Goal: Task Accomplishment & Management: Manage account settings

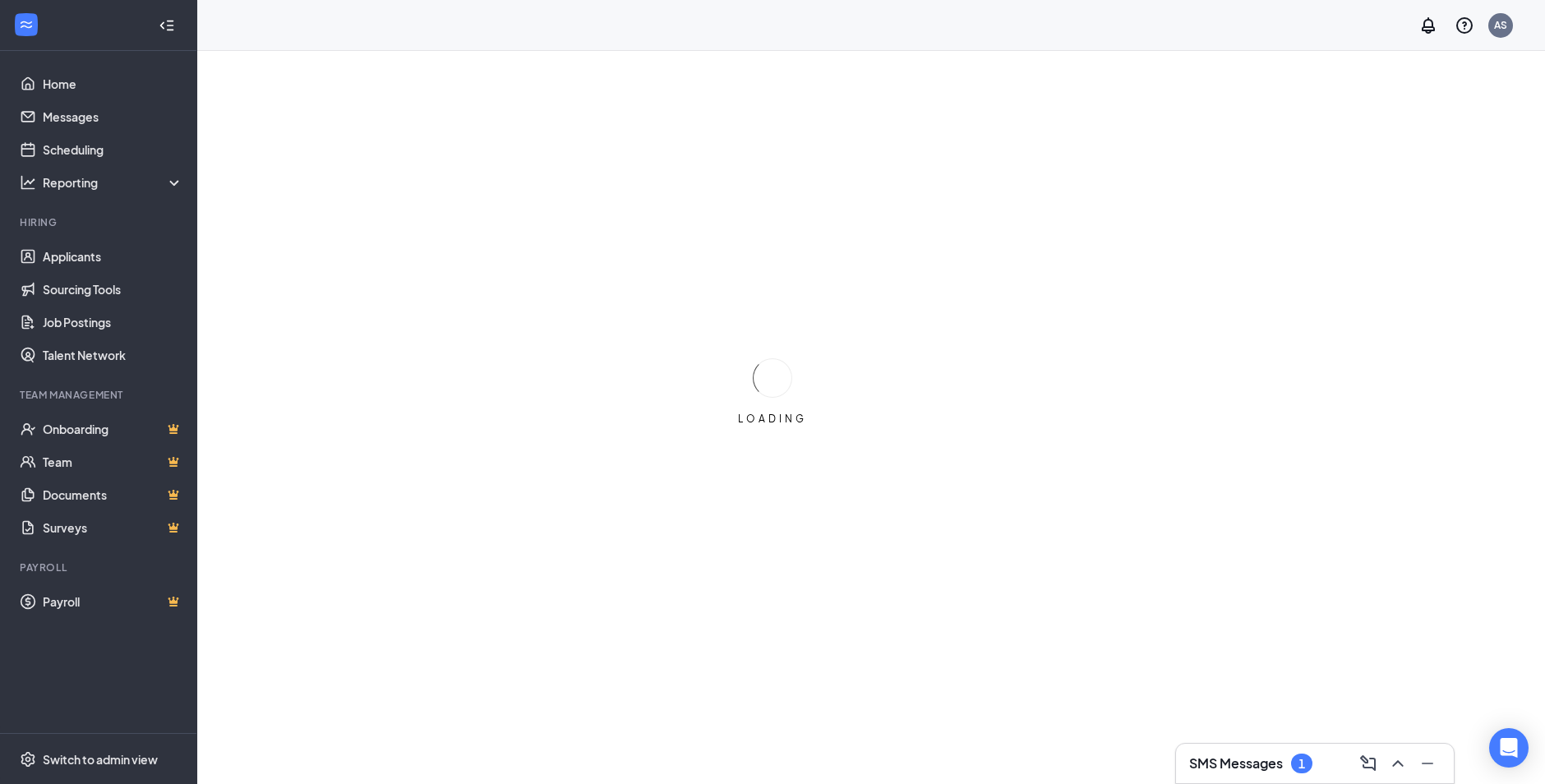
click at [1408, 757] on icon "ChevronUp" at bounding box center [1398, 763] width 20 height 20
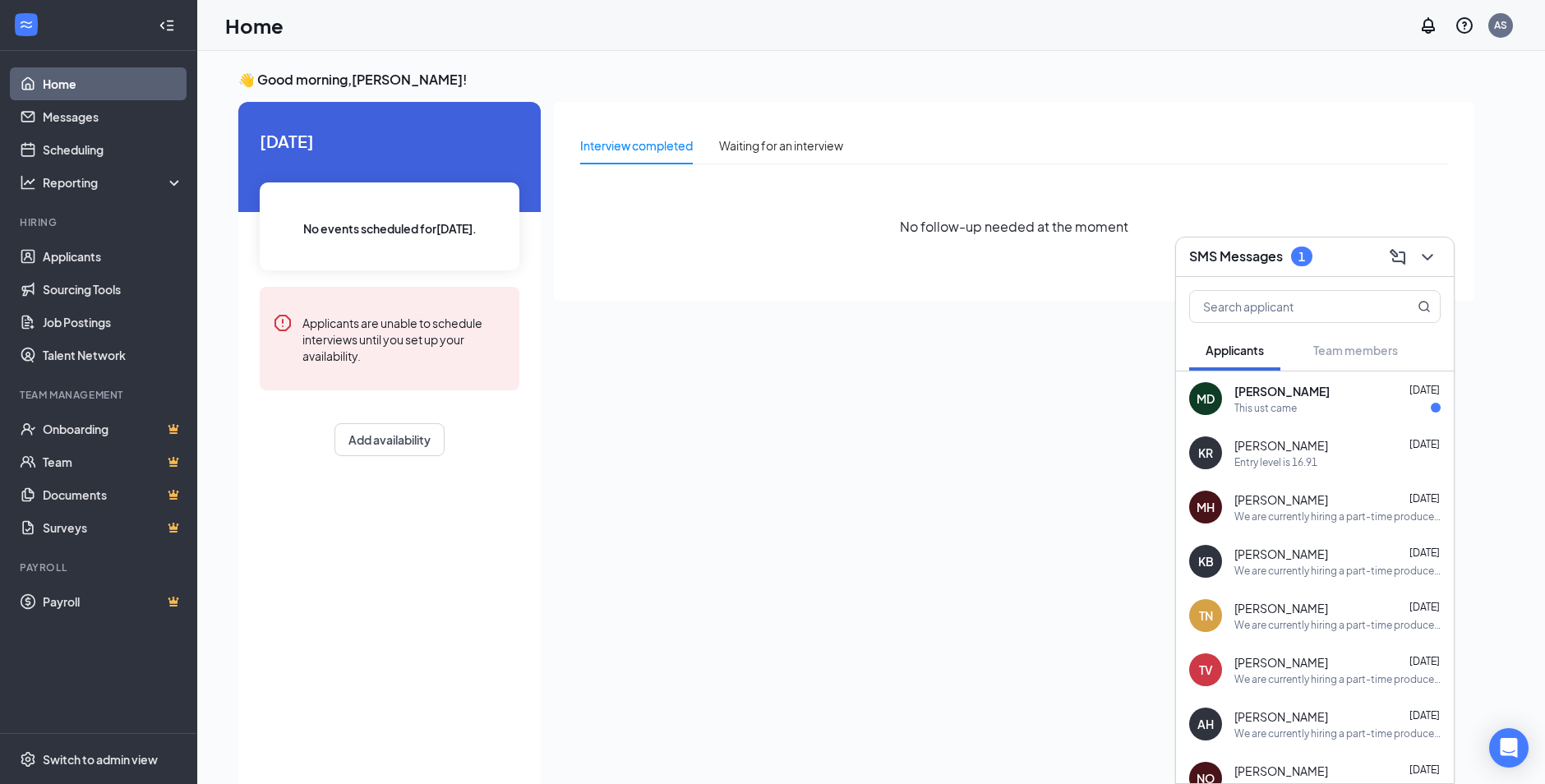
click at [1343, 415] on div "MD [PERSON_NAME] [DATE] This ust came" at bounding box center [1315, 397] width 278 height 54
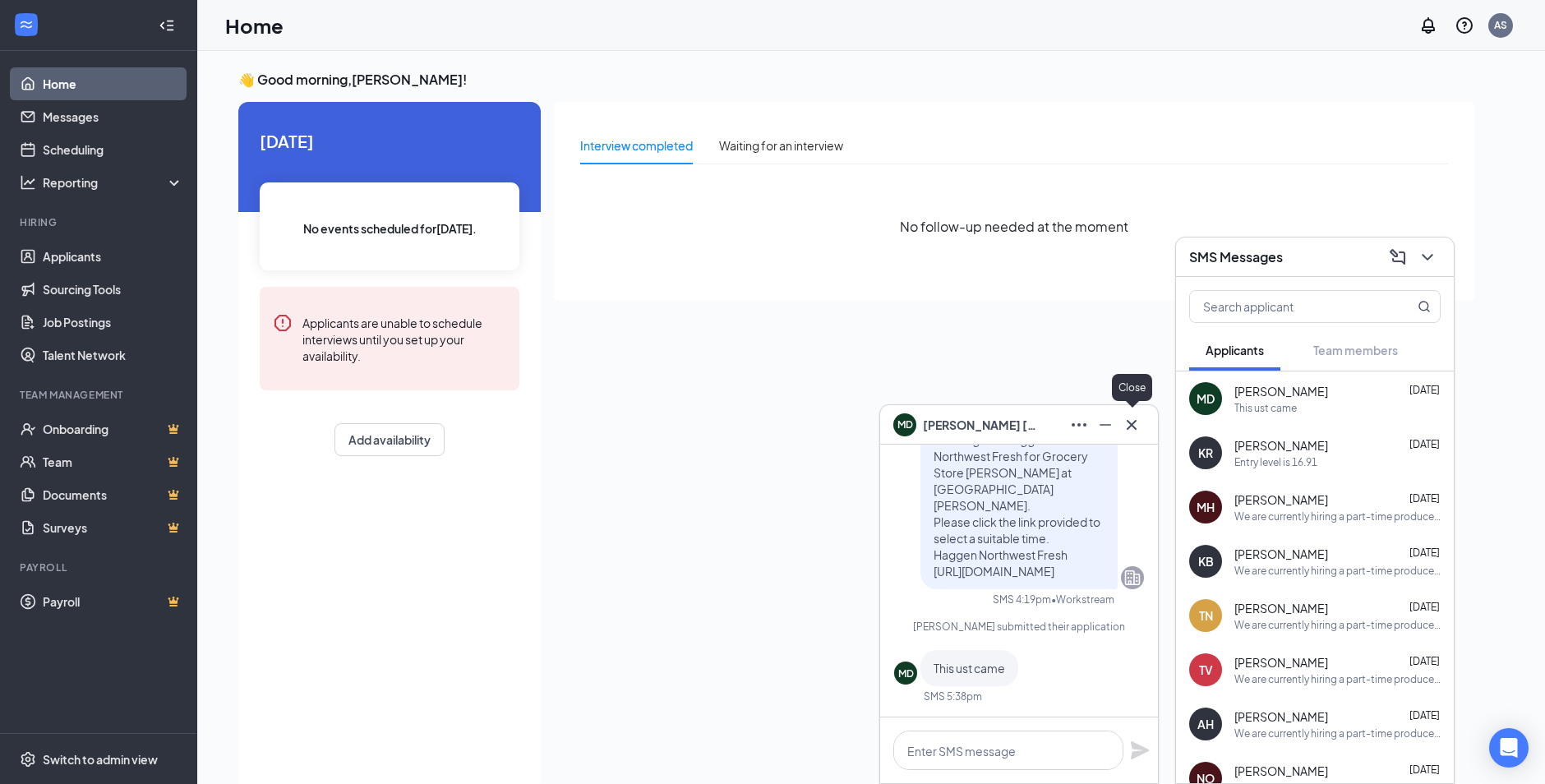
click at [1135, 425] on icon "Cross" at bounding box center [1132, 425] width 20 height 20
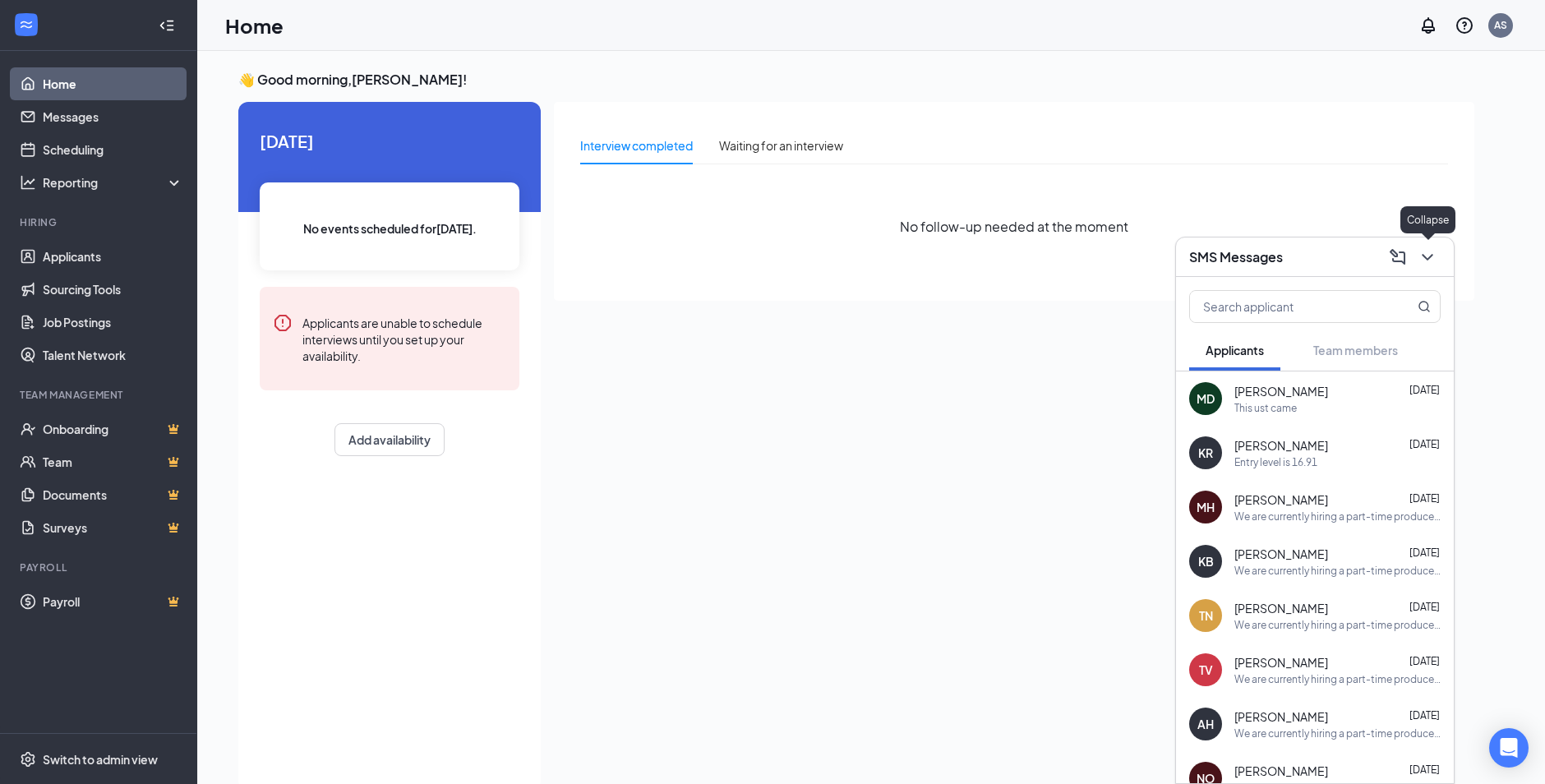
click at [1440, 265] on div at bounding box center [1426, 257] width 30 height 27
click at [1438, 261] on button at bounding box center [1427, 257] width 27 height 27
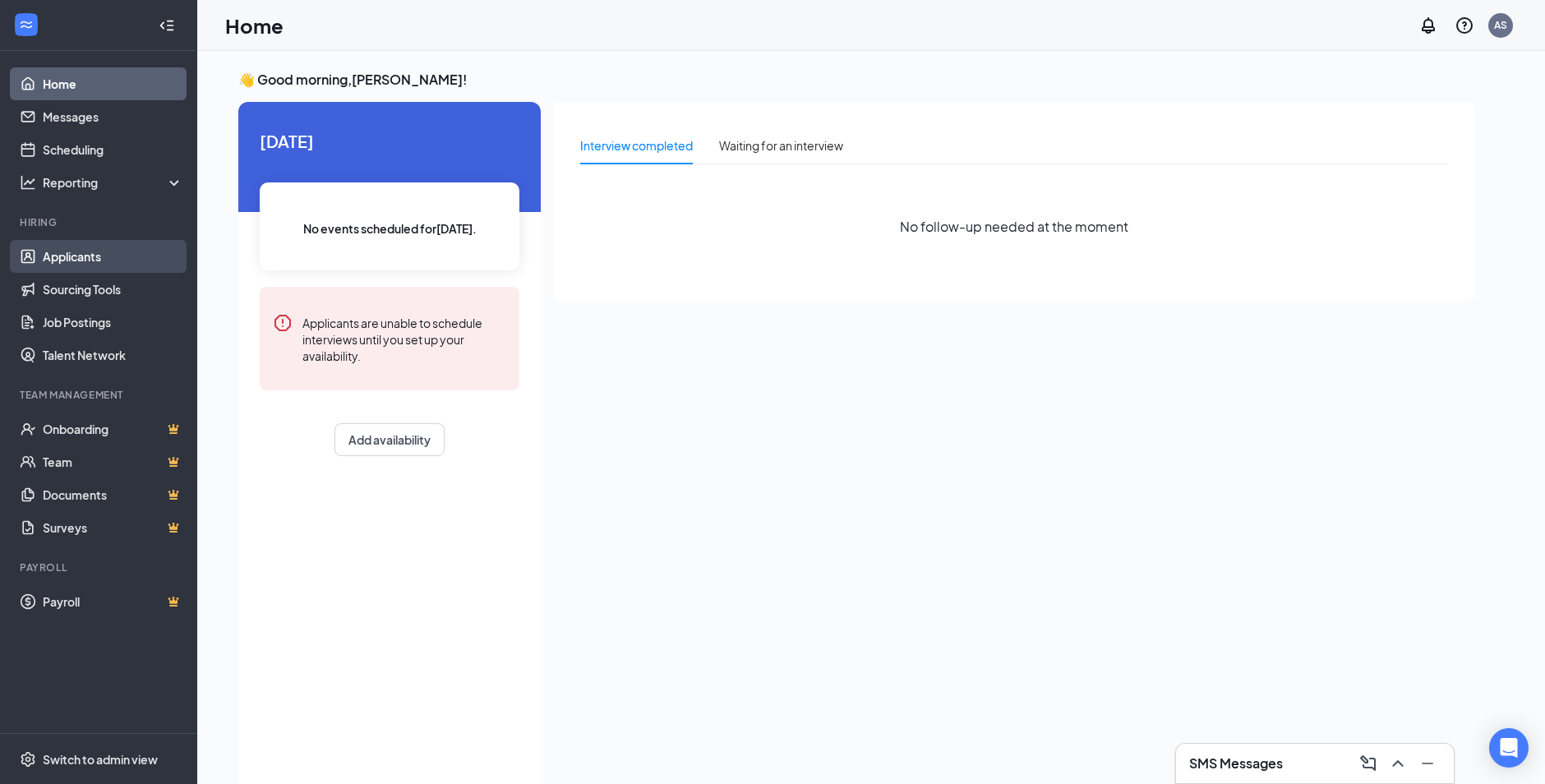
click at [102, 265] on link "Applicants" at bounding box center [112, 256] width 141 height 32
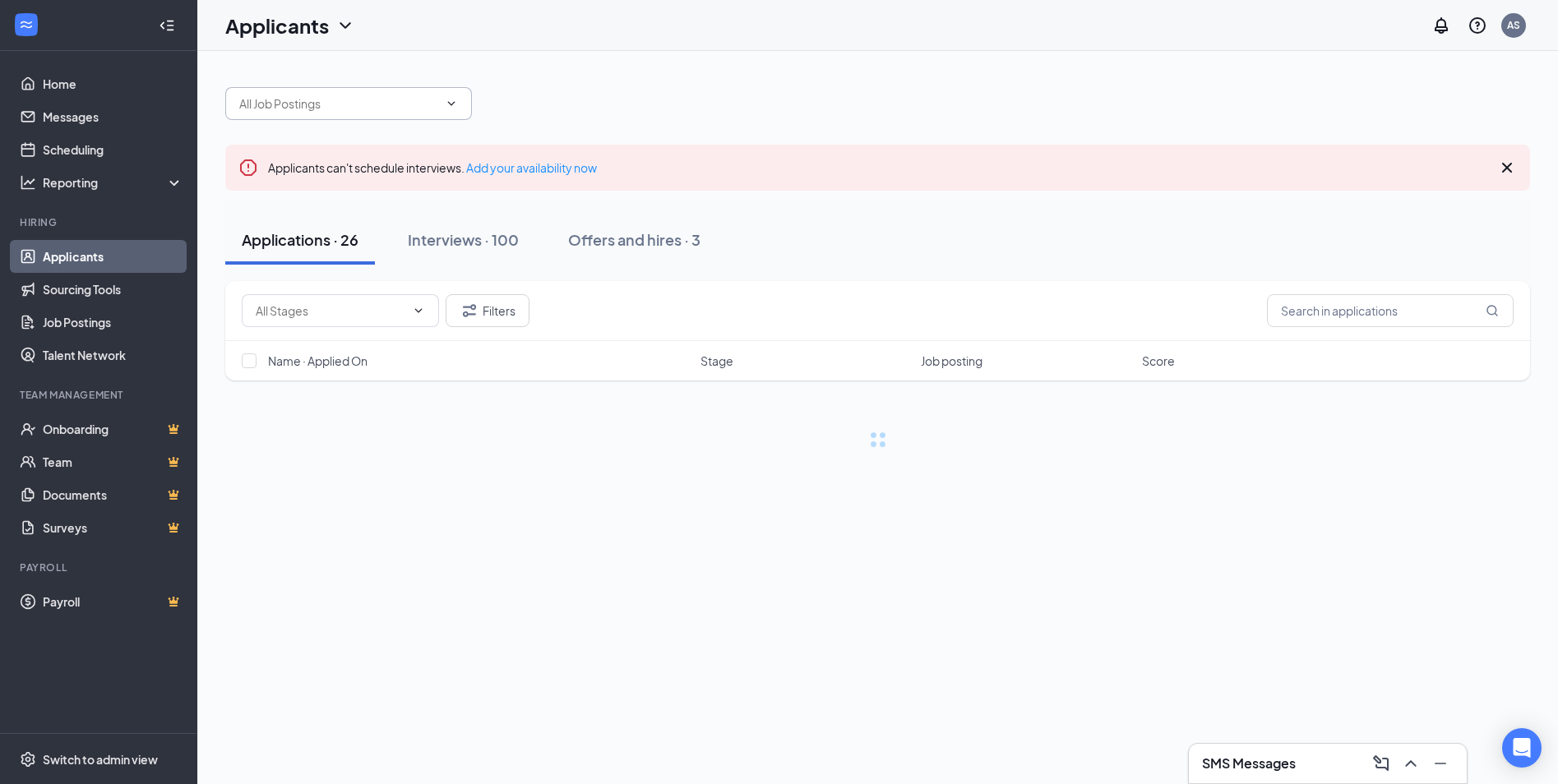
click at [434, 112] on input "text" at bounding box center [339, 103] width 199 height 18
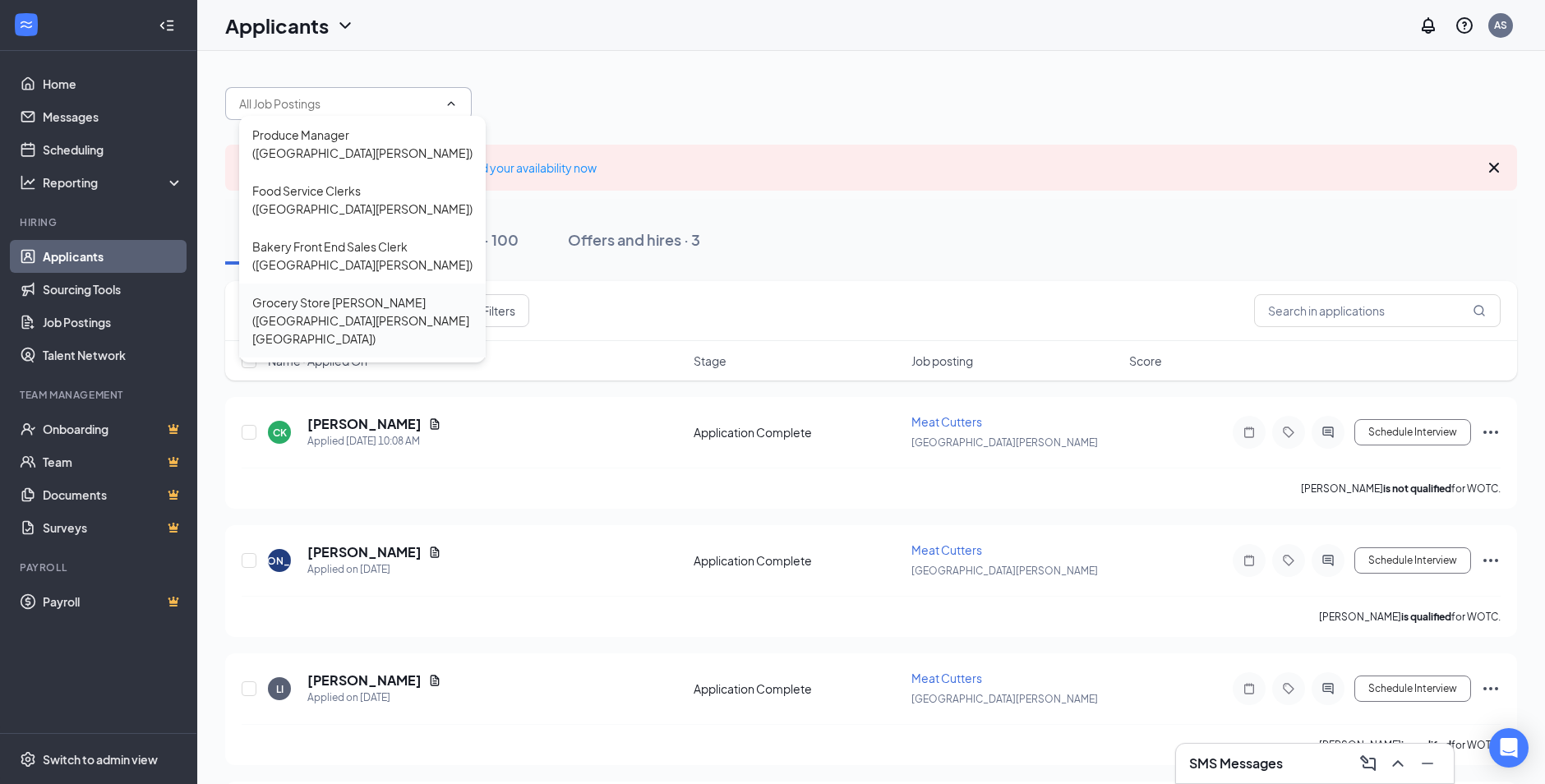
click at [396, 298] on div "Grocery Store [PERSON_NAME] ([GEOGRAPHIC_DATA][PERSON_NAME][GEOGRAPHIC_DATA])" at bounding box center [362, 320] width 220 height 54
type input "Grocery Store [PERSON_NAME] ([GEOGRAPHIC_DATA][PERSON_NAME][GEOGRAPHIC_DATA])"
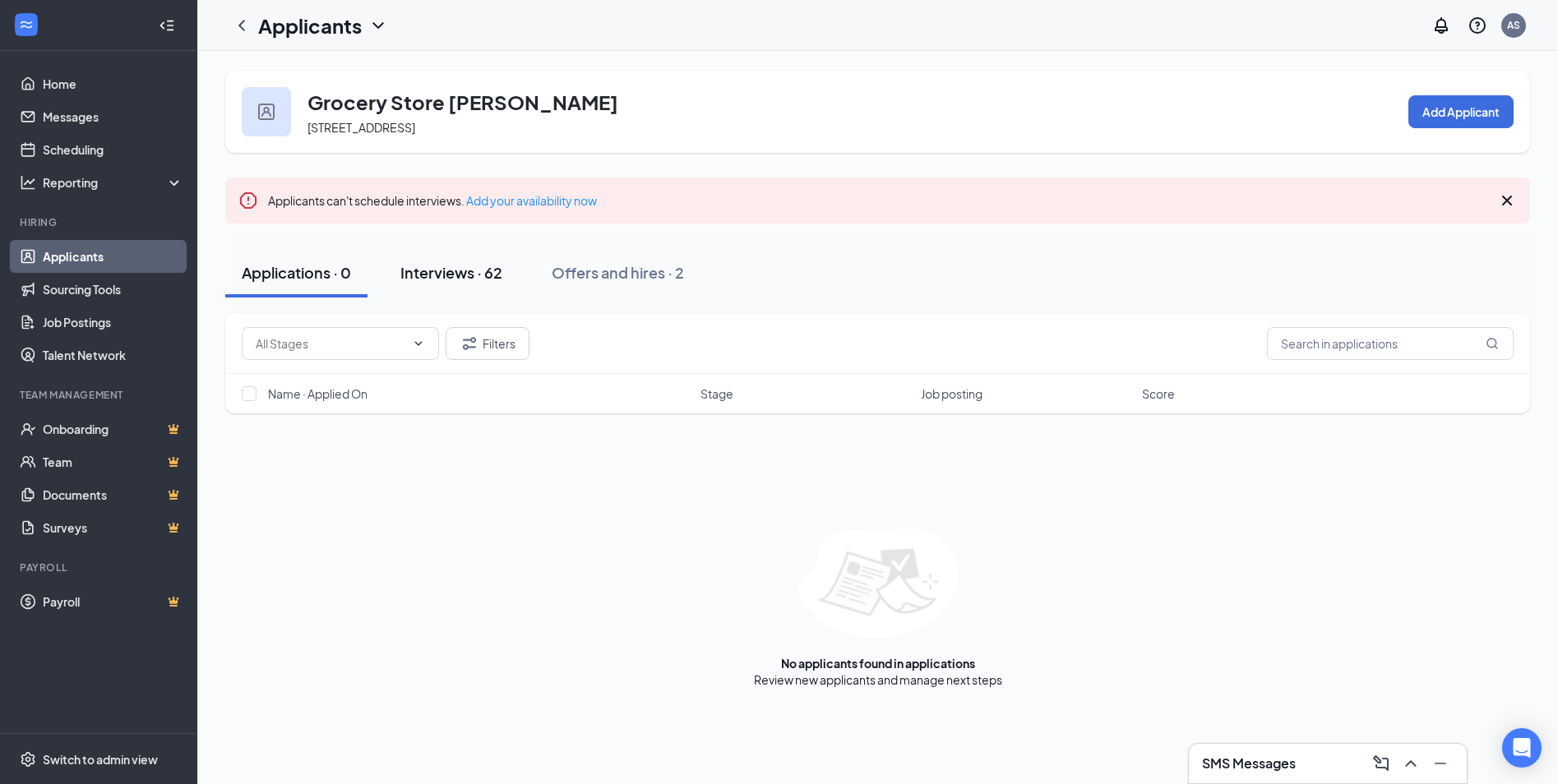
click at [478, 274] on div "Interviews · 62" at bounding box center [452, 271] width 102 height 21
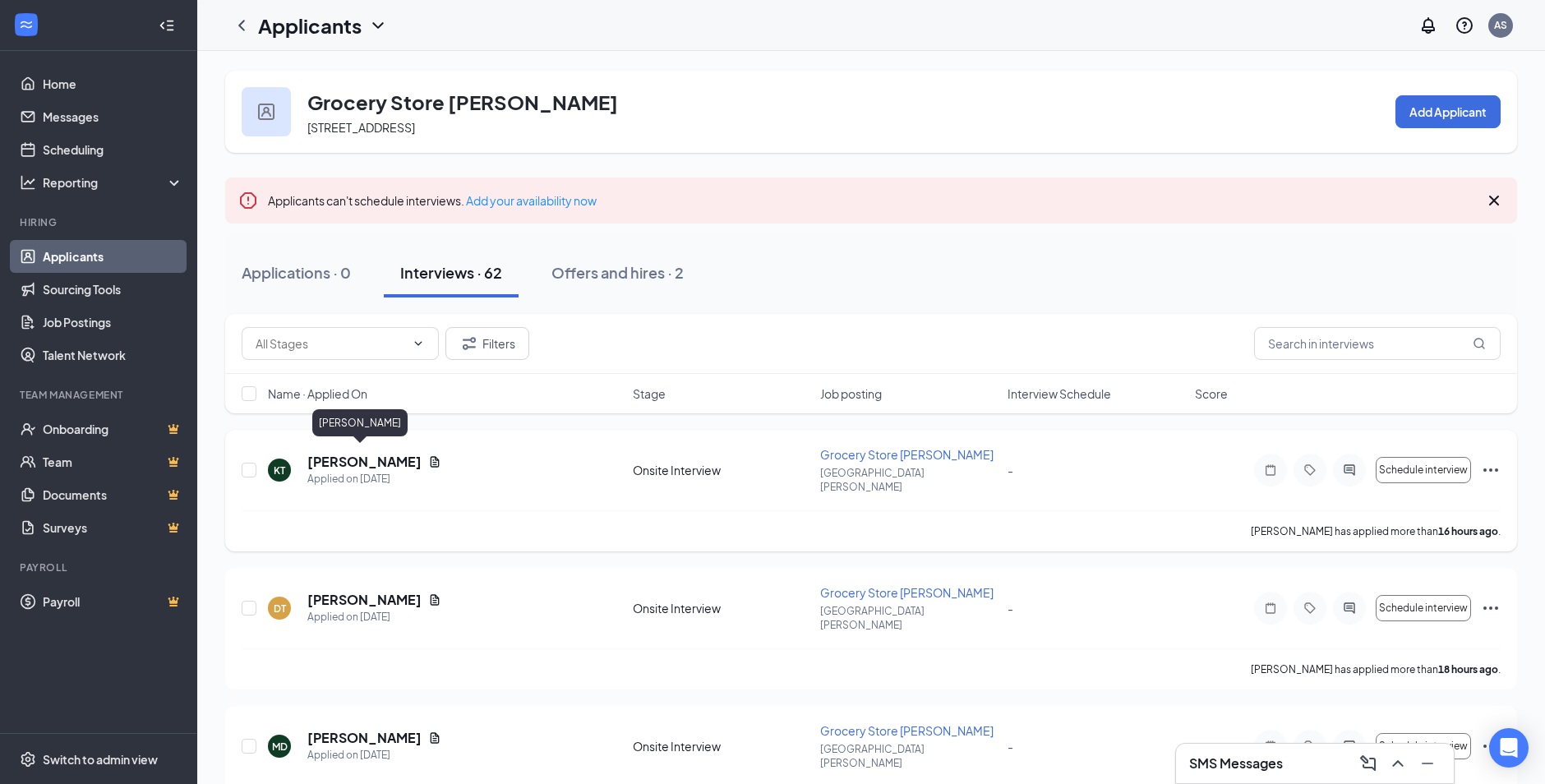
click at [343, 457] on h5 "[PERSON_NAME]" at bounding box center [364, 461] width 114 height 18
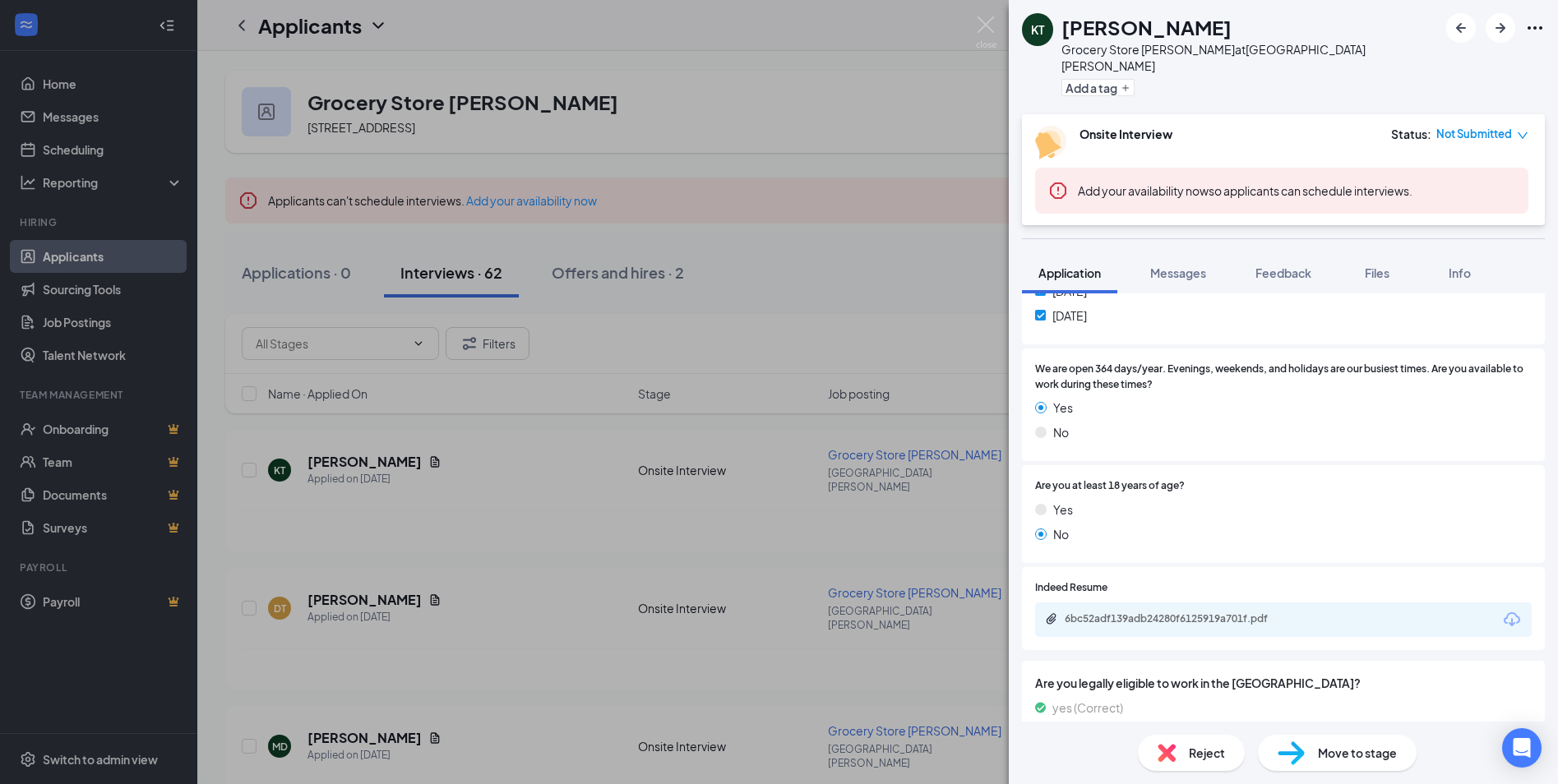
scroll to position [713, 0]
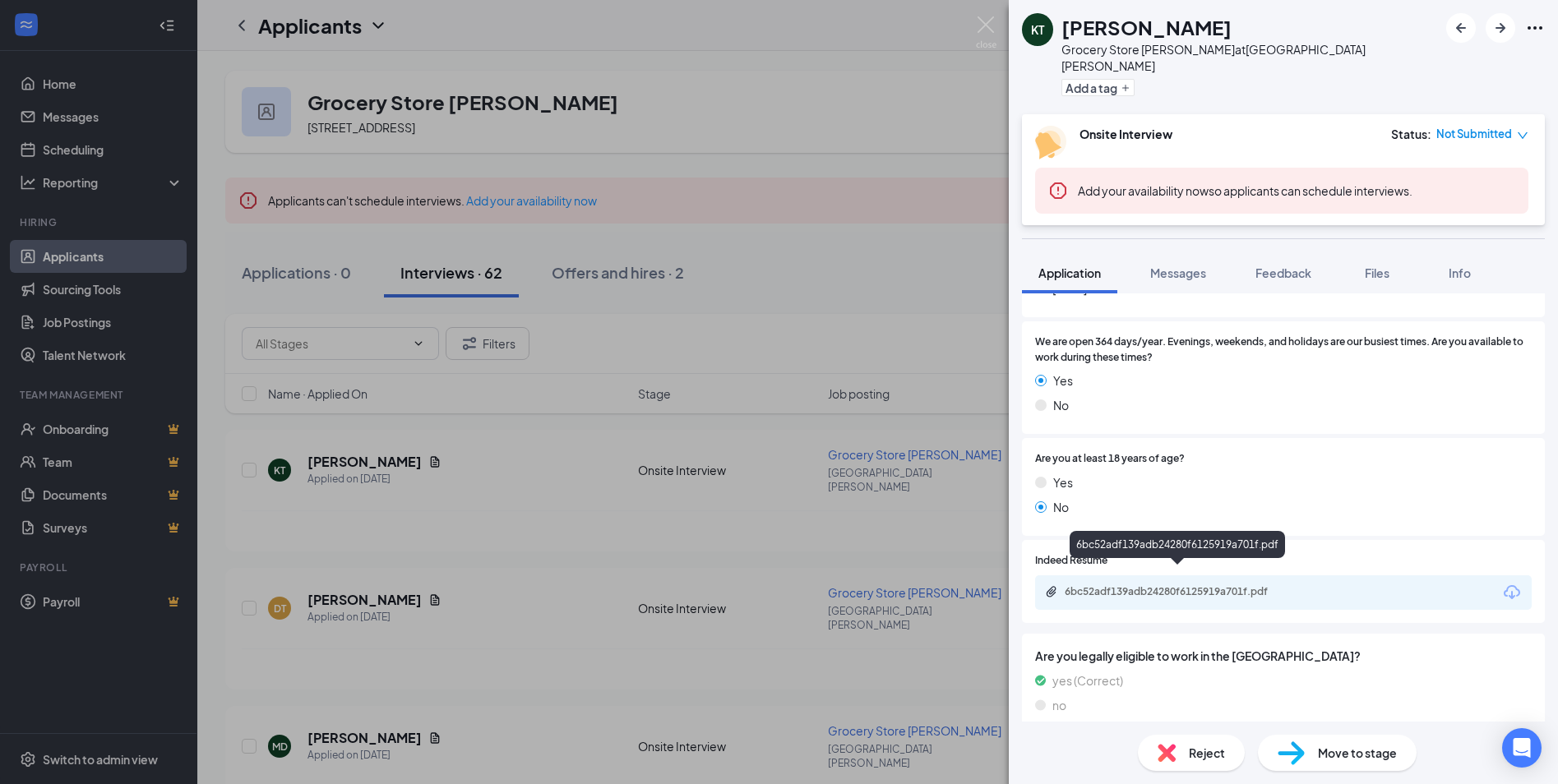
click at [1233, 585] on div "6bc52adf139adb24280f6125919a701f.pdf" at bounding box center [1180, 591] width 230 height 13
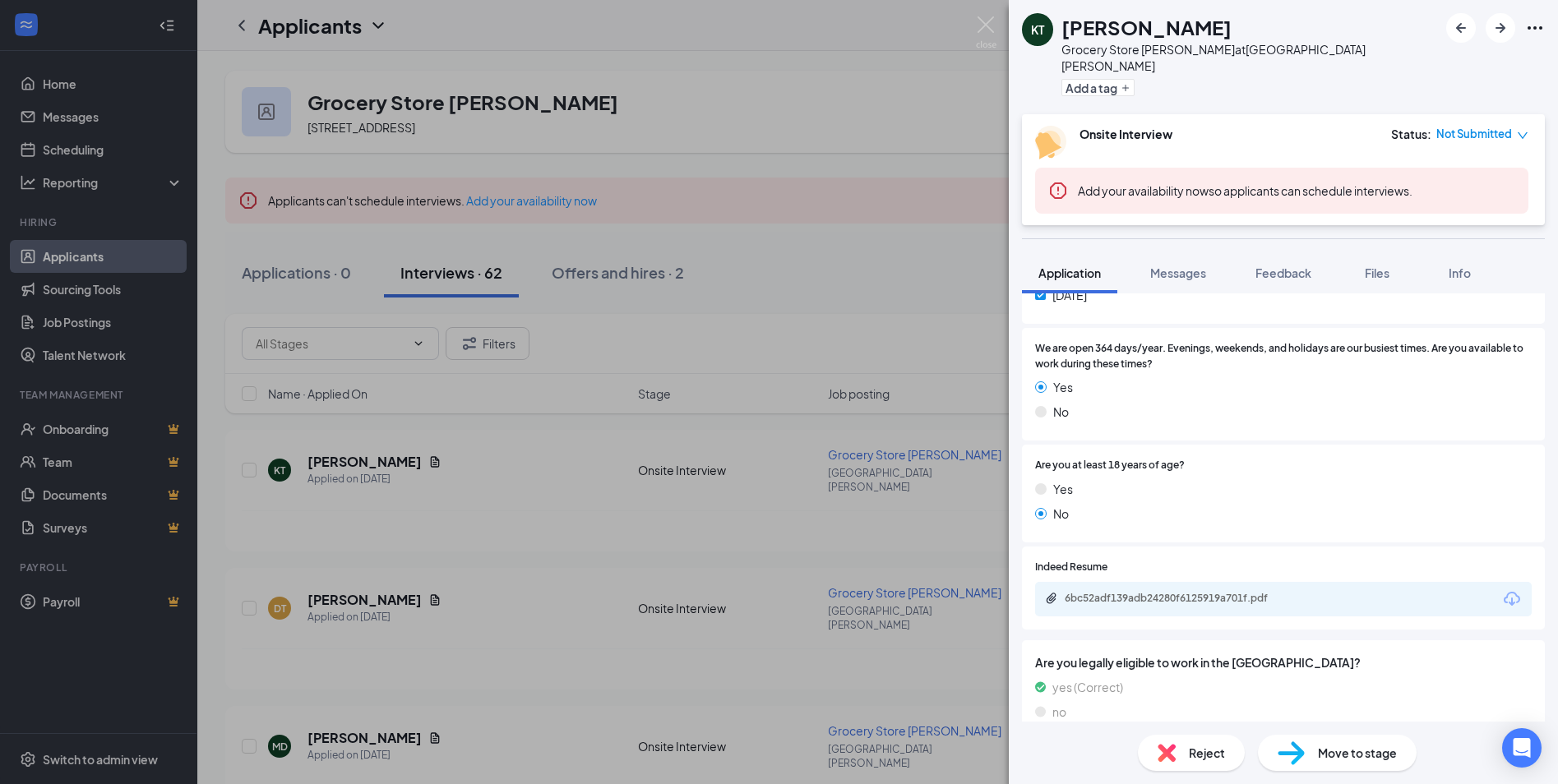
click at [1190, 758] on span "Reject" at bounding box center [1207, 753] width 36 height 18
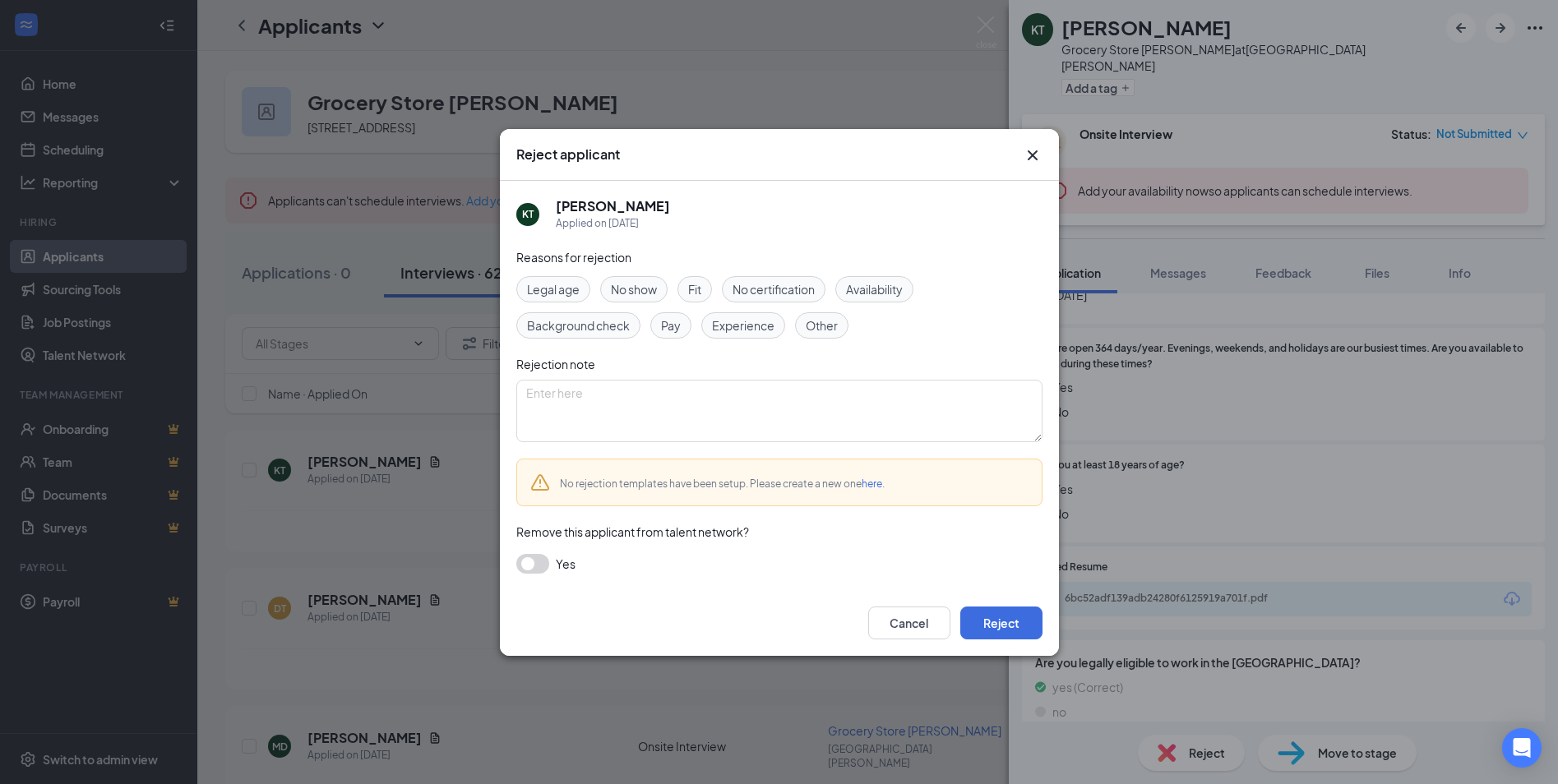
click at [563, 282] on span "Legal age" at bounding box center [552, 289] width 52 height 18
click at [610, 403] on textarea at bounding box center [779, 410] width 527 height 62
type textarea "Under 18"
click at [1031, 625] on button "Reject" at bounding box center [1001, 622] width 83 height 32
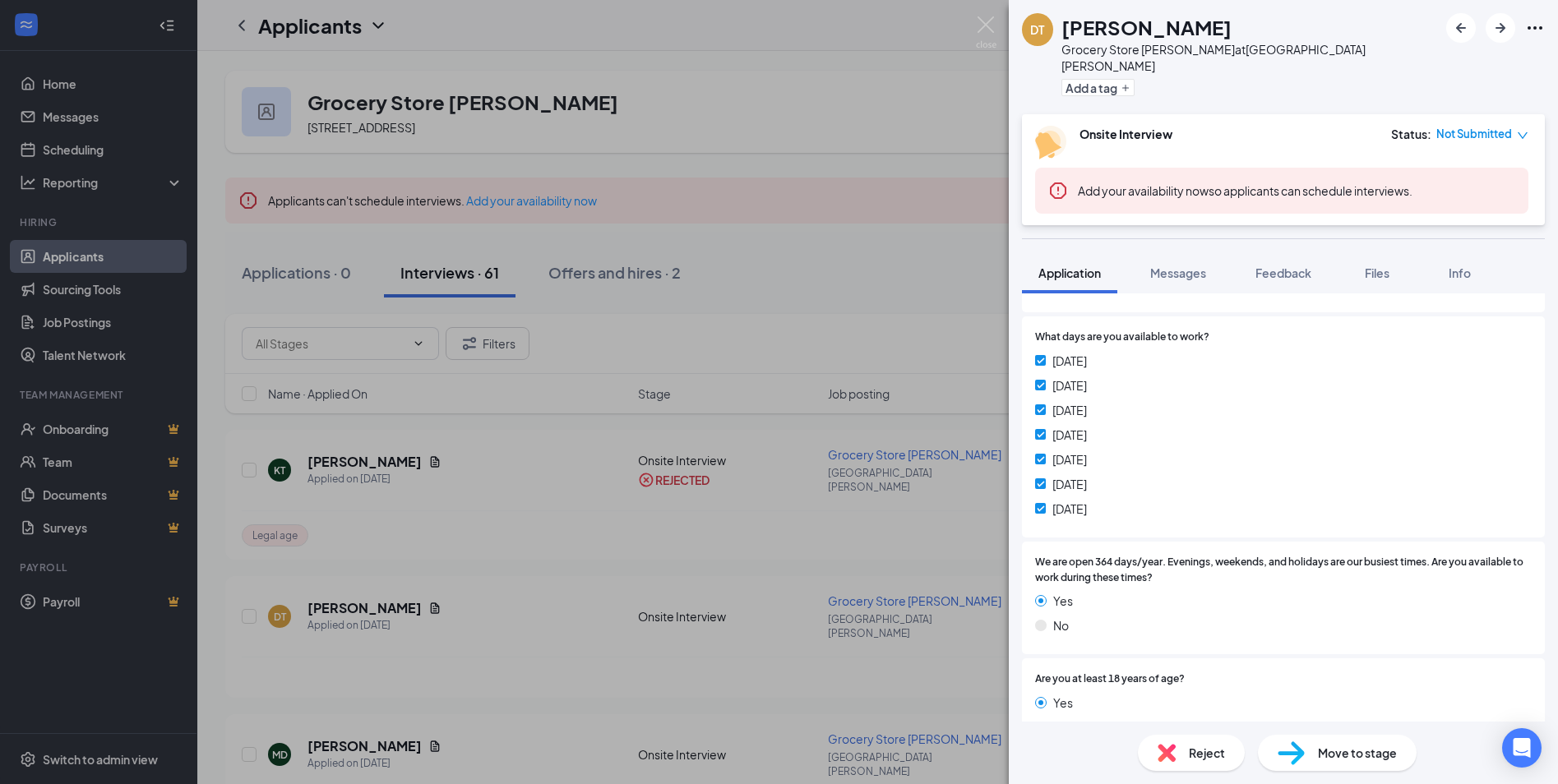
scroll to position [713, 0]
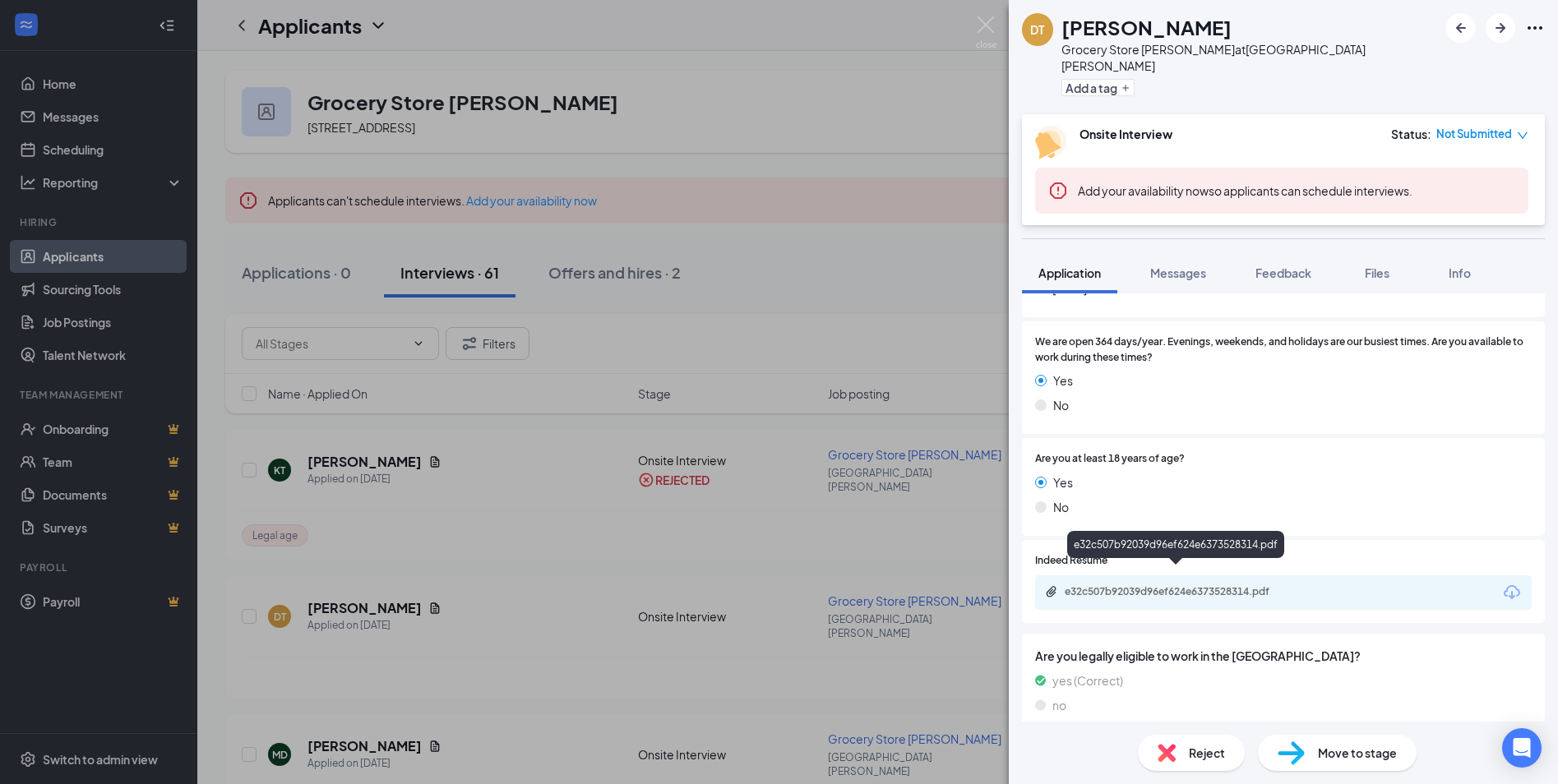
click at [1237, 585] on div "e32c507b92039d96ef624e6373528314.pdf" at bounding box center [1180, 591] width 230 height 13
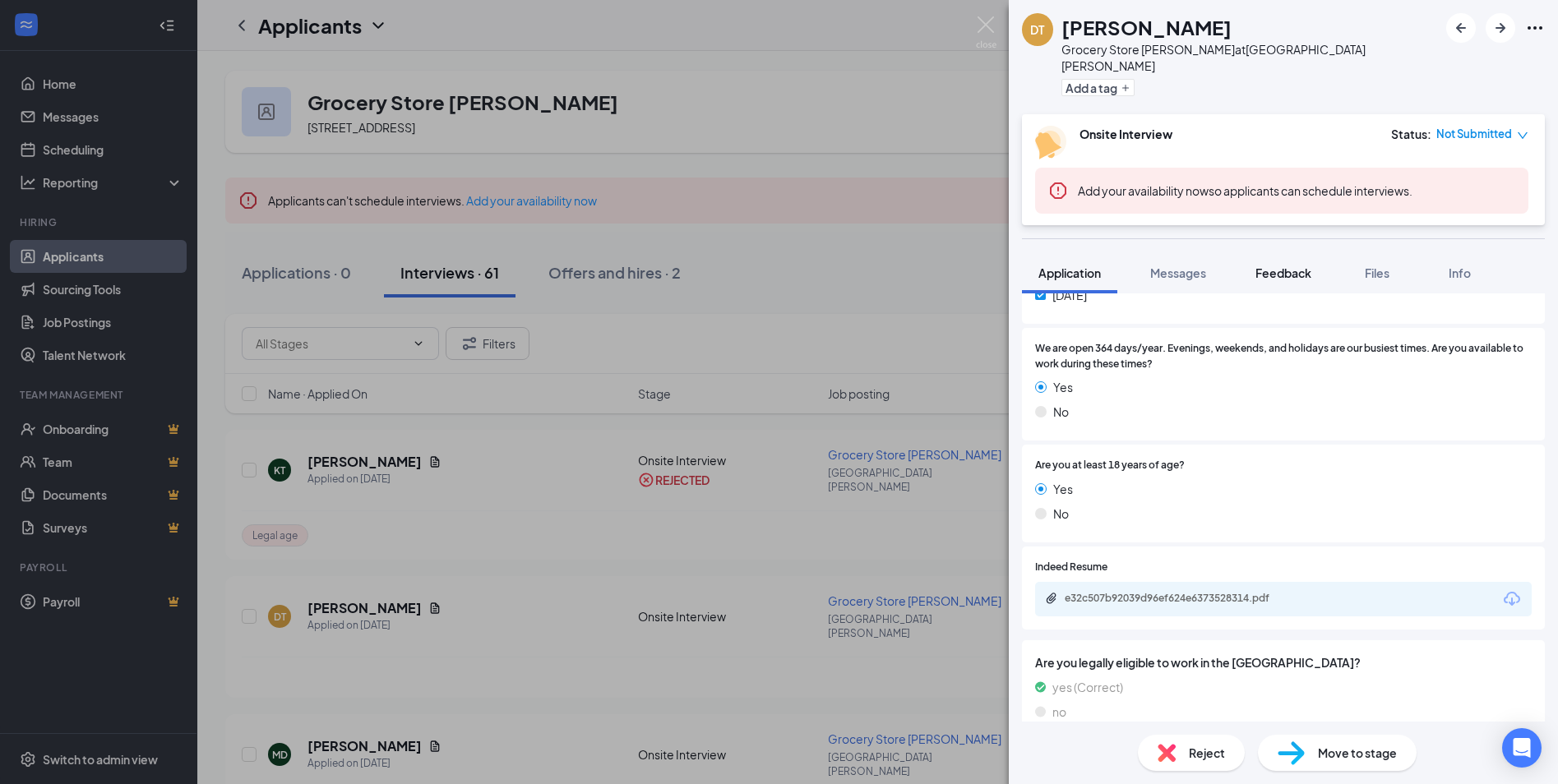
click at [1261, 266] on span "Feedback" at bounding box center [1282, 272] width 56 height 15
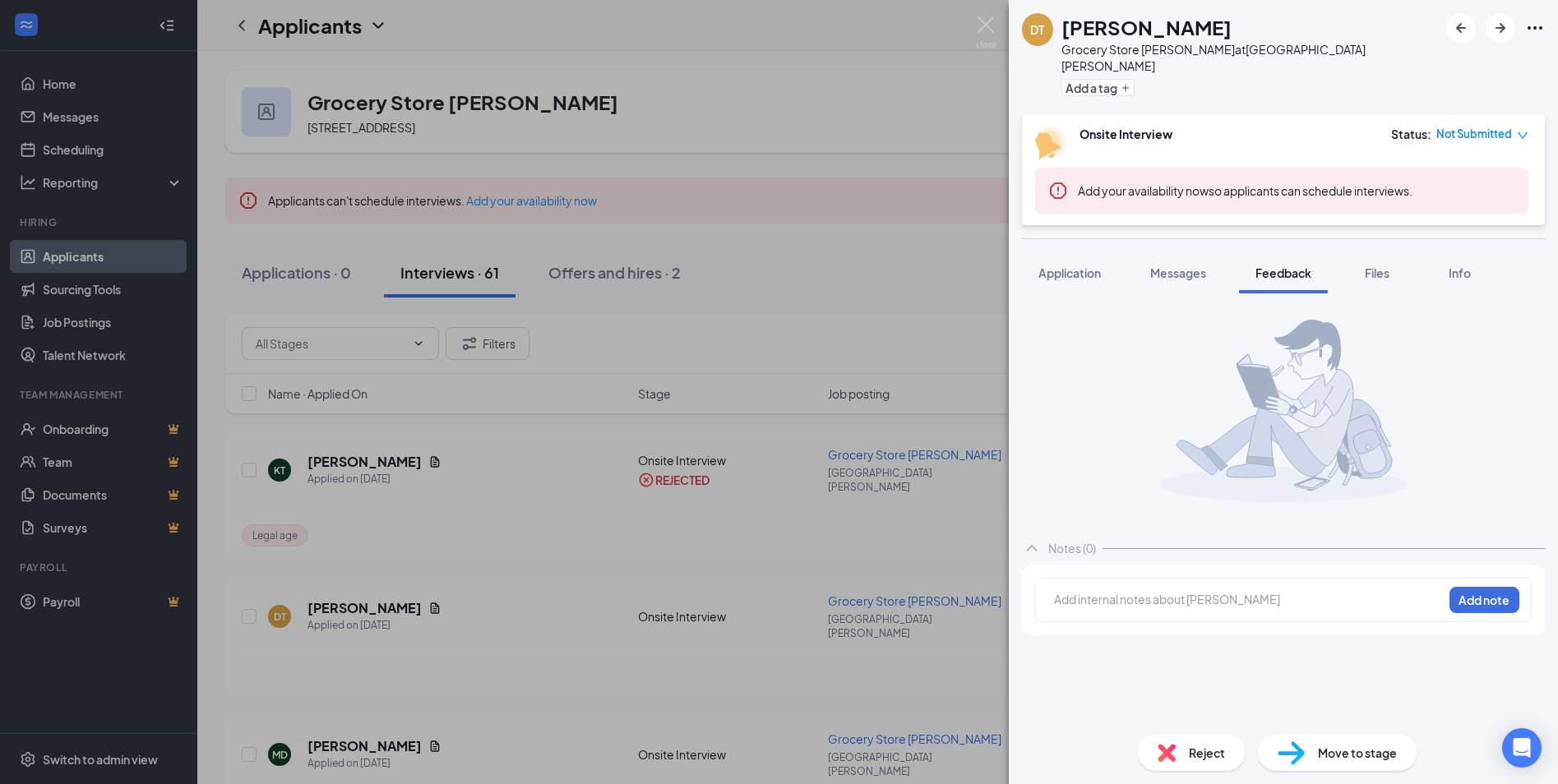
click at [1114, 590] on div at bounding box center [1248, 599] width 387 height 18
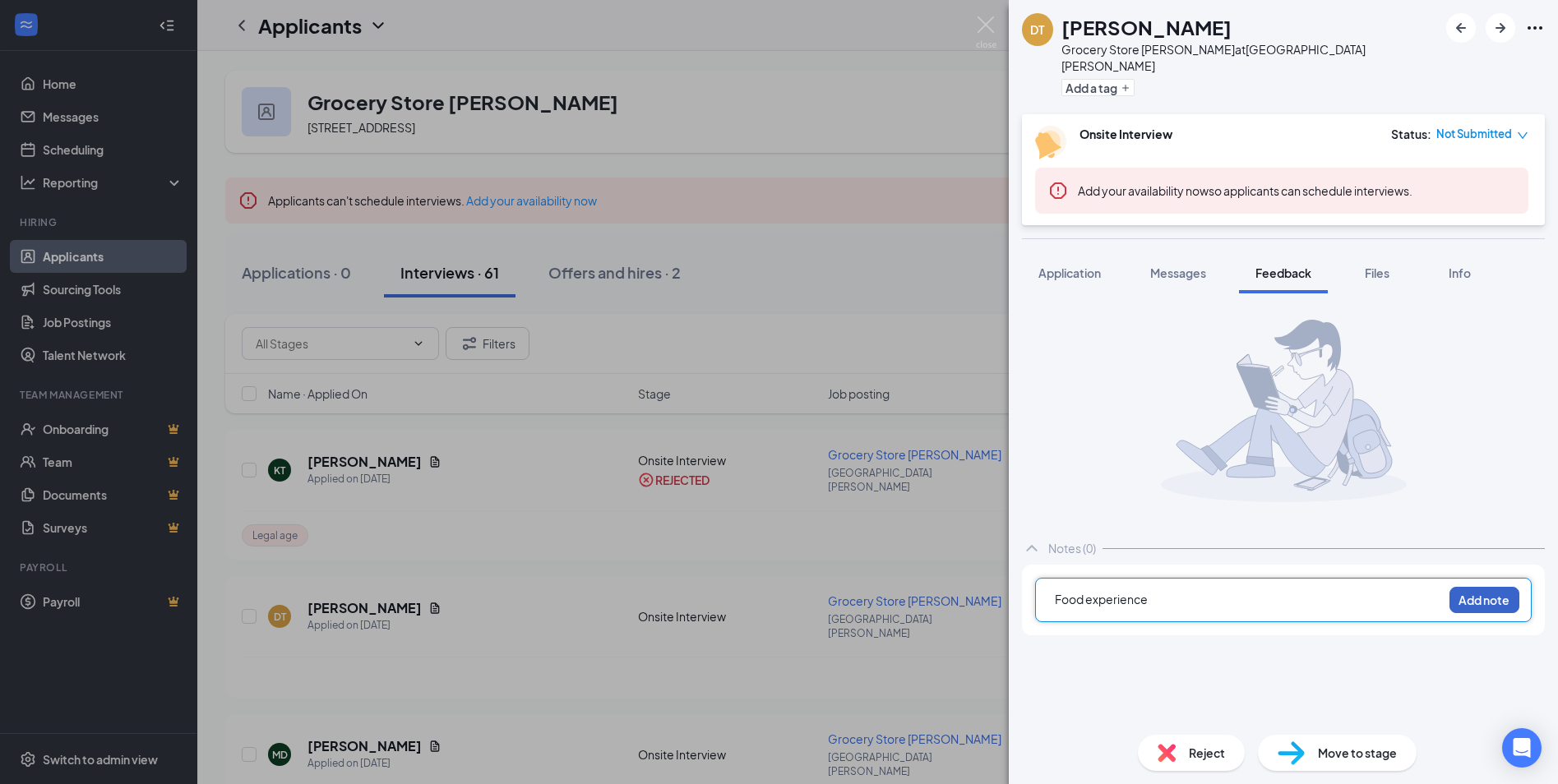
click at [1499, 586] on button "Add note" at bounding box center [1483, 599] width 70 height 27
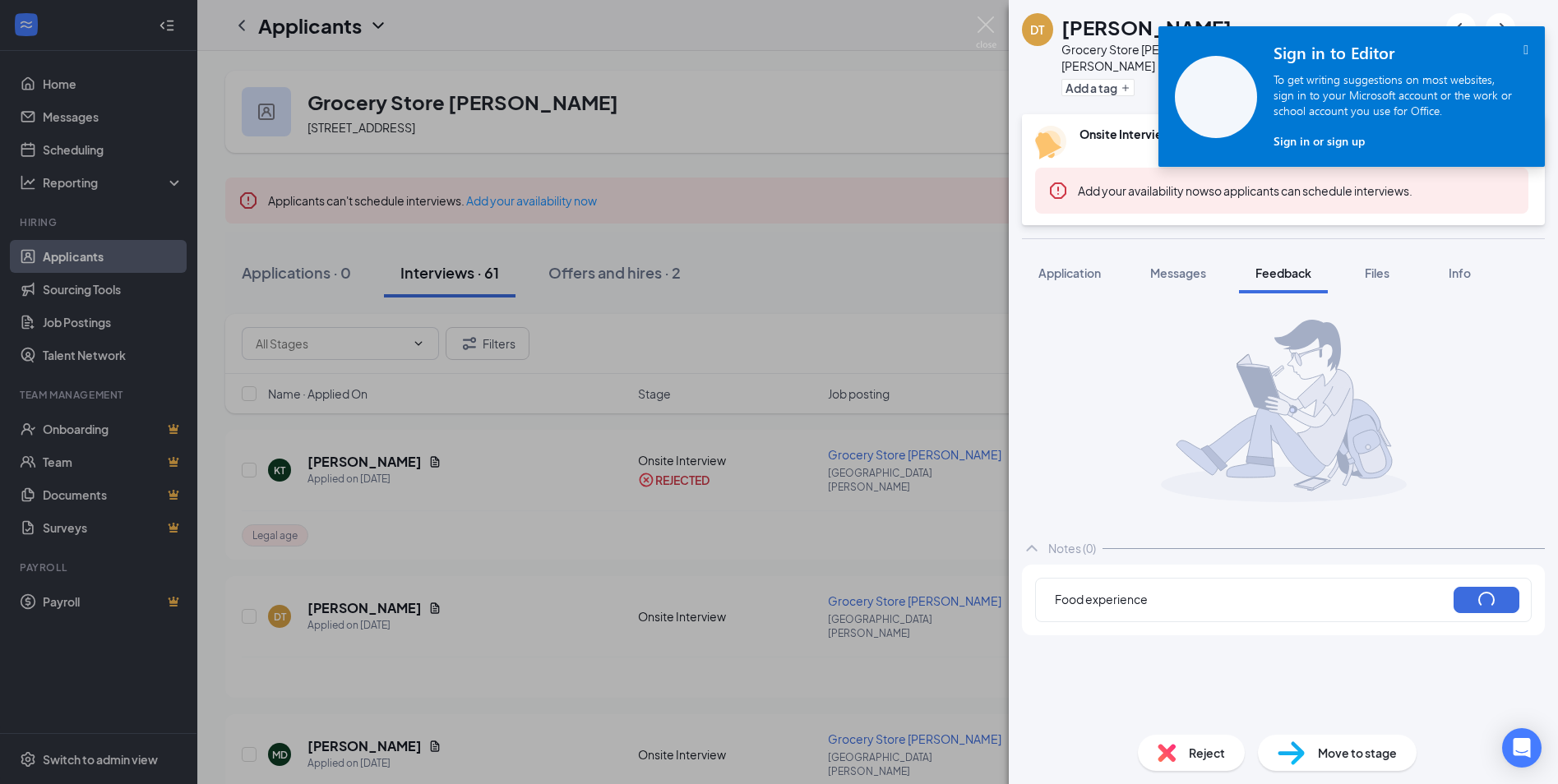
click at [1524, 45] on icon "" at bounding box center [1526, 49] width 5 height 14
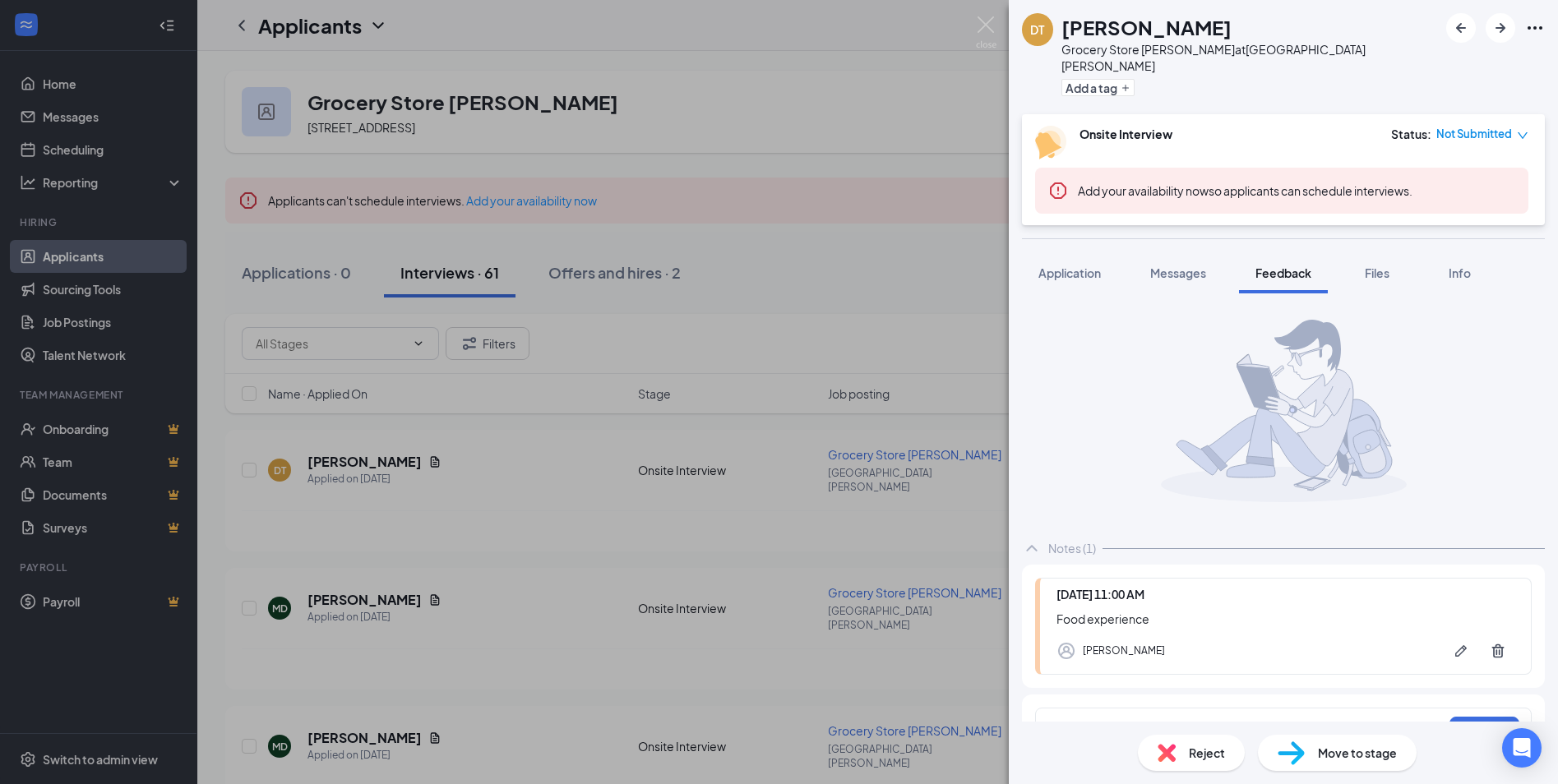
drag, startPoint x: 1057, startPoint y: 260, endPoint x: 1515, endPoint y: 19, distance: 517.5
click at [1055, 266] on span "Application" at bounding box center [1069, 272] width 62 height 15
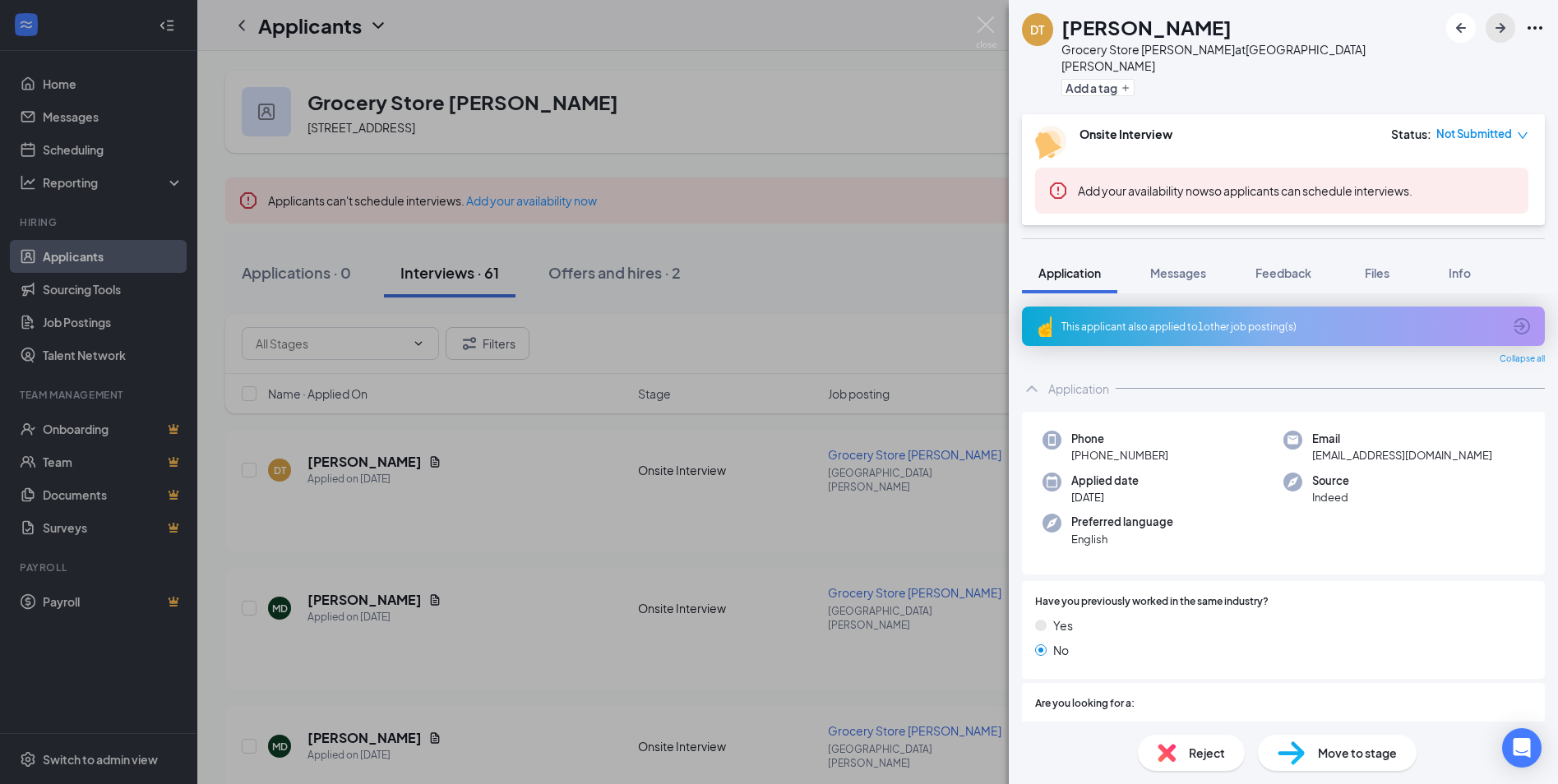
click at [1497, 33] on icon "ArrowRight" at bounding box center [1500, 28] width 20 height 20
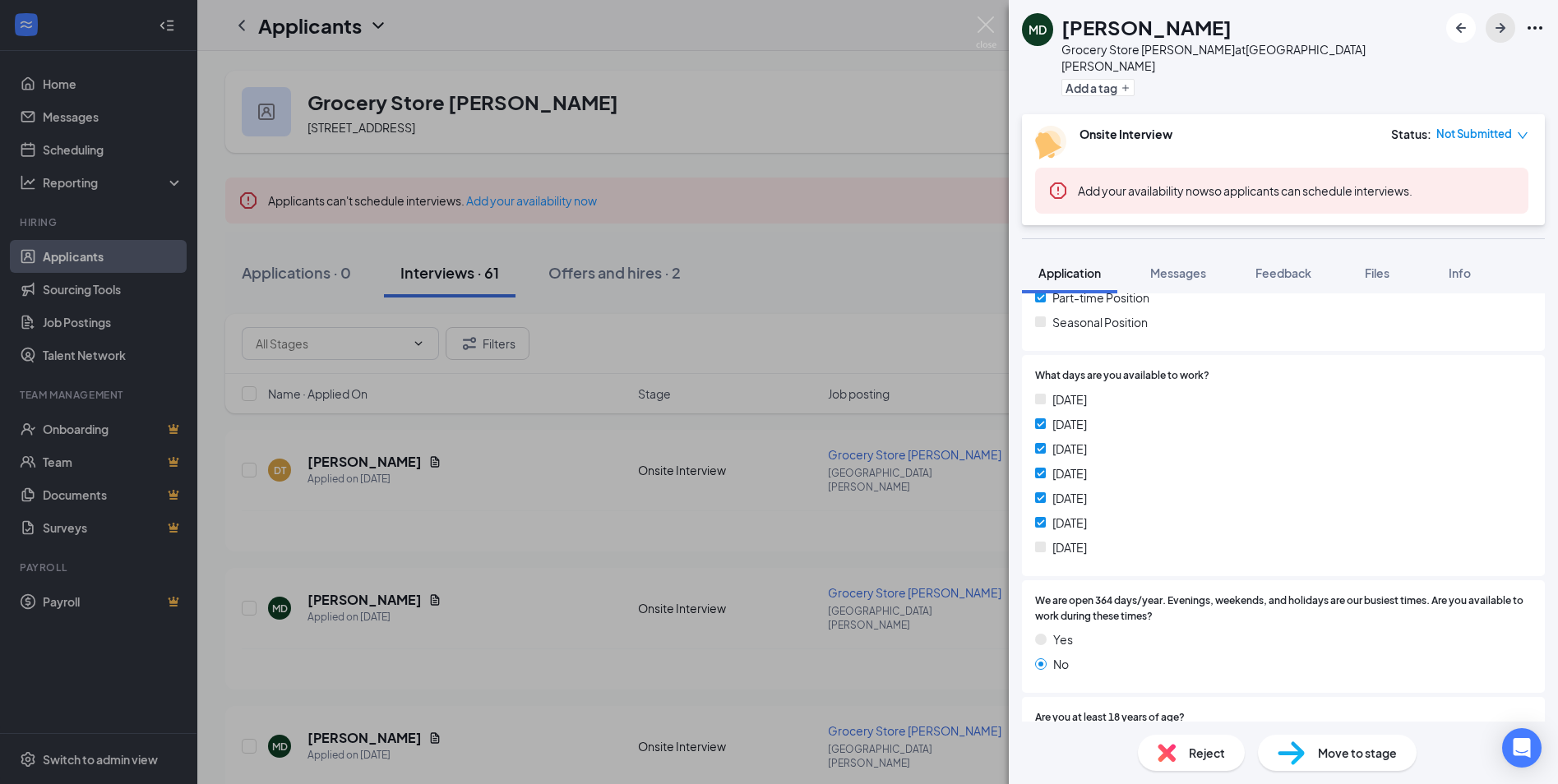
scroll to position [575, 0]
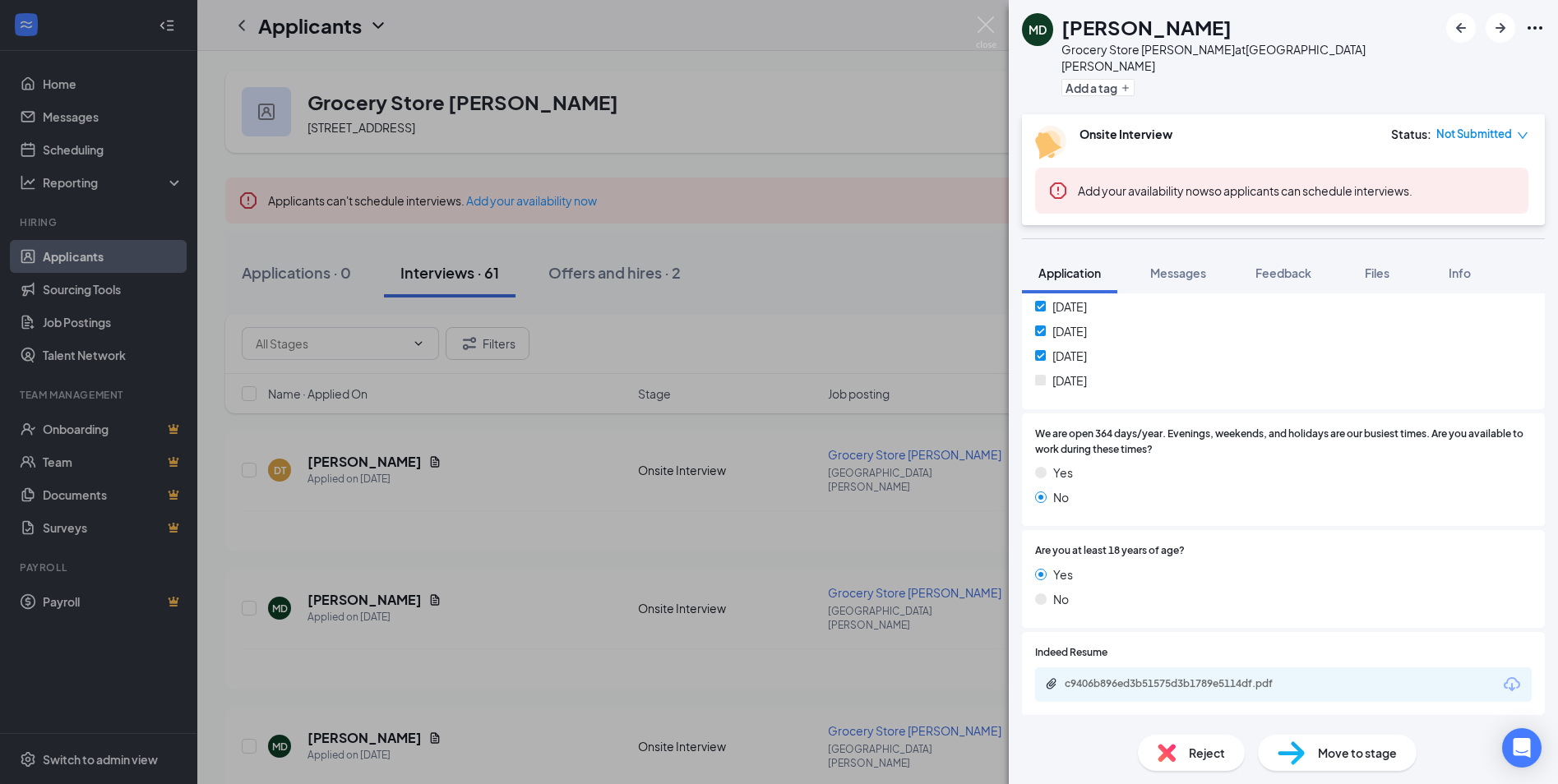
click at [1200, 758] on span "Reject" at bounding box center [1207, 753] width 36 height 18
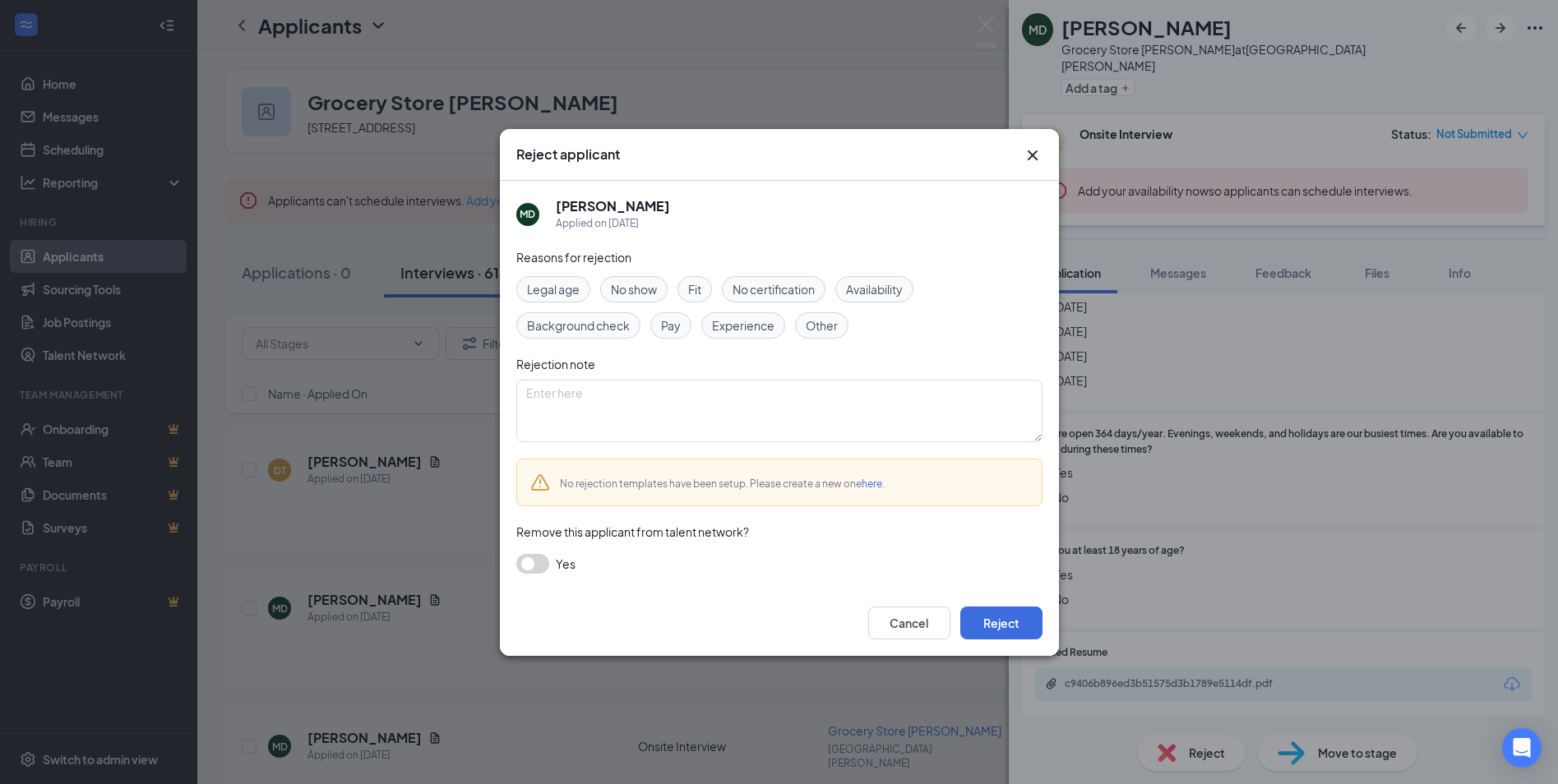
click at [901, 290] on span "Availability" at bounding box center [874, 289] width 57 height 18
click at [880, 401] on textarea at bounding box center [779, 410] width 527 height 62
type textarea "No weekends"
click at [1012, 631] on button "Reject" at bounding box center [1001, 622] width 83 height 32
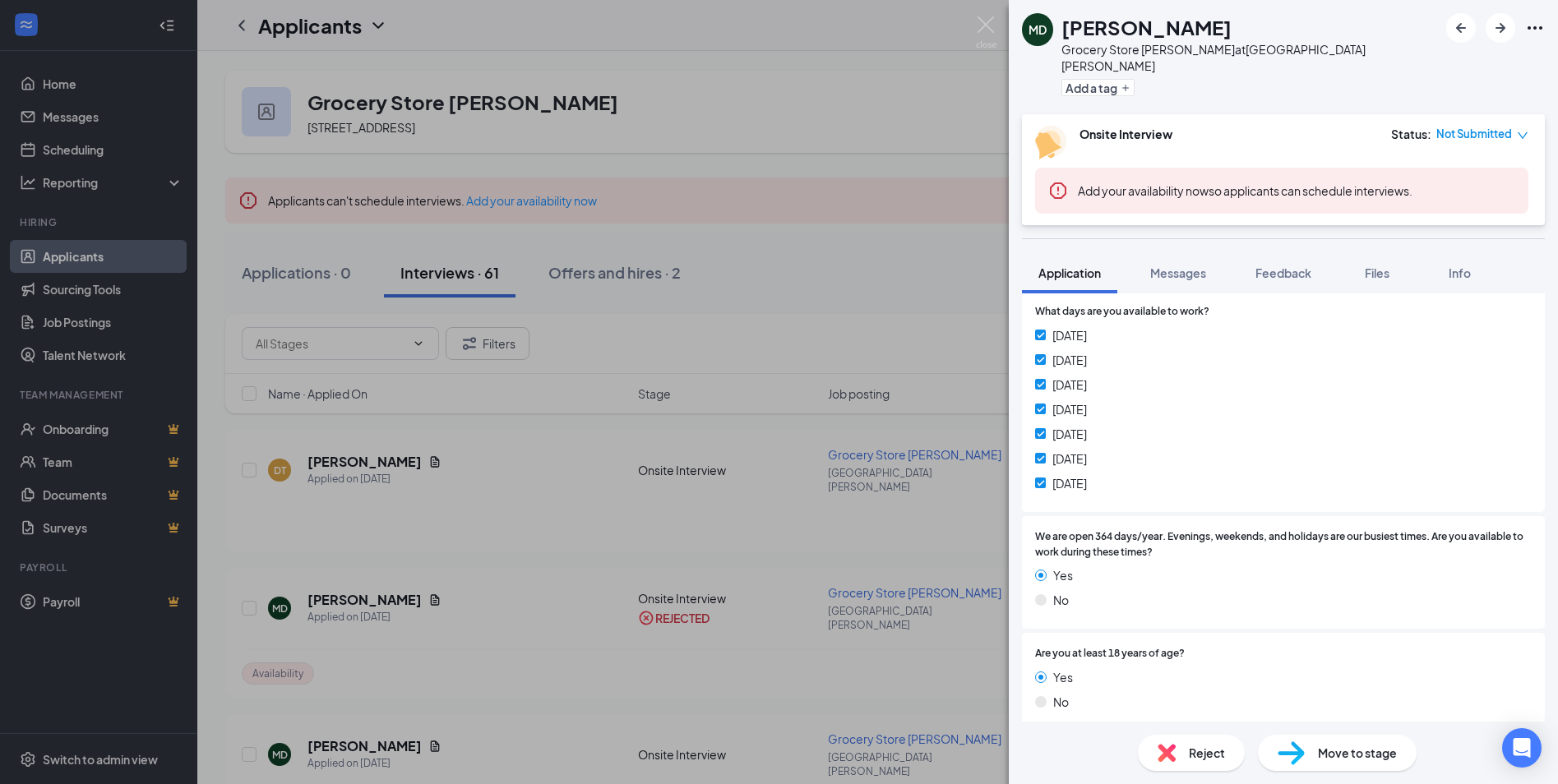
scroll to position [575, 0]
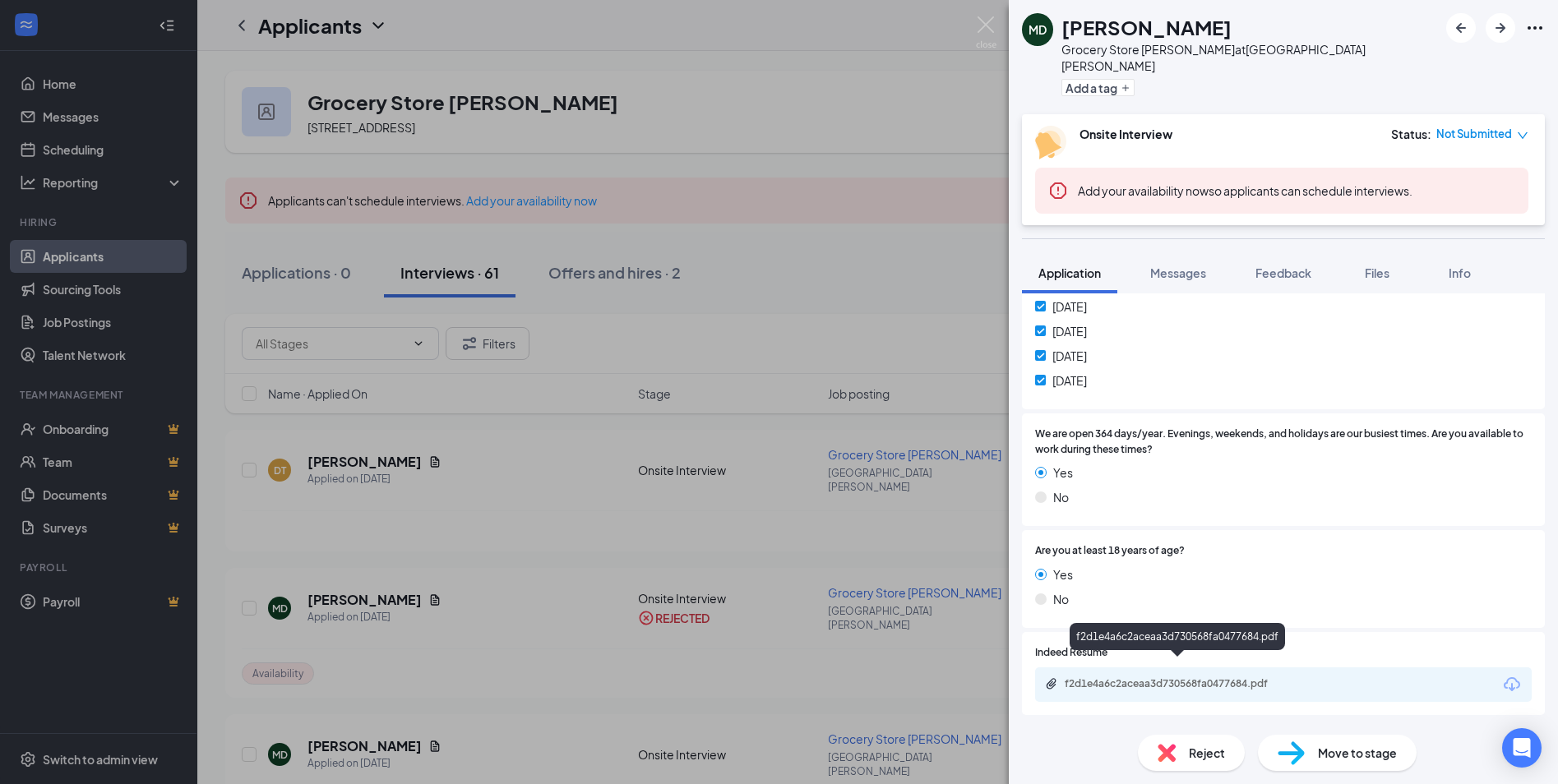
click at [1243, 677] on div "f2d1e4a6c2aceaa3d730568fa0477684.pdf" at bounding box center [1180, 683] width 230 height 13
click at [1499, 28] on icon "ArrowRight" at bounding box center [1500, 28] width 10 height 10
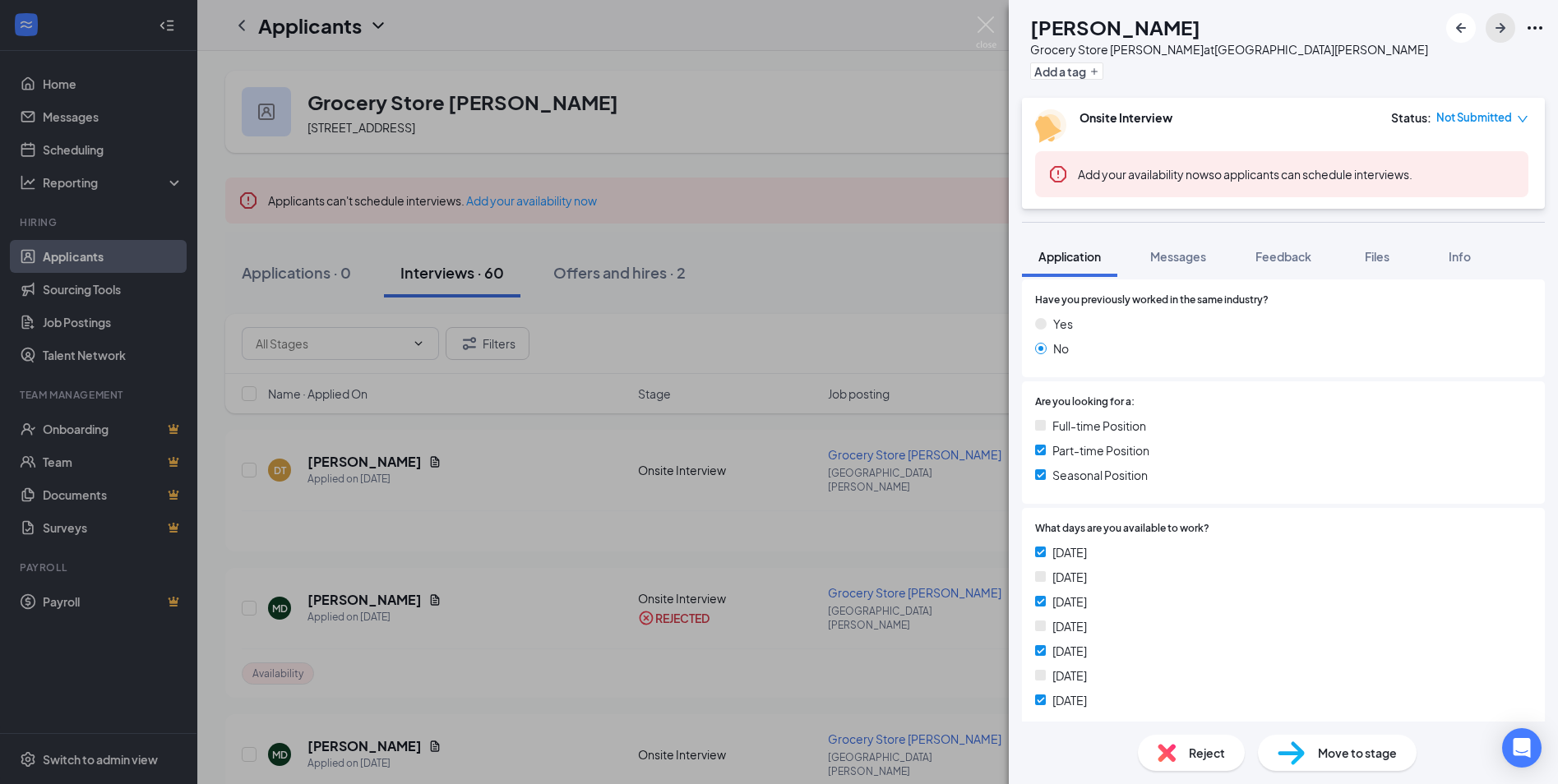
scroll to position [247, 0]
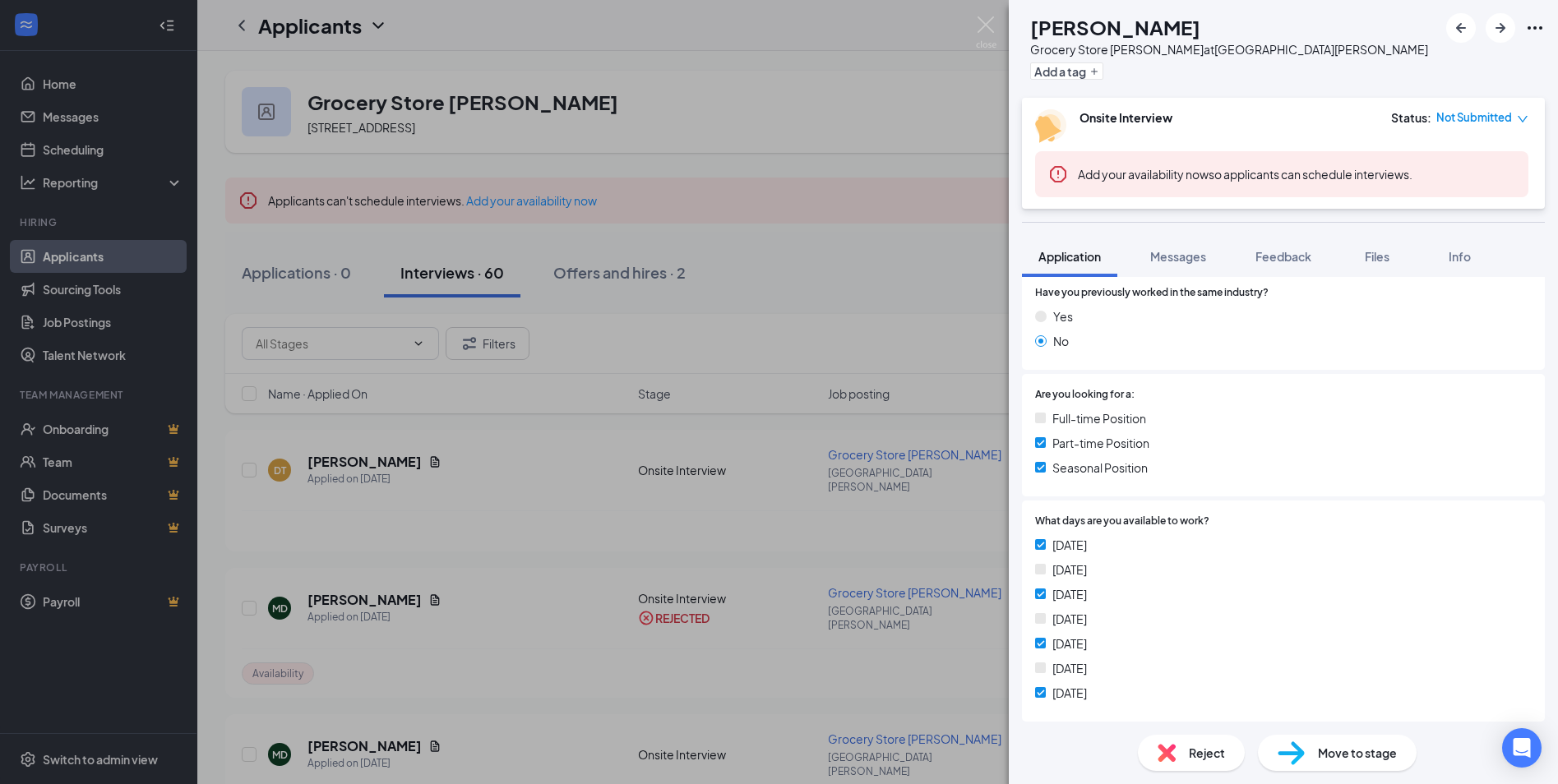
click at [1190, 754] on span "Reject" at bounding box center [1207, 753] width 36 height 18
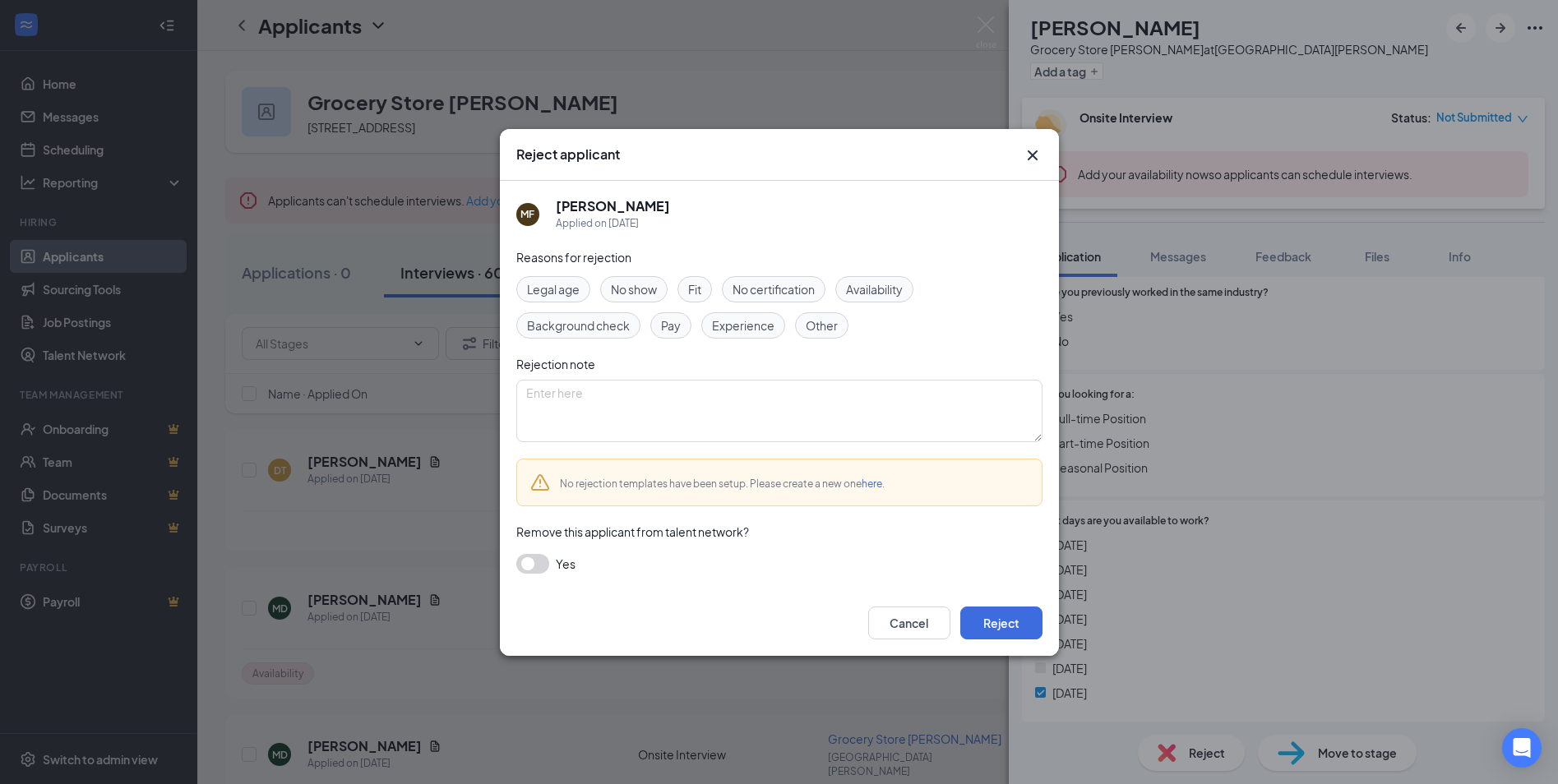
click at [901, 297] on span "Availability" at bounding box center [874, 289] width 57 height 18
click at [885, 398] on textarea at bounding box center [779, 410] width 527 height 62
type textarea "Limited"
click at [1029, 624] on button "Reject" at bounding box center [1001, 622] width 83 height 32
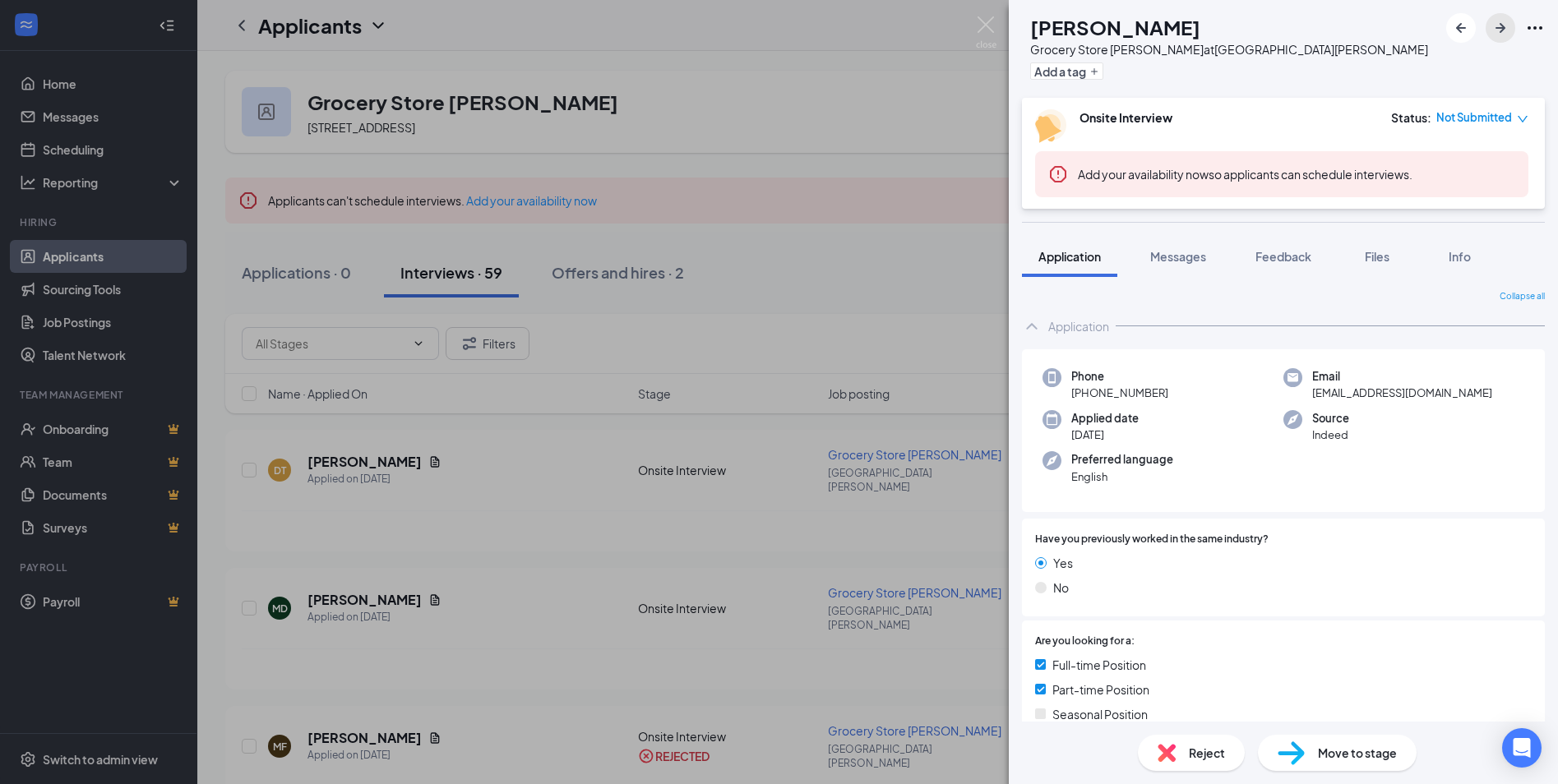
click at [1509, 27] on icon "ArrowRight" at bounding box center [1500, 28] width 20 height 20
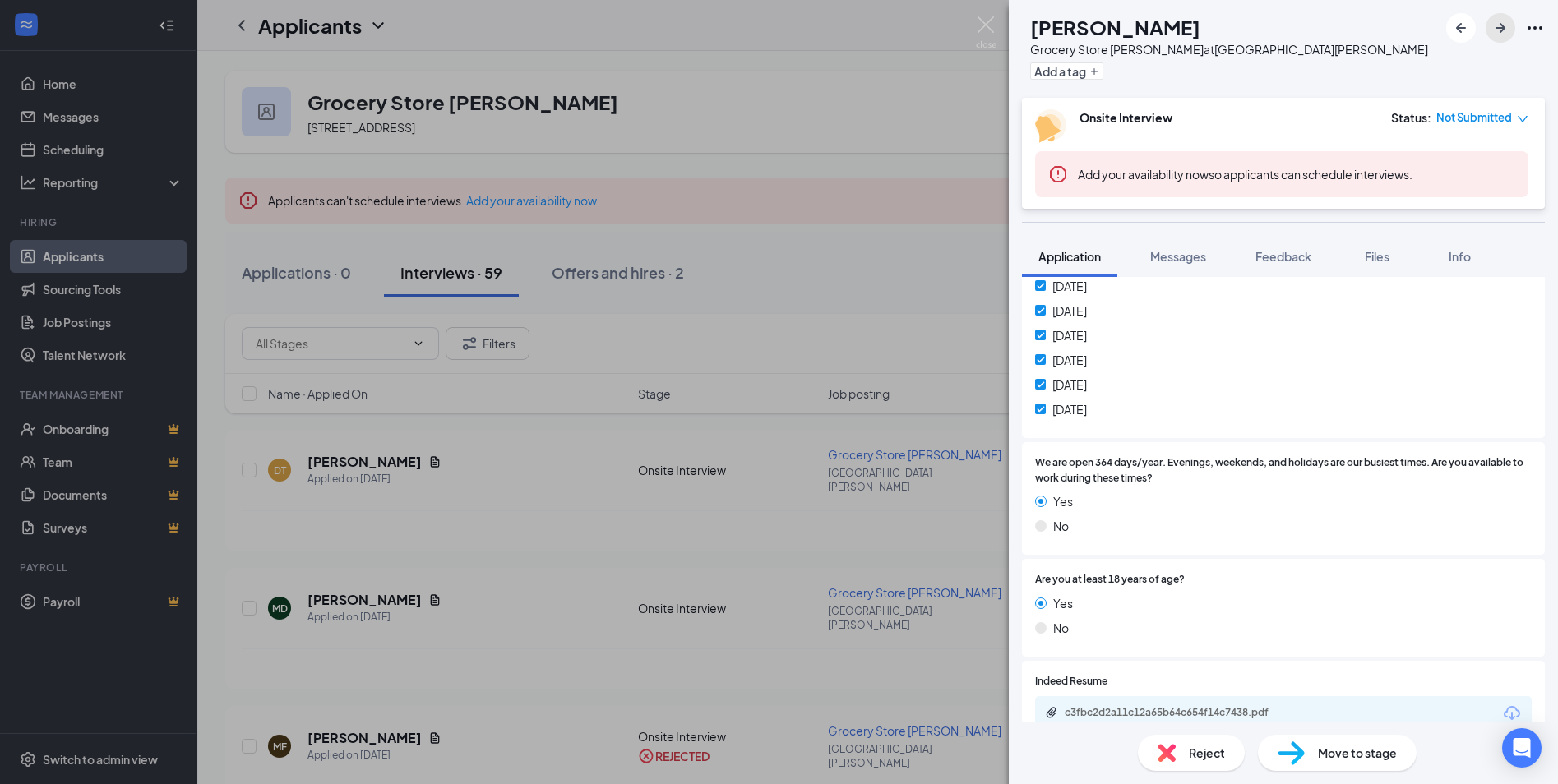
scroll to position [713, 0]
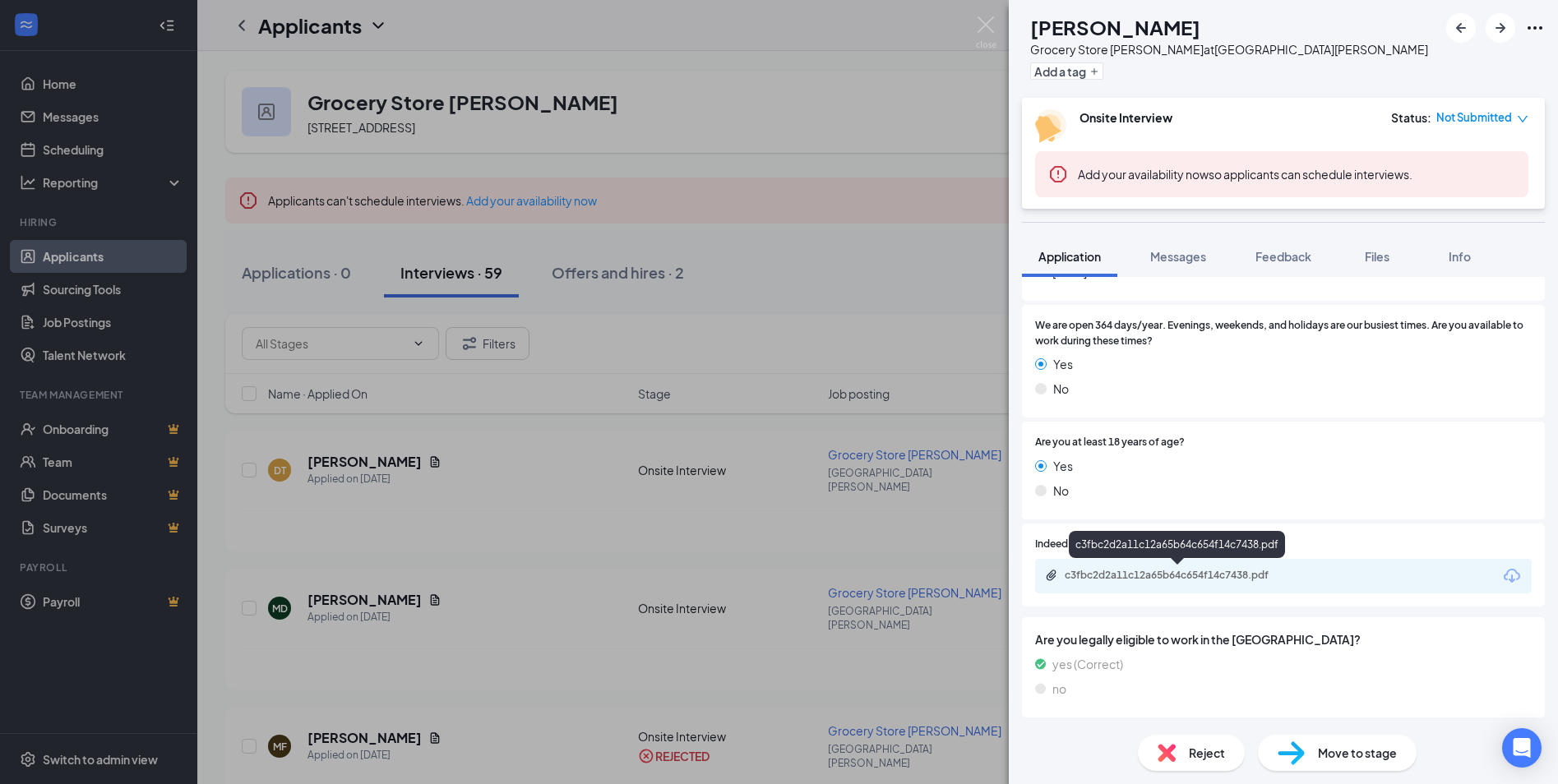
click at [1233, 580] on div "c3fbc2d2a11c12a65b64c654f14c7438.pdf" at bounding box center [1180, 574] width 230 height 13
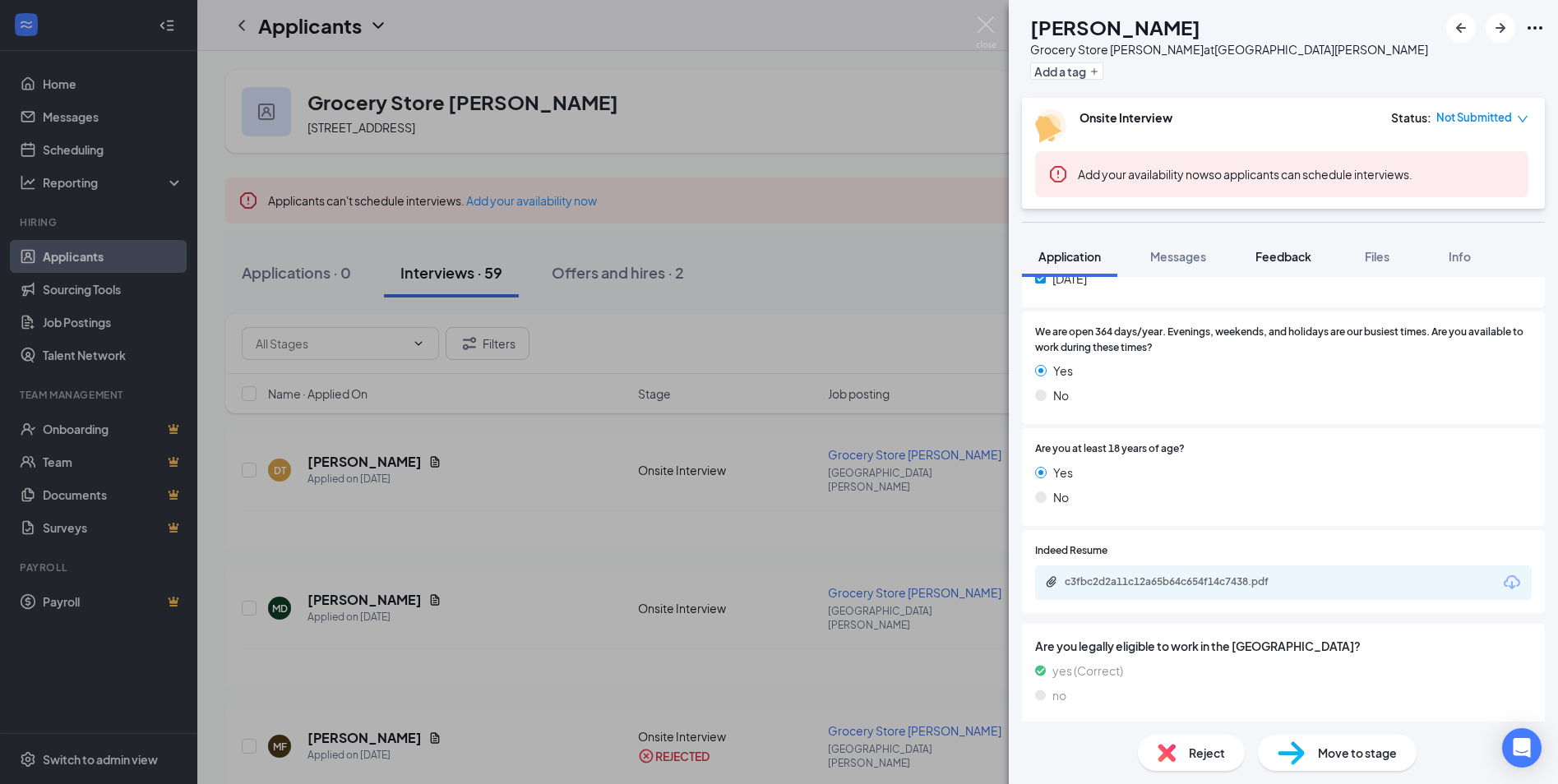
click at [1272, 257] on span "Feedback" at bounding box center [1282, 256] width 56 height 15
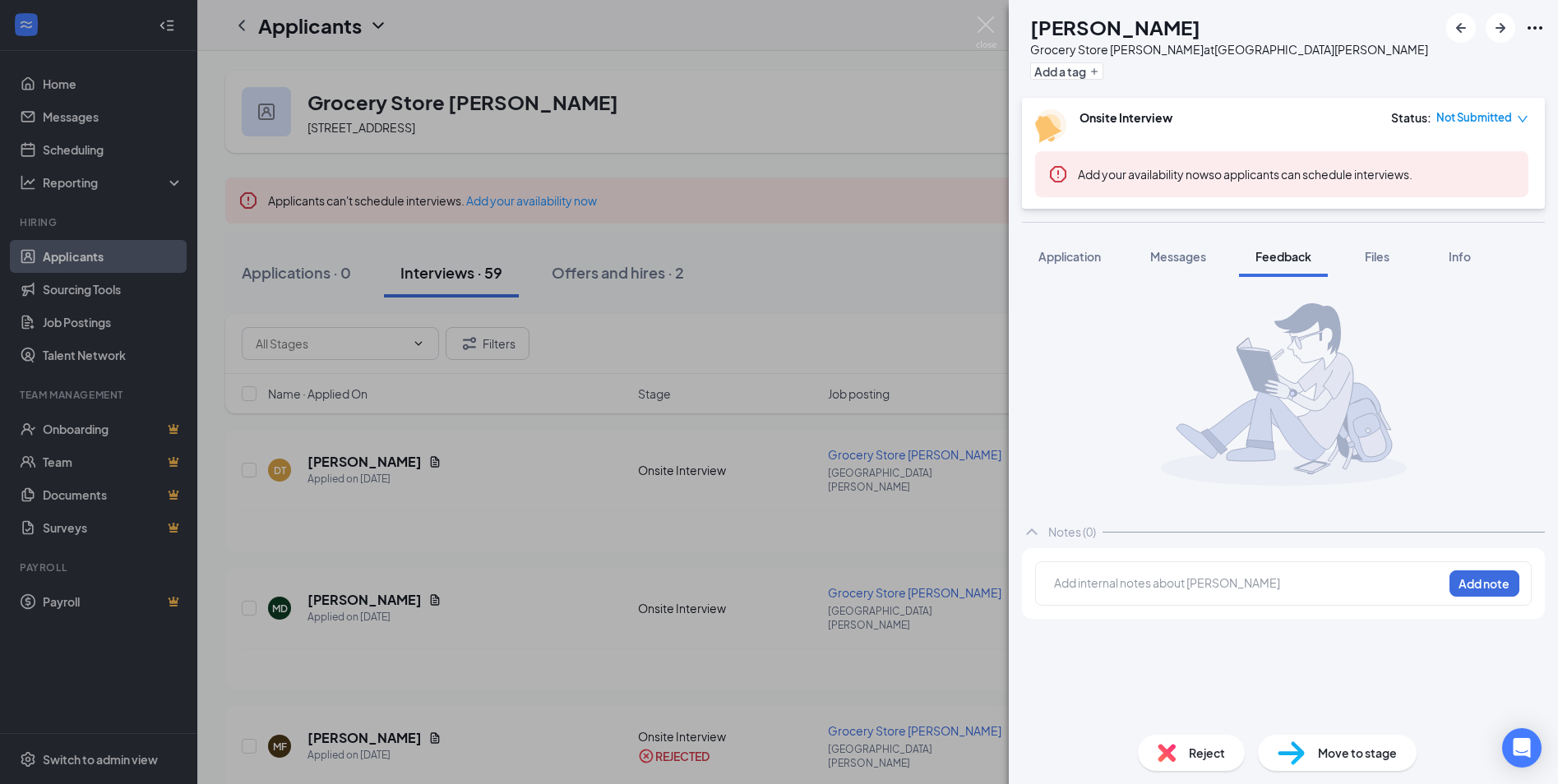
click at [1201, 571] on div "Add internal notes about [PERSON_NAME] Add note" at bounding box center [1282, 582] width 496 height 44
click at [1202, 579] on div at bounding box center [1248, 583] width 387 height 18
click at [1495, 590] on button "Add note" at bounding box center [1483, 583] width 70 height 27
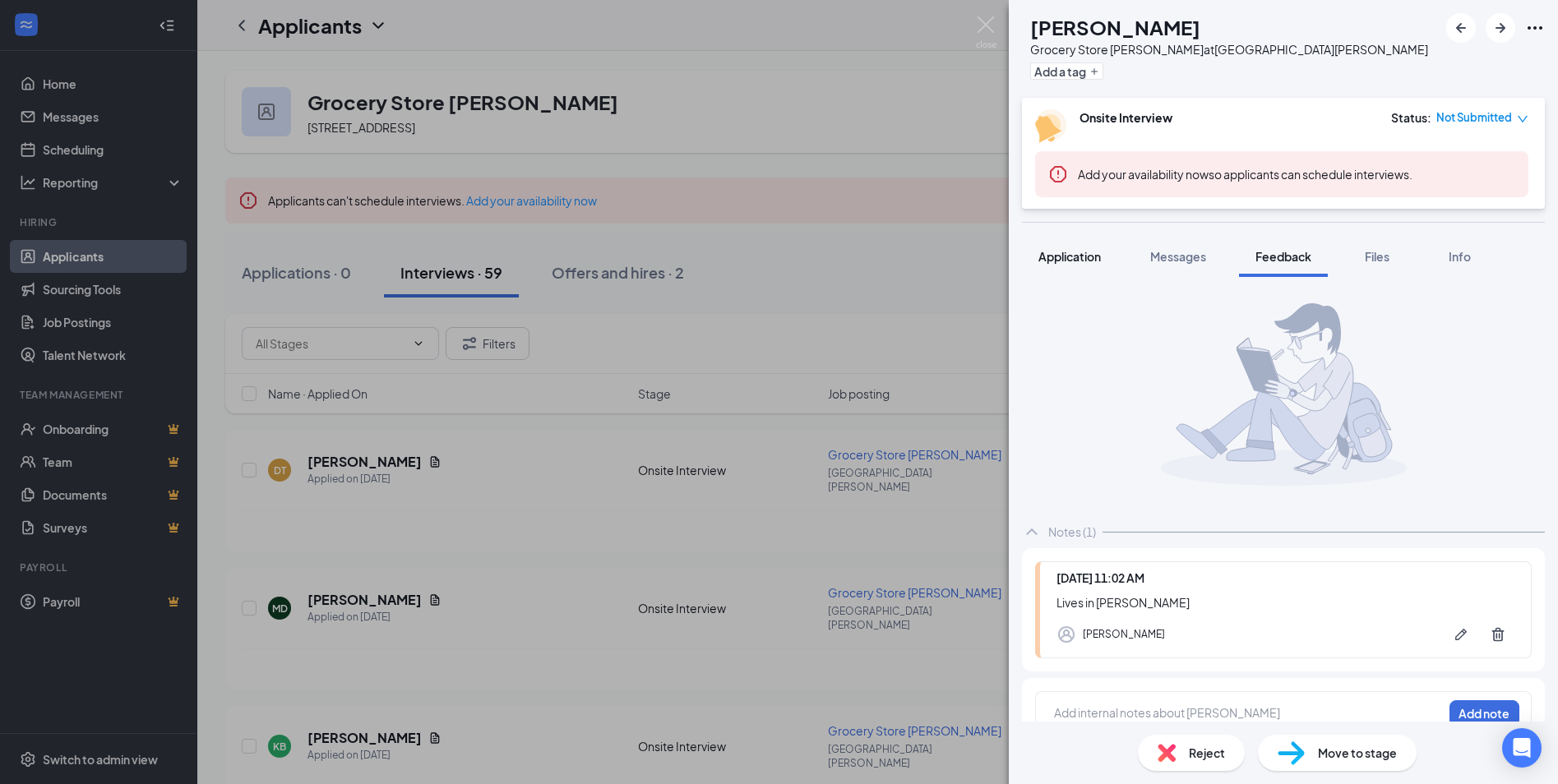
click at [1050, 262] on span "Application" at bounding box center [1069, 256] width 62 height 15
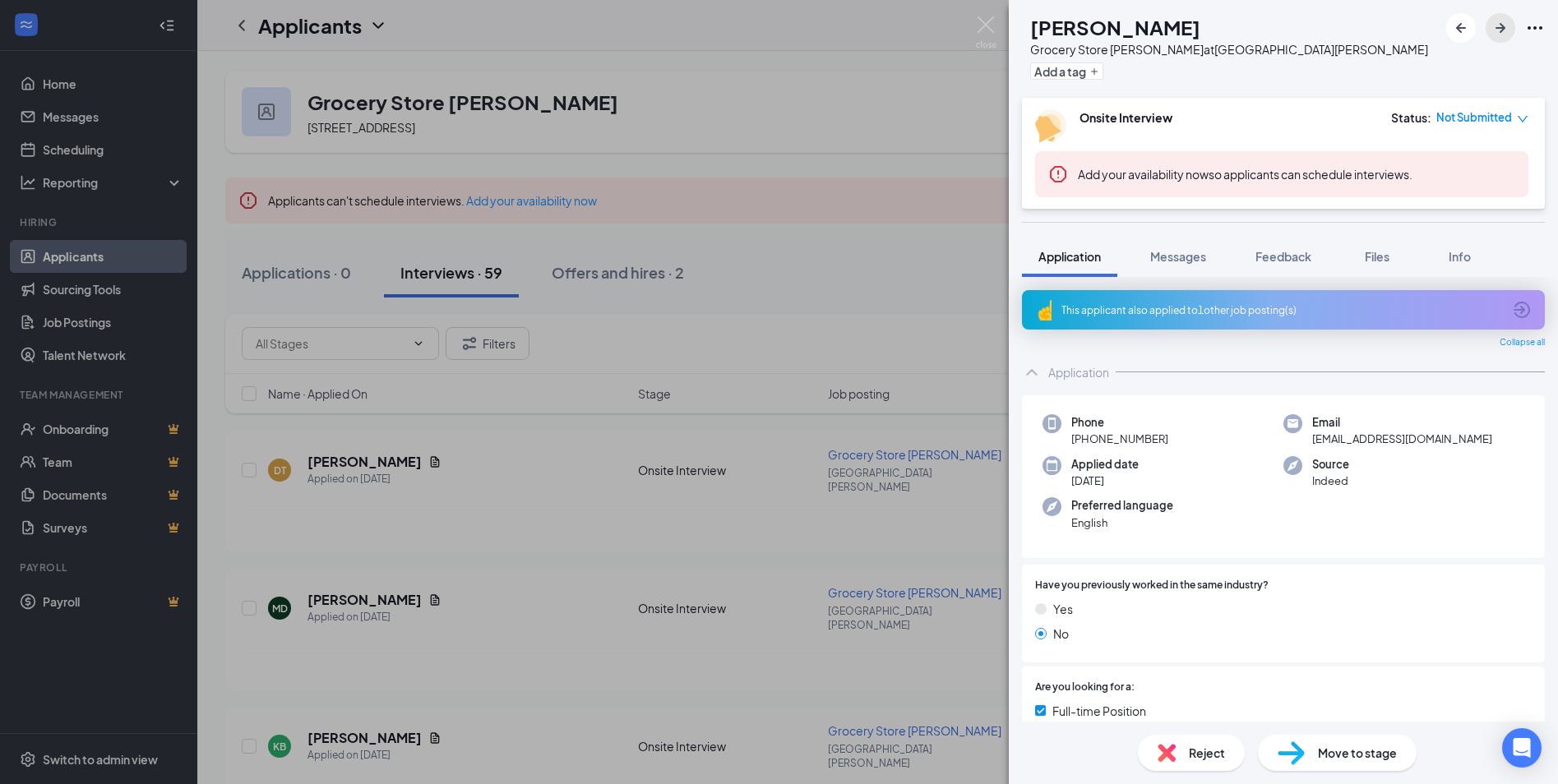
click at [1501, 35] on icon "ArrowRight" at bounding box center [1500, 28] width 20 height 20
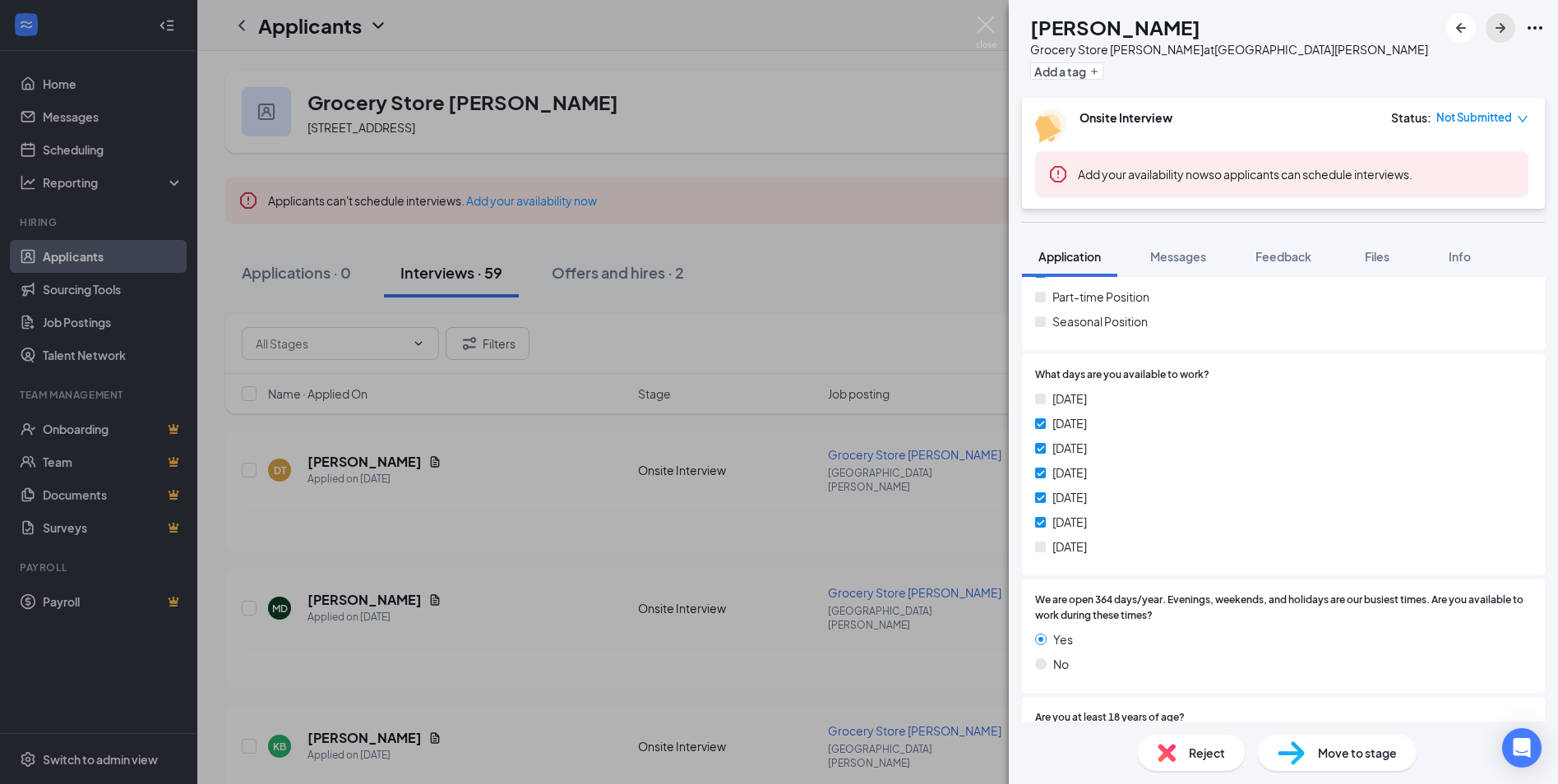
scroll to position [493, 0]
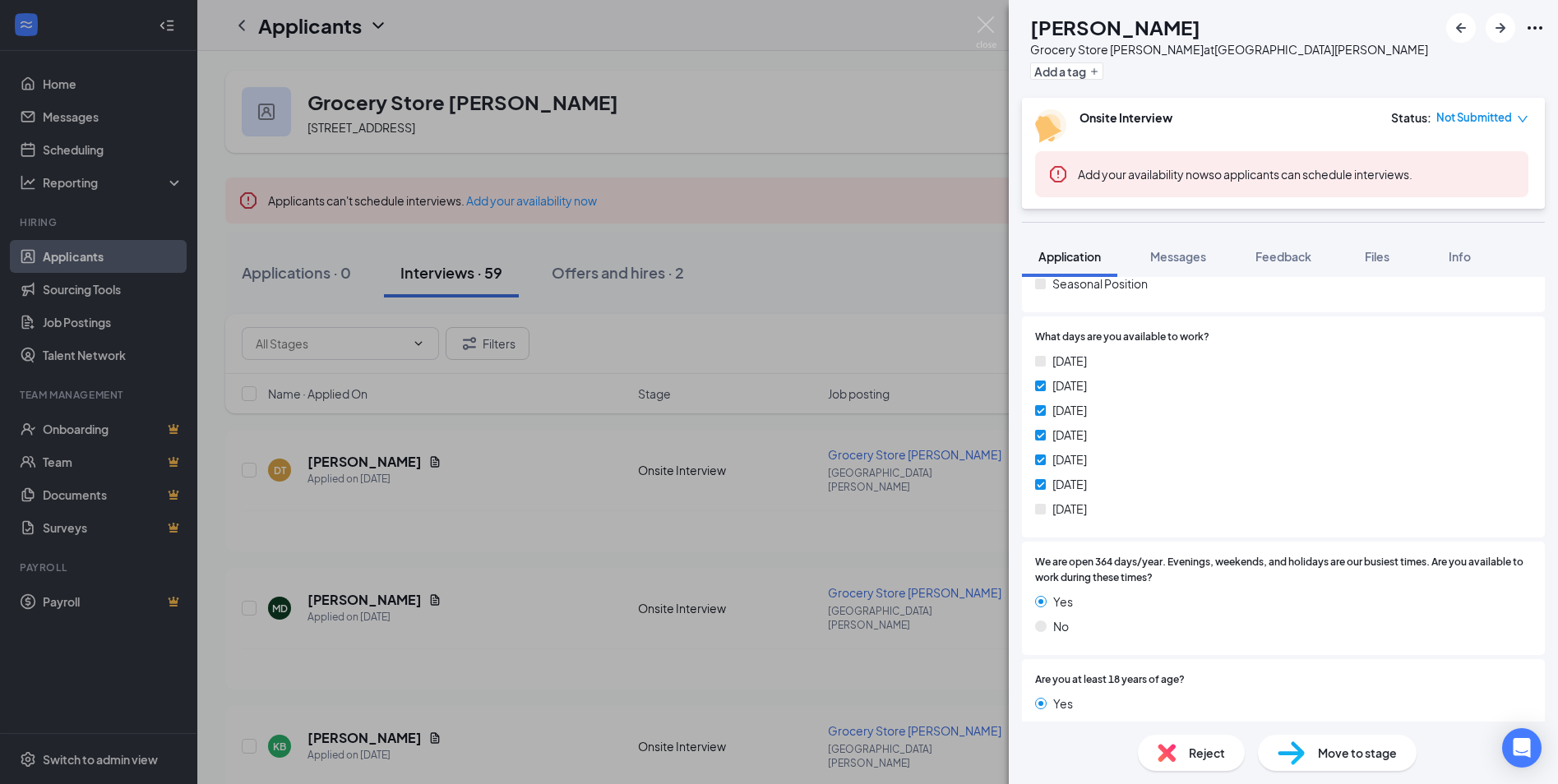
click at [1210, 765] on div "Reject" at bounding box center [1191, 753] width 107 height 36
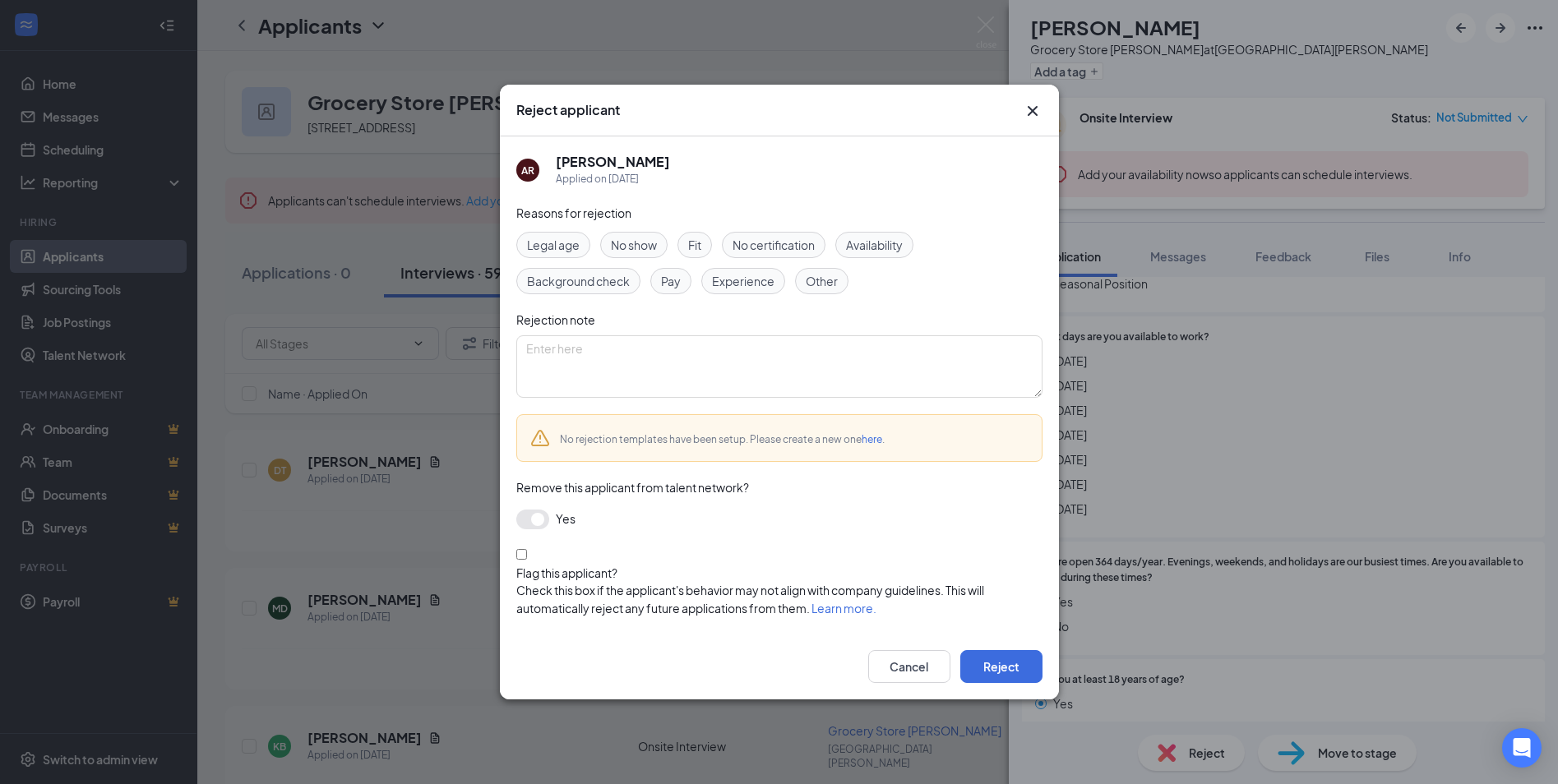
click at [901, 250] on span "Availability" at bounding box center [874, 245] width 57 height 18
click at [894, 357] on textarea at bounding box center [779, 366] width 527 height 62
type textarea "No weekends"
click at [996, 651] on button "Reject" at bounding box center [1001, 666] width 83 height 32
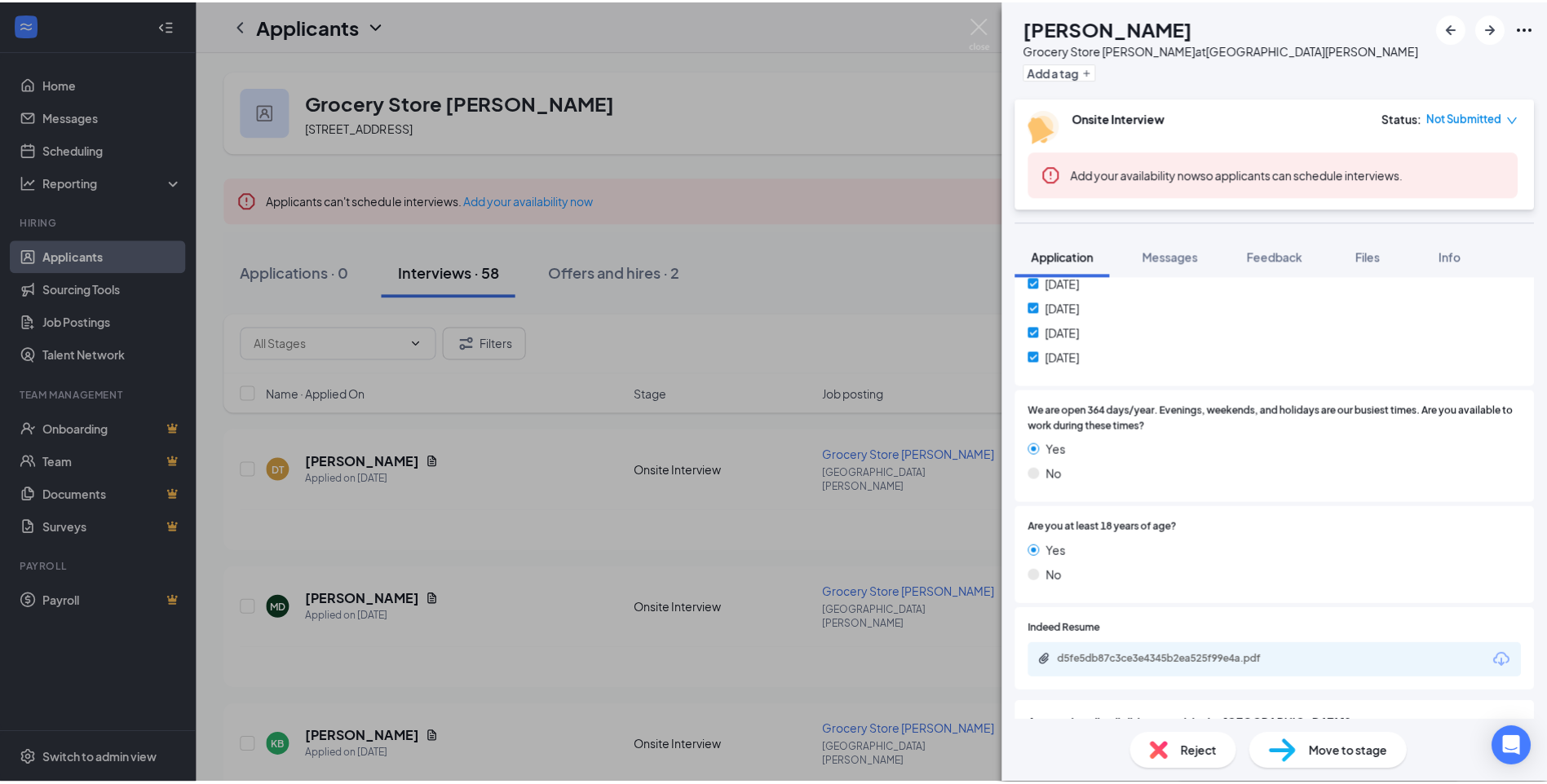
scroll to position [652, 0]
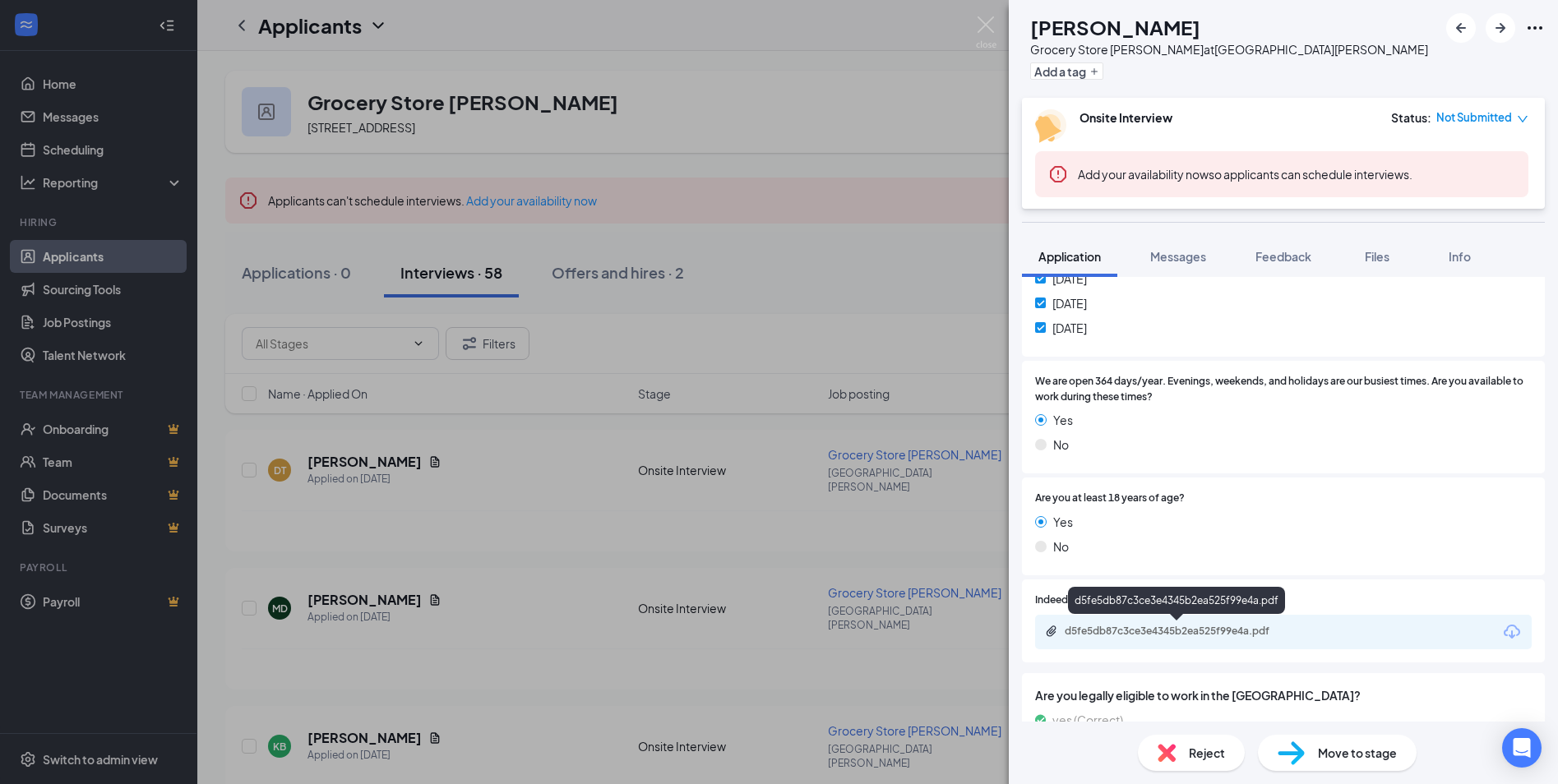
click at [1271, 635] on div "d5fe5db87c3ce3e4345b2ea525f99e4a.pdf" at bounding box center [1180, 631] width 230 height 13
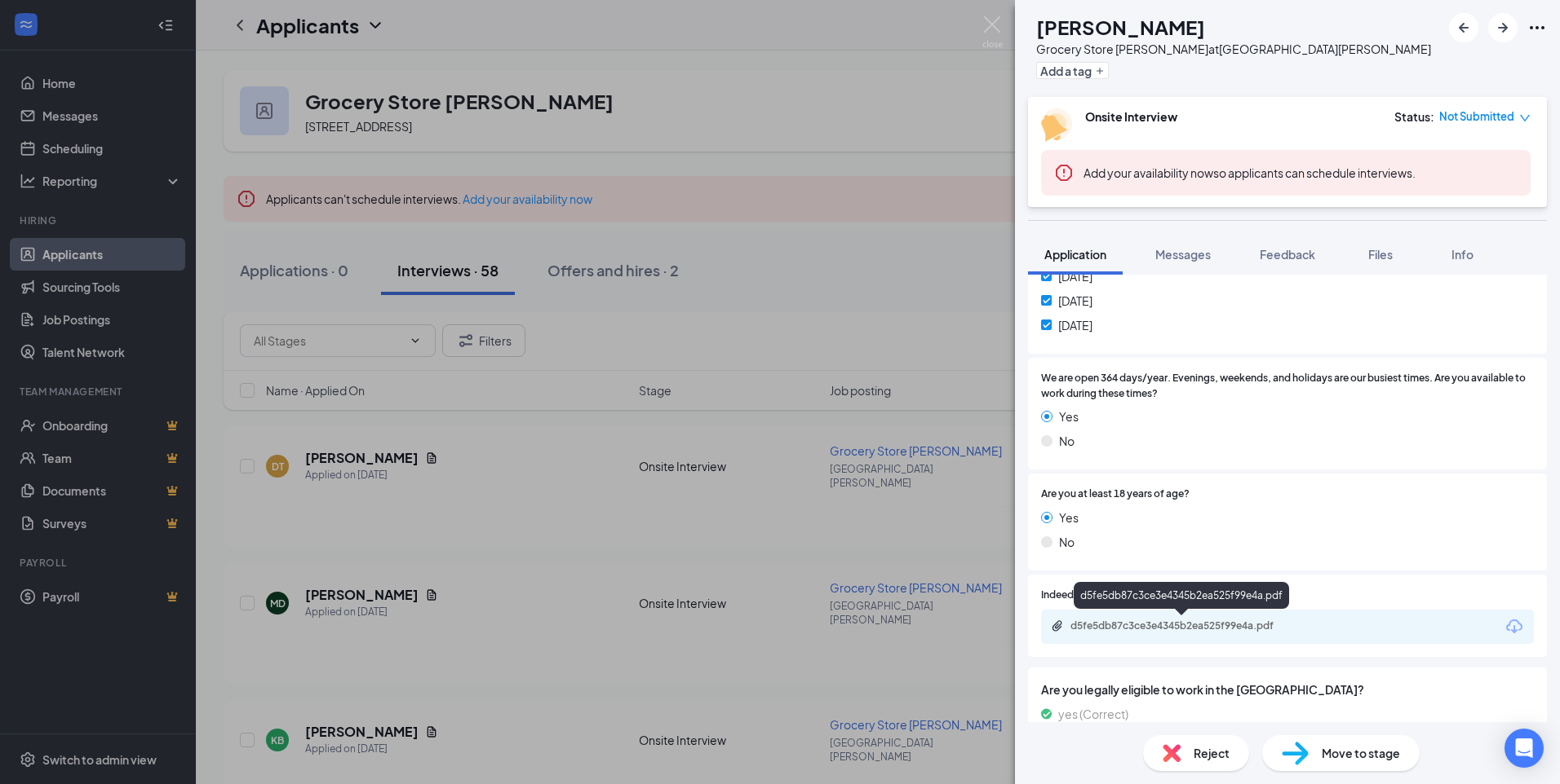
click at [1204, 623] on div "d5fe5db87c3ce3e4345b2ea525f99e4a.pdf" at bounding box center [1185, 626] width 229 height 13
click at [989, 32] on img at bounding box center [992, 32] width 21 height 32
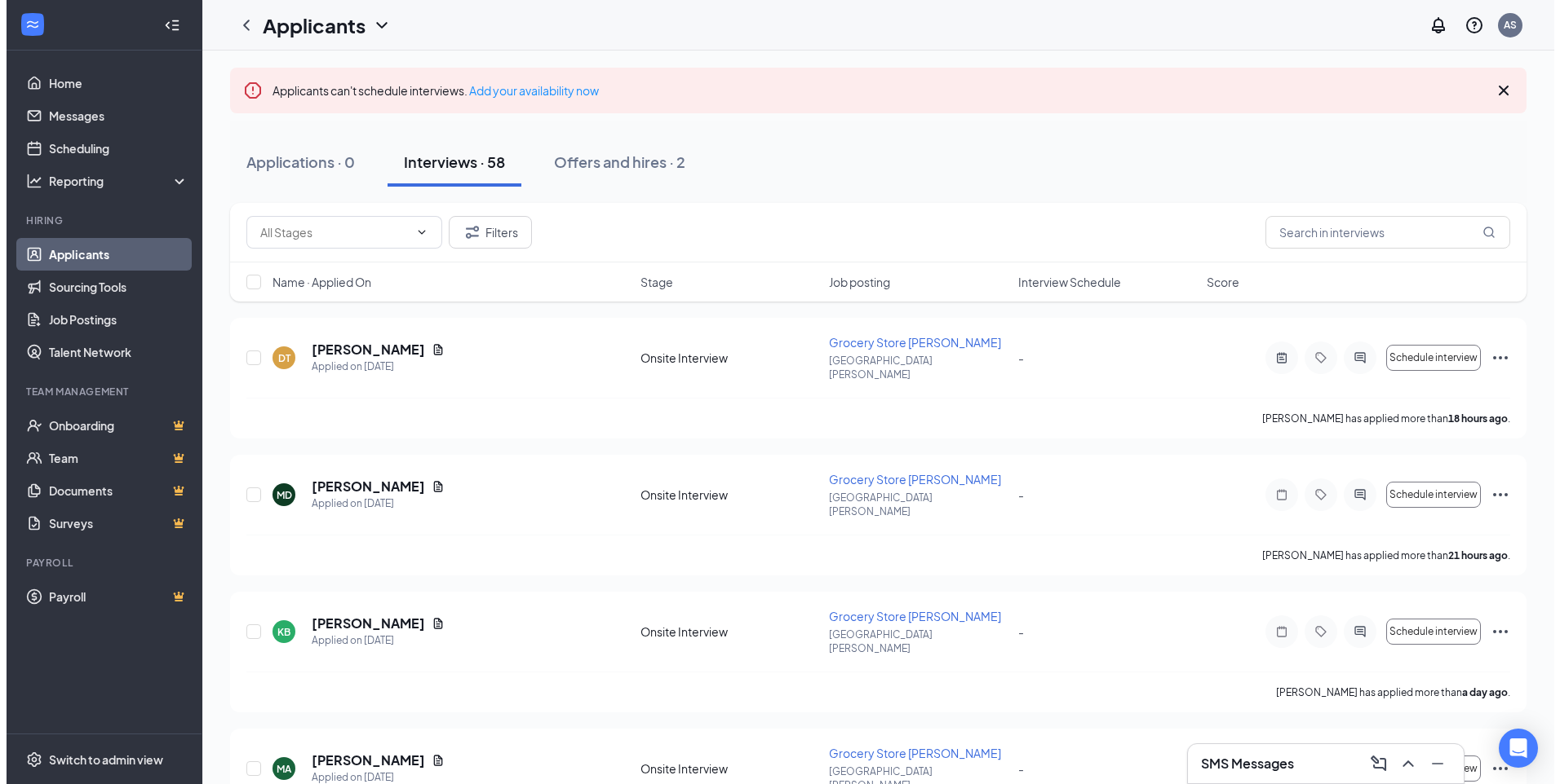
scroll to position [326, 0]
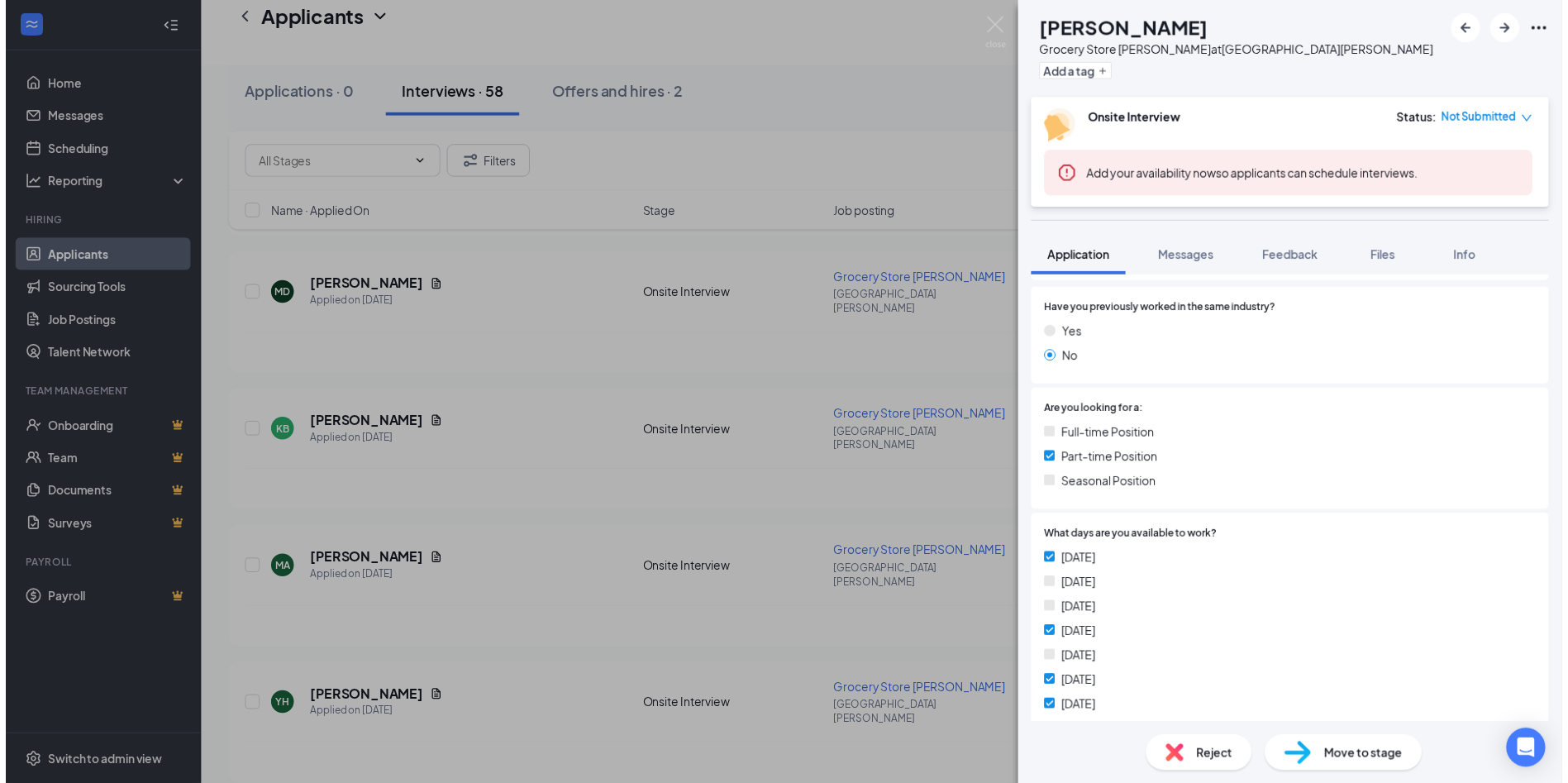
scroll to position [331, 0]
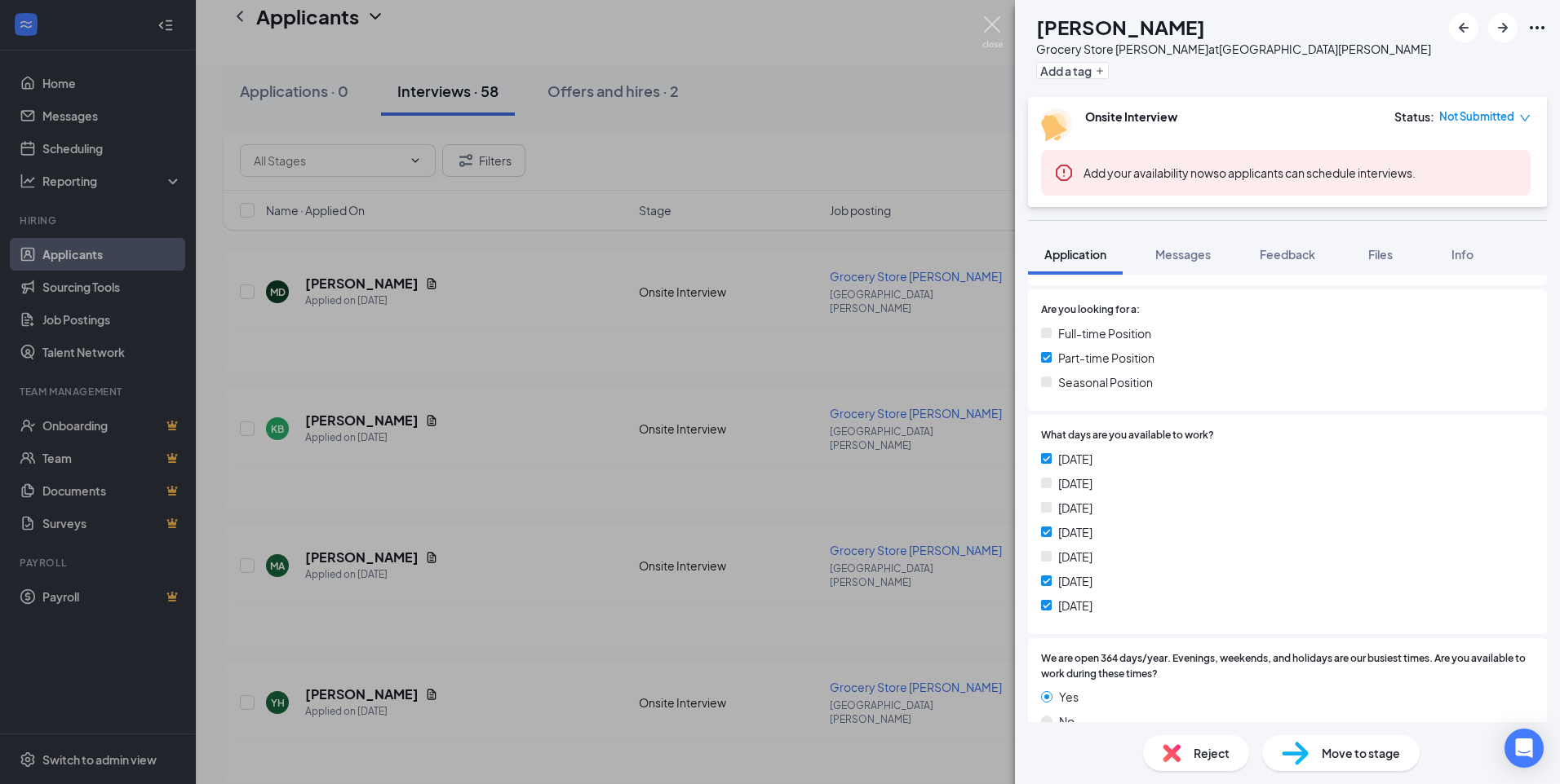
click at [984, 25] on img at bounding box center [992, 32] width 21 height 32
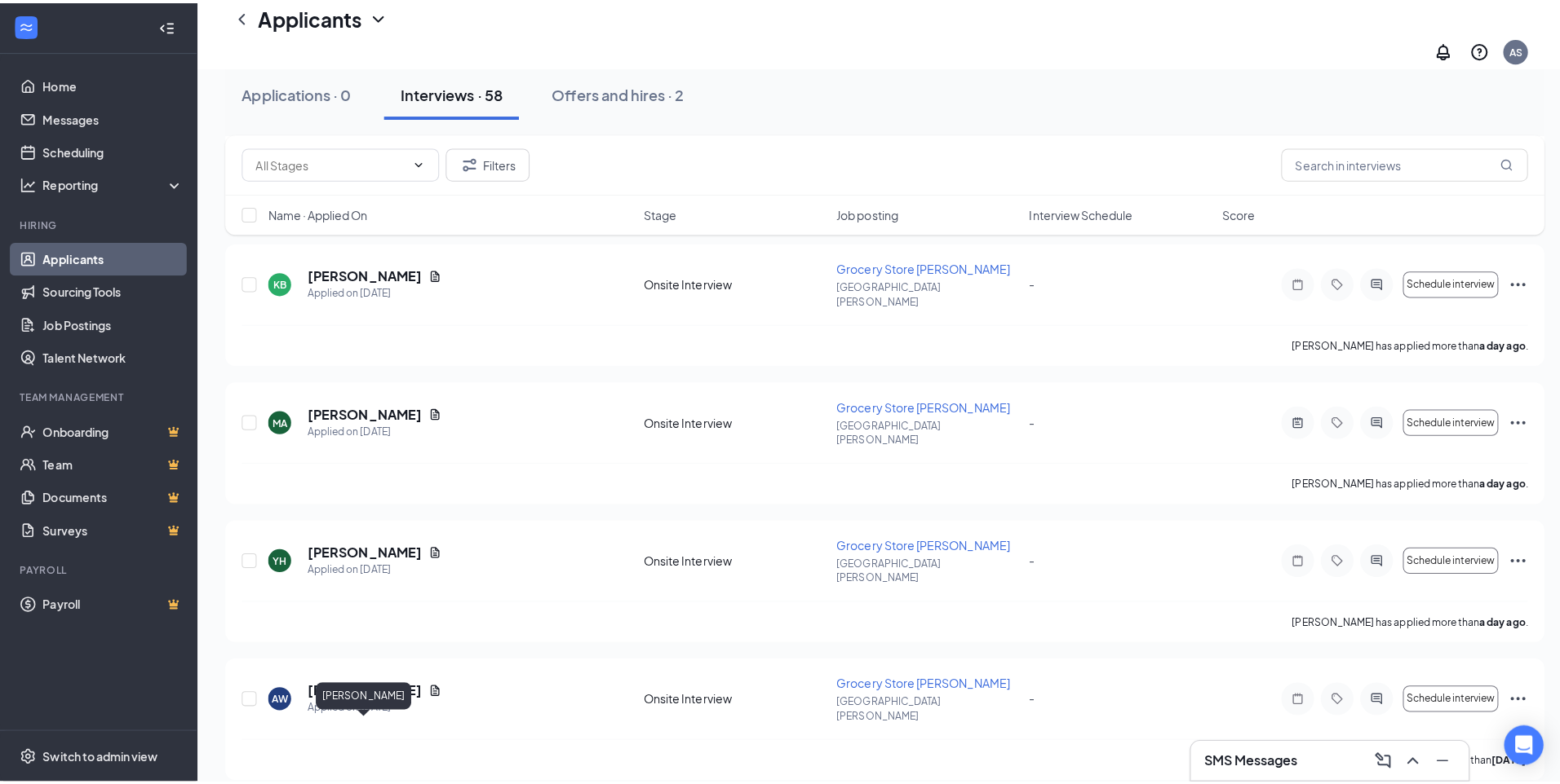
scroll to position [489, 0]
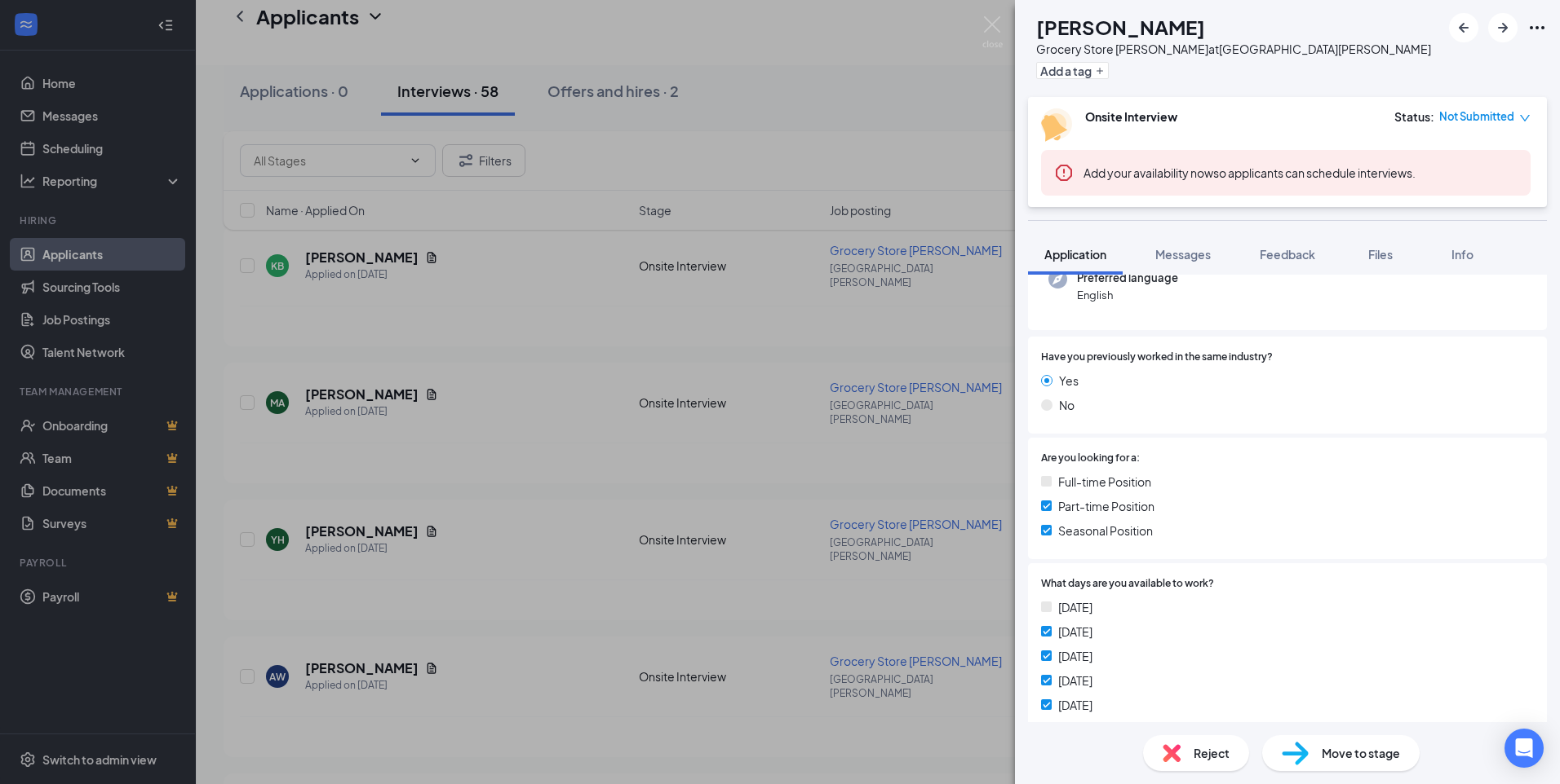
scroll to position [326, 0]
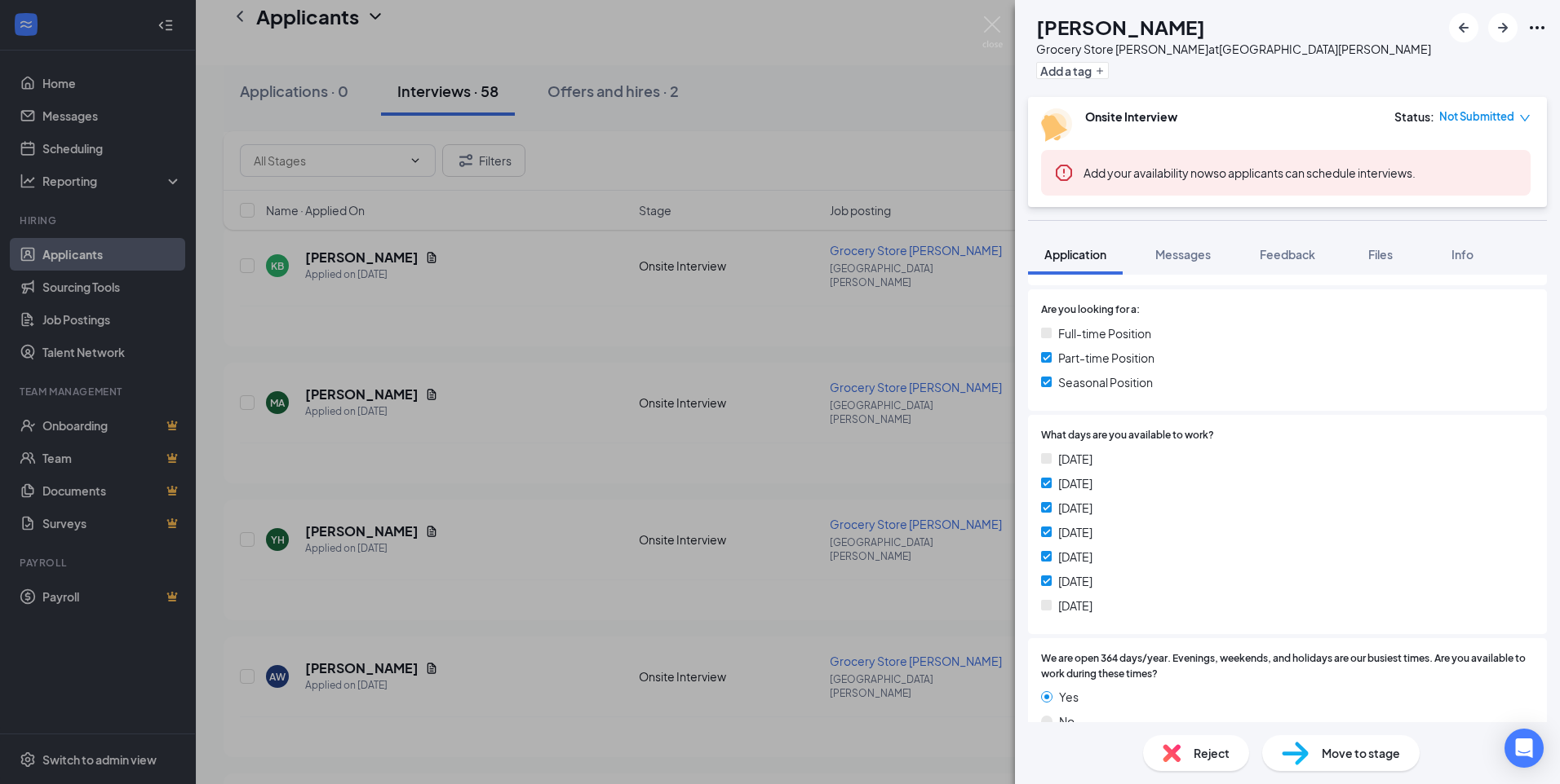
click at [1203, 761] on span "Reject" at bounding box center [1211, 754] width 36 height 18
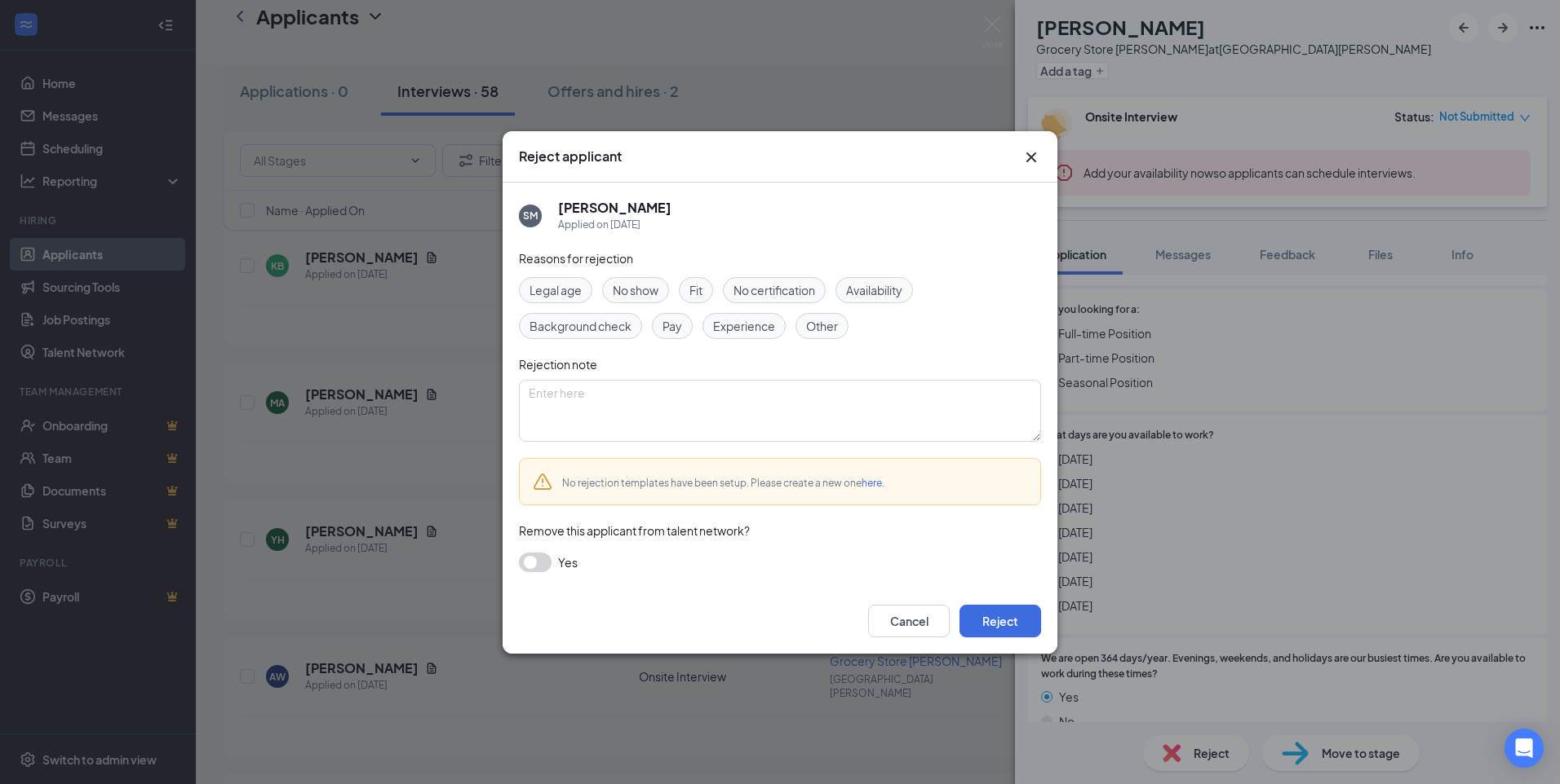
click at [855, 288] on span "Availability" at bounding box center [874, 290] width 57 height 18
click at [1009, 626] on button "Reject" at bounding box center [1000, 621] width 82 height 32
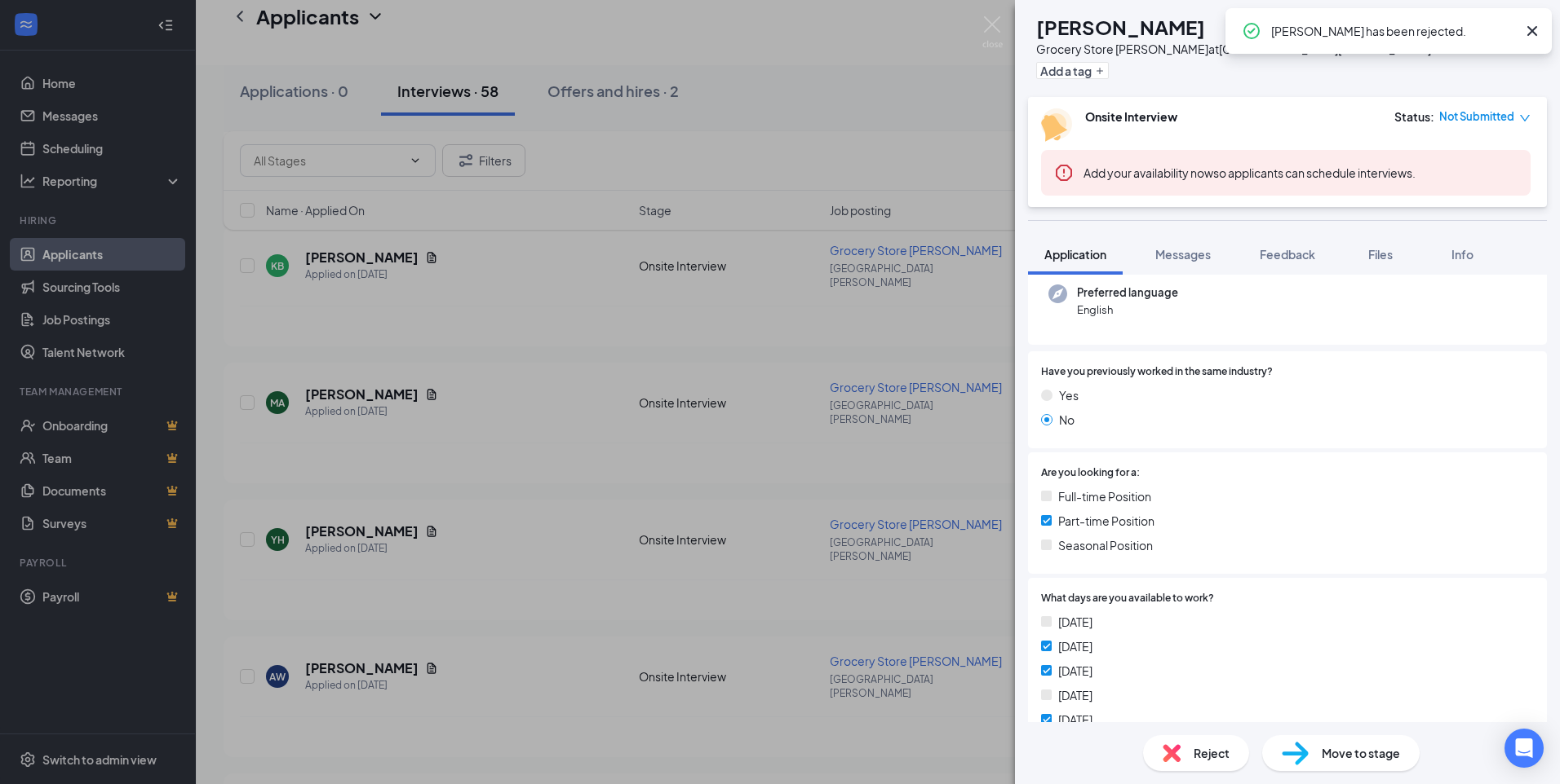
scroll to position [326, 0]
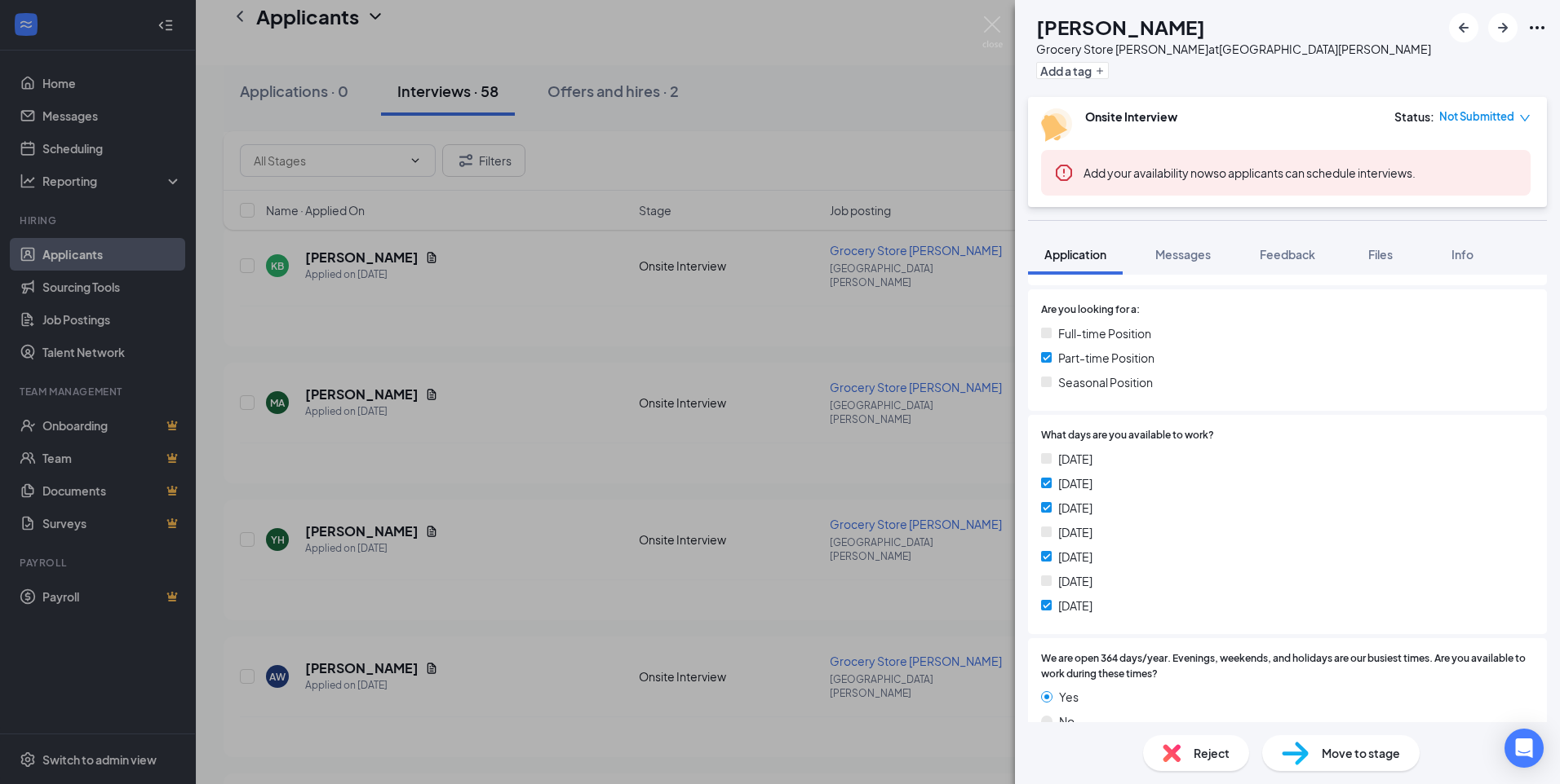
click at [1190, 746] on div "Reject" at bounding box center [1196, 753] width 106 height 36
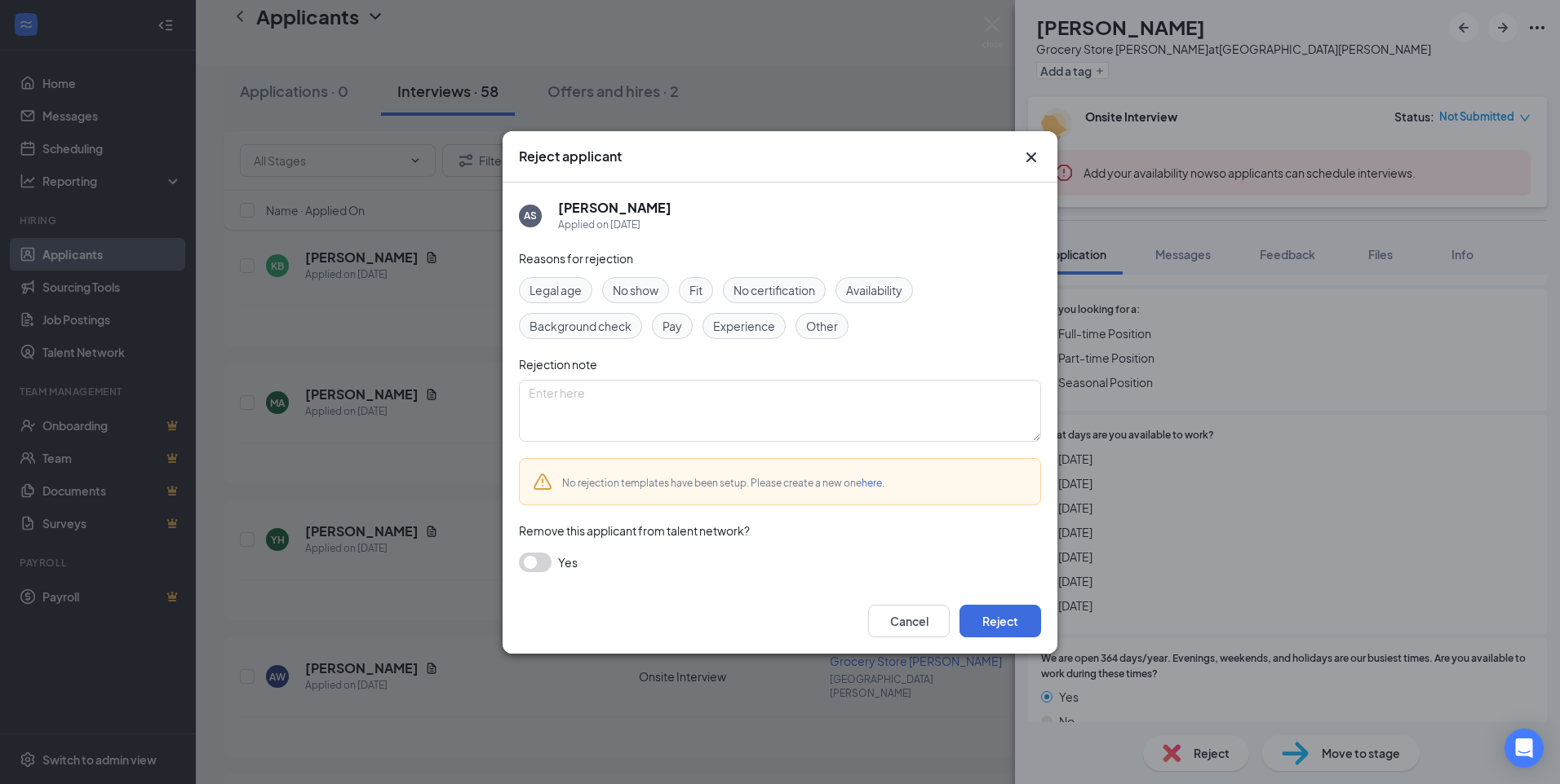
click at [877, 279] on div "Availability" at bounding box center [873, 290] width 77 height 26
click at [997, 611] on button "Reject" at bounding box center [1000, 621] width 82 height 32
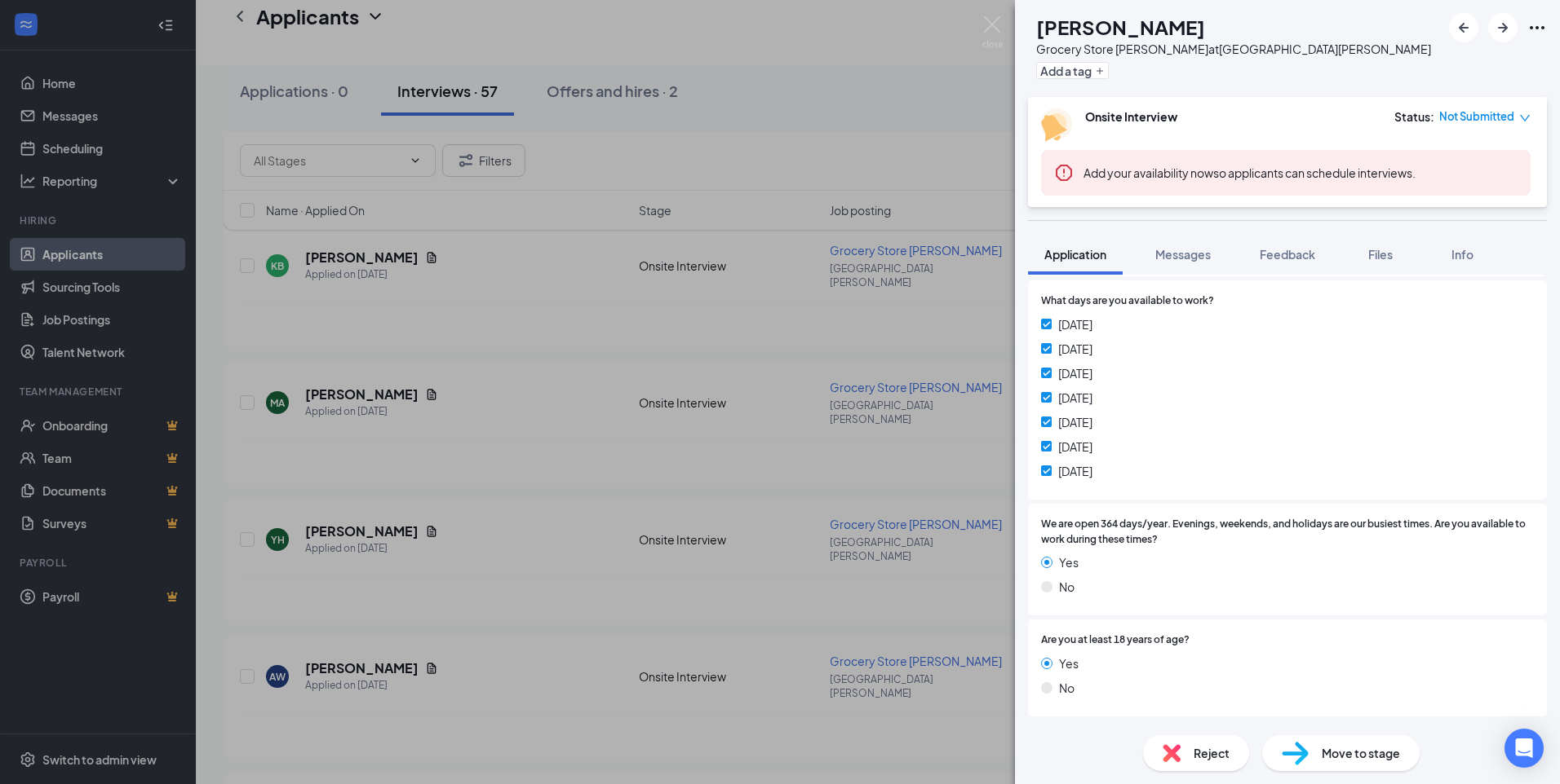
scroll to position [566, 0]
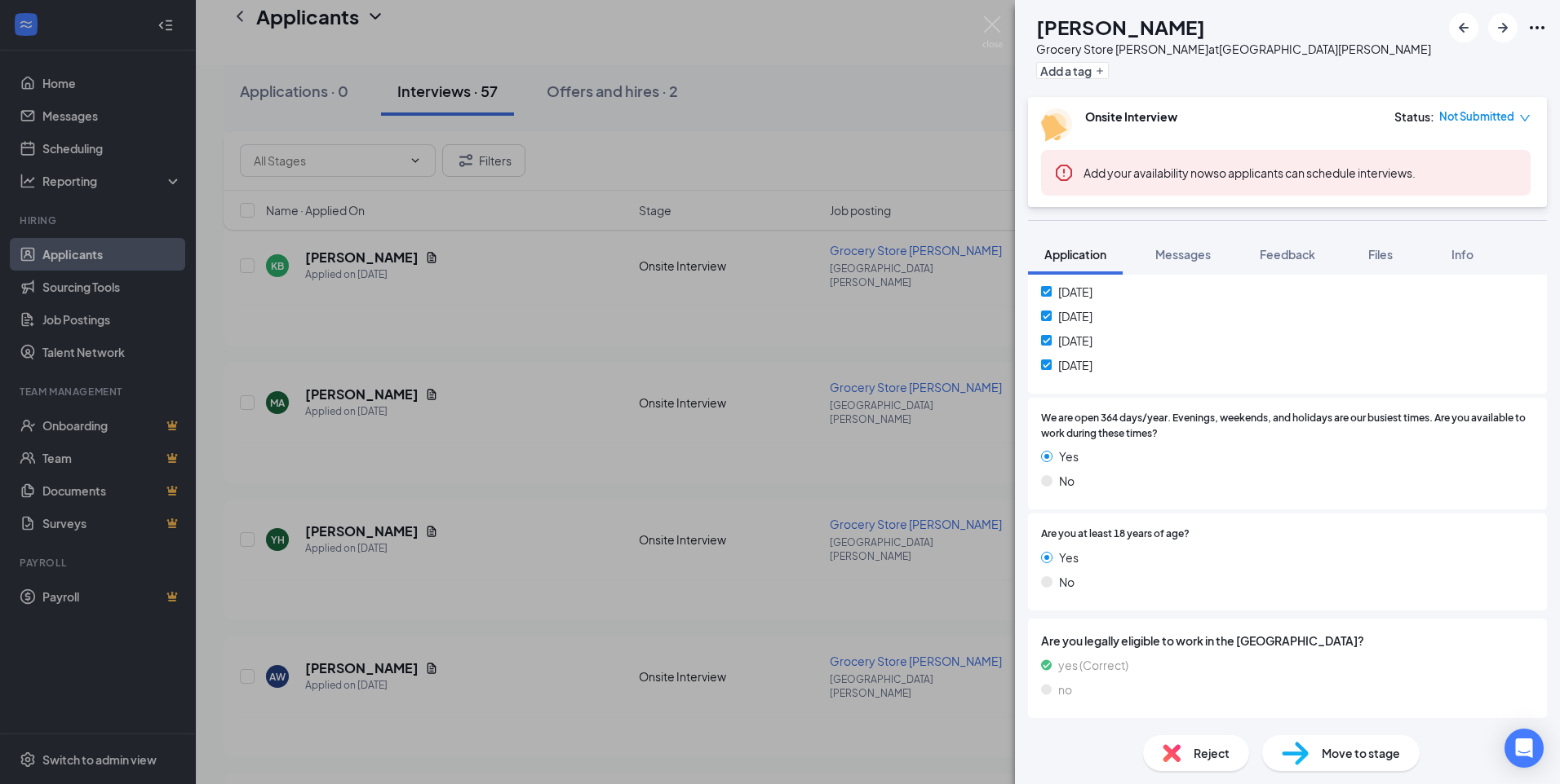
click at [1198, 755] on span "Reject" at bounding box center [1211, 754] width 36 height 18
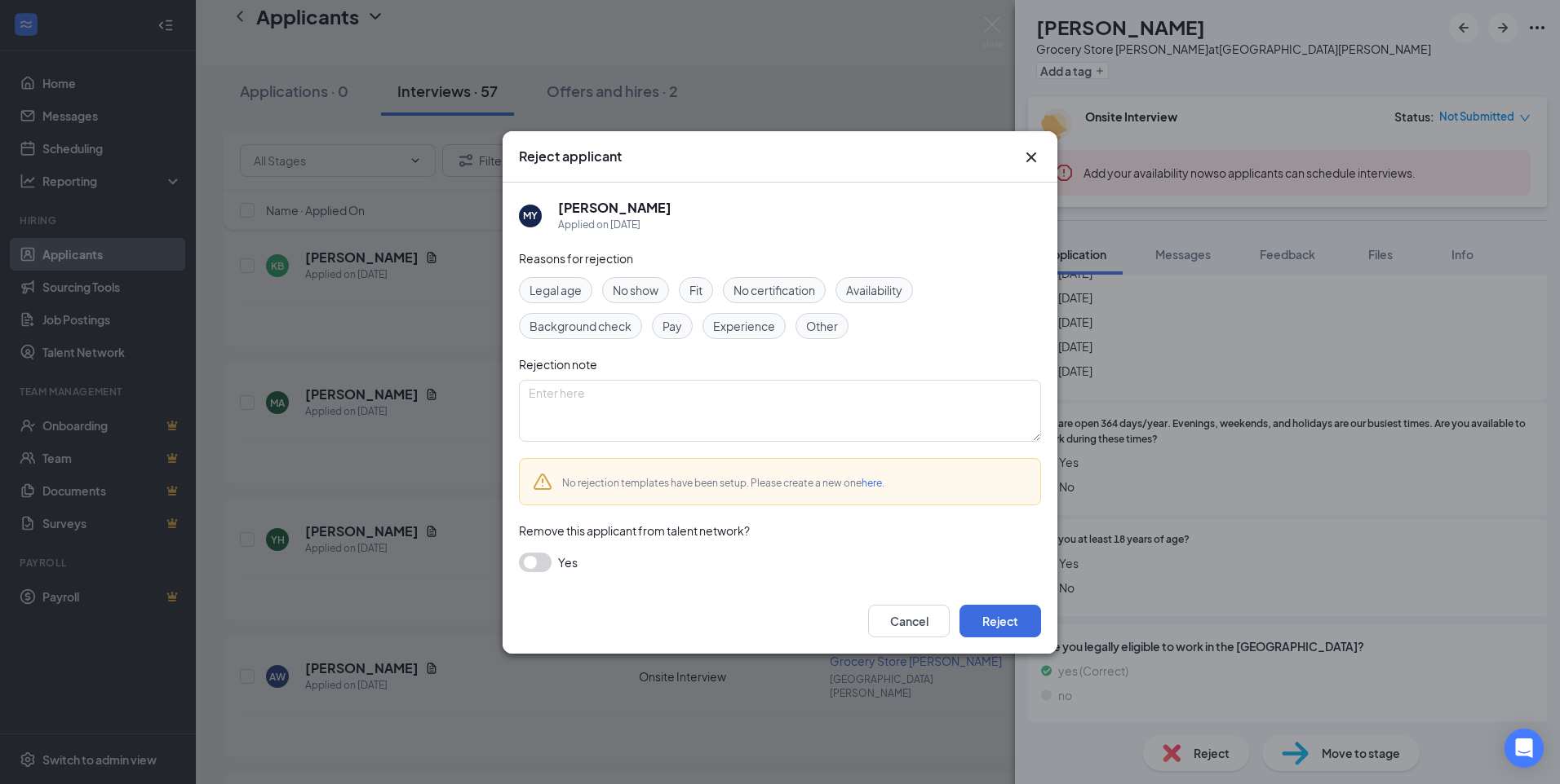
click at [860, 294] on span "Availability" at bounding box center [874, 290] width 57 height 18
click at [688, 294] on div "Fit" at bounding box center [696, 290] width 34 height 26
click at [1016, 618] on button "Reject" at bounding box center [1000, 621] width 82 height 32
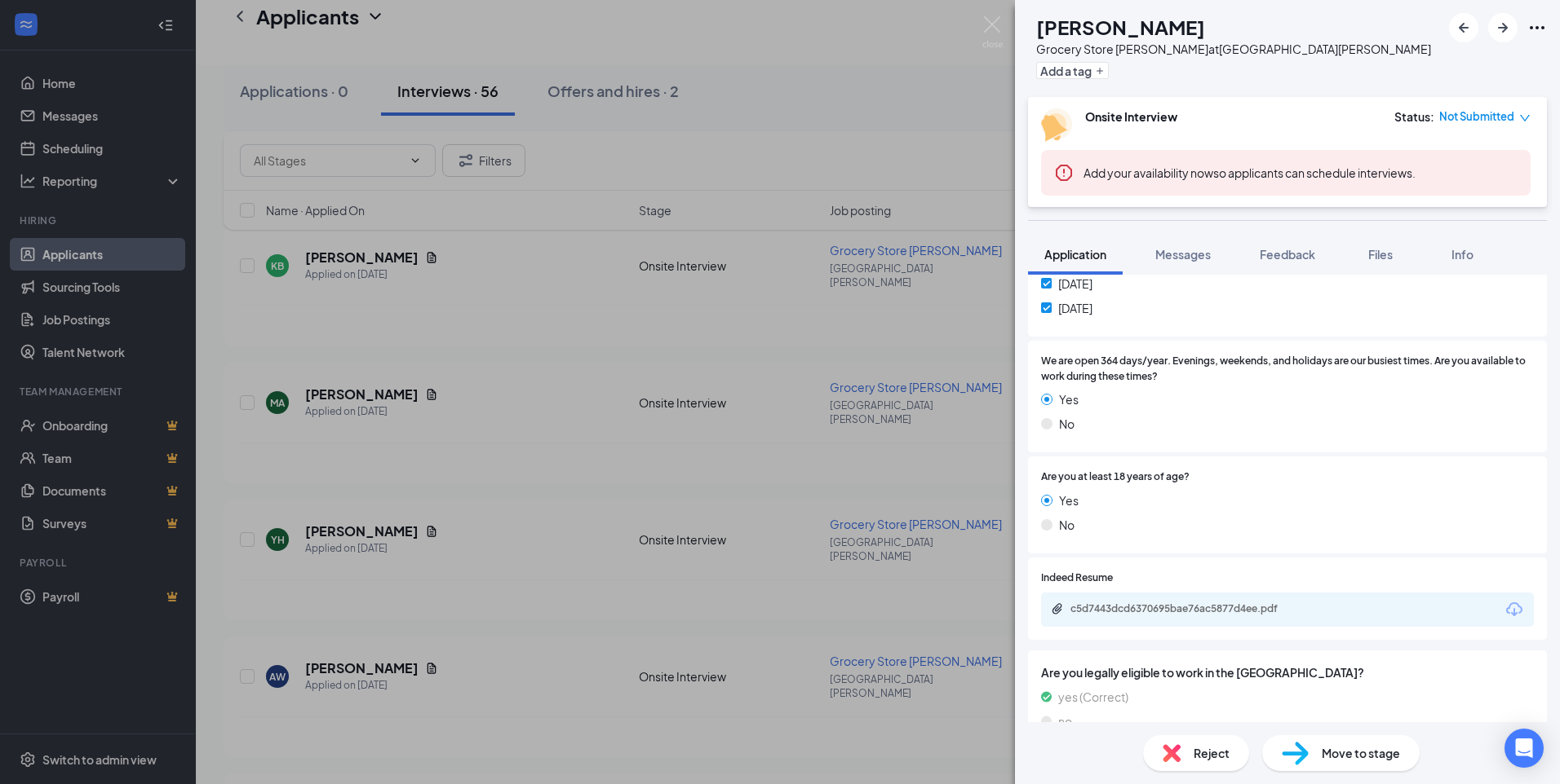
scroll to position [655, 0]
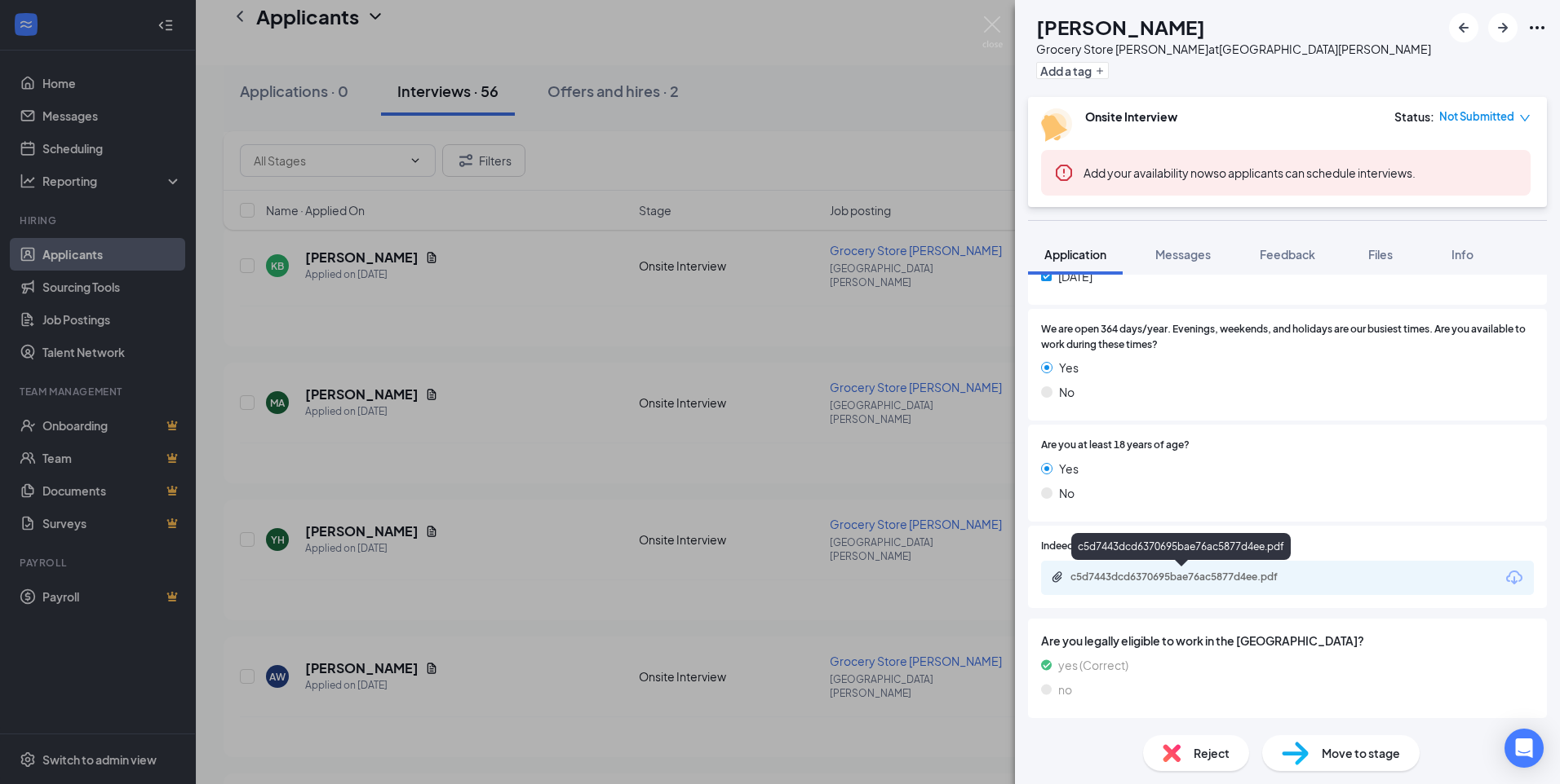
click at [1221, 582] on div "c5d7443dcd6370695bae76ac5877d4ee.pdf" at bounding box center [1185, 577] width 229 height 13
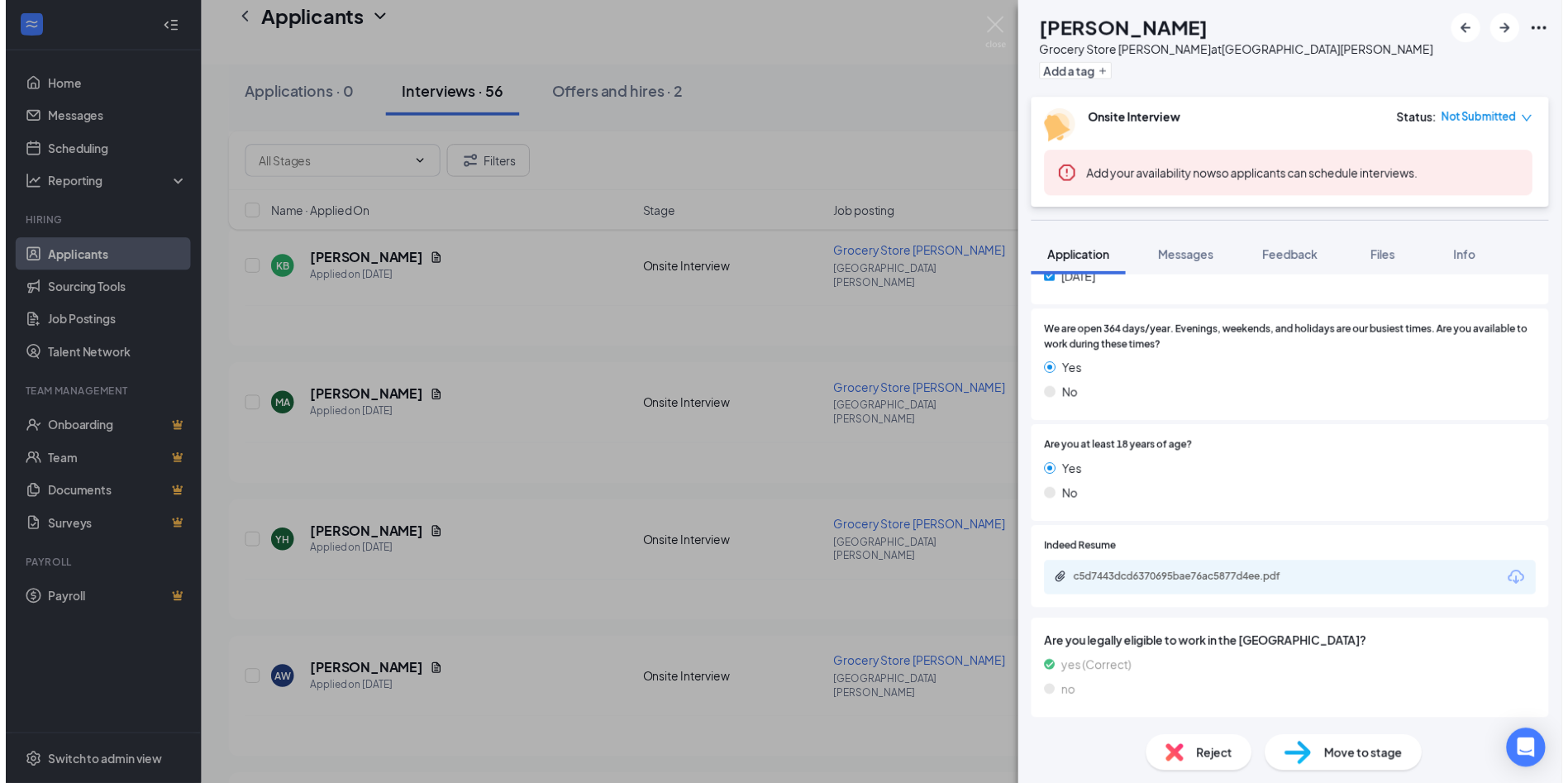
scroll to position [658, 0]
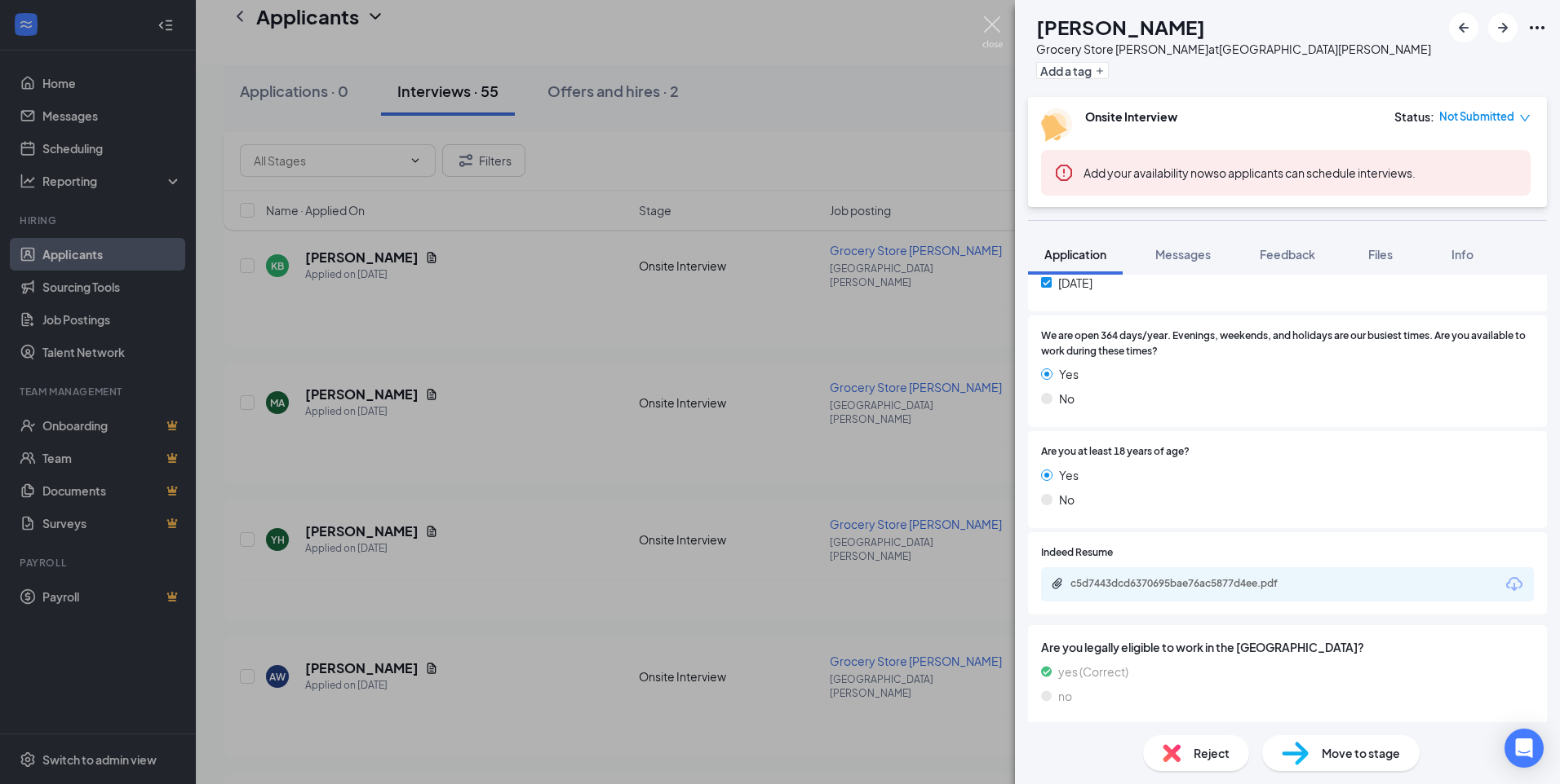
click at [995, 25] on img at bounding box center [992, 32] width 21 height 32
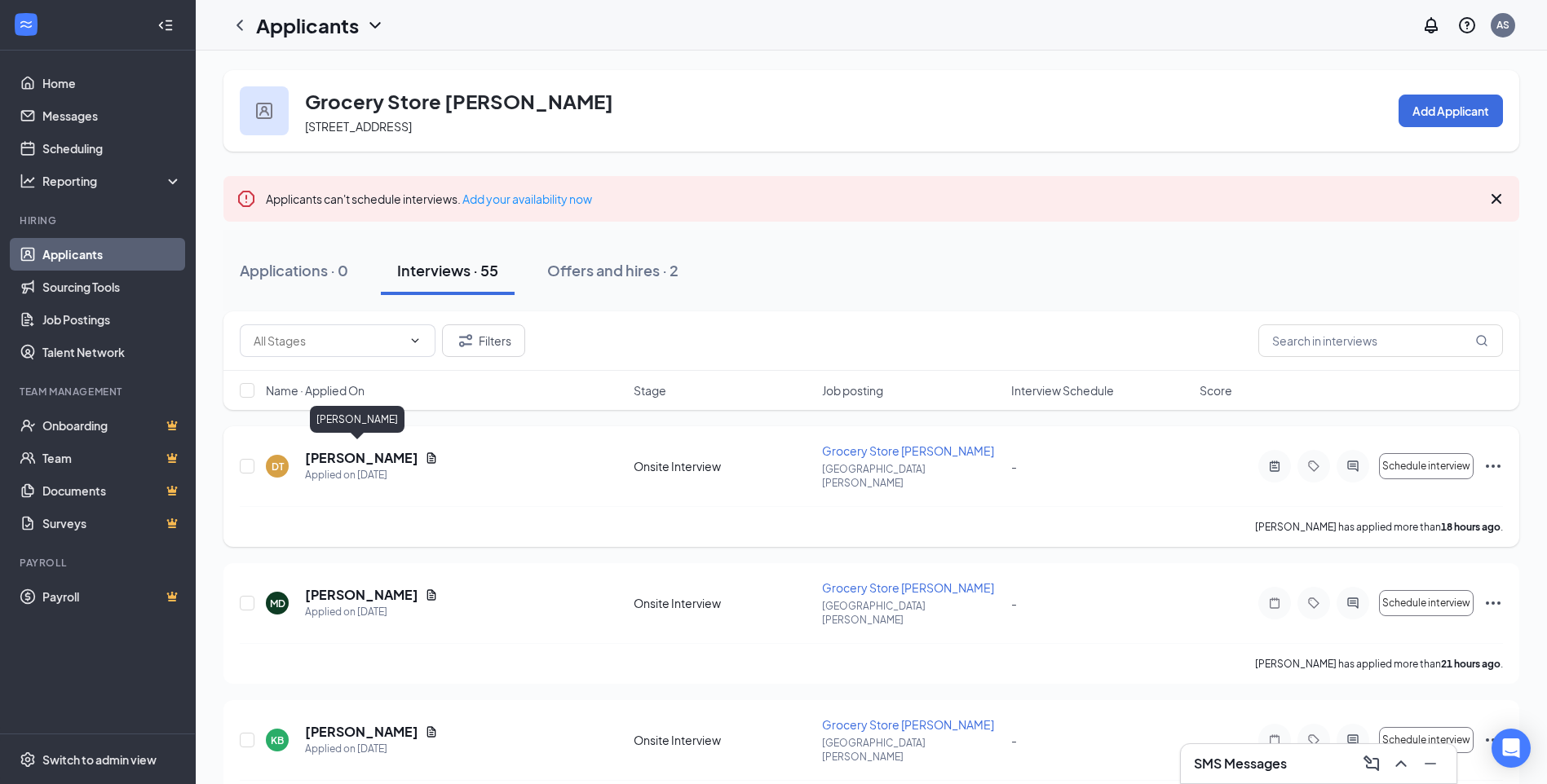
click at [362, 449] on h5 "[PERSON_NAME]" at bounding box center [361, 458] width 113 height 18
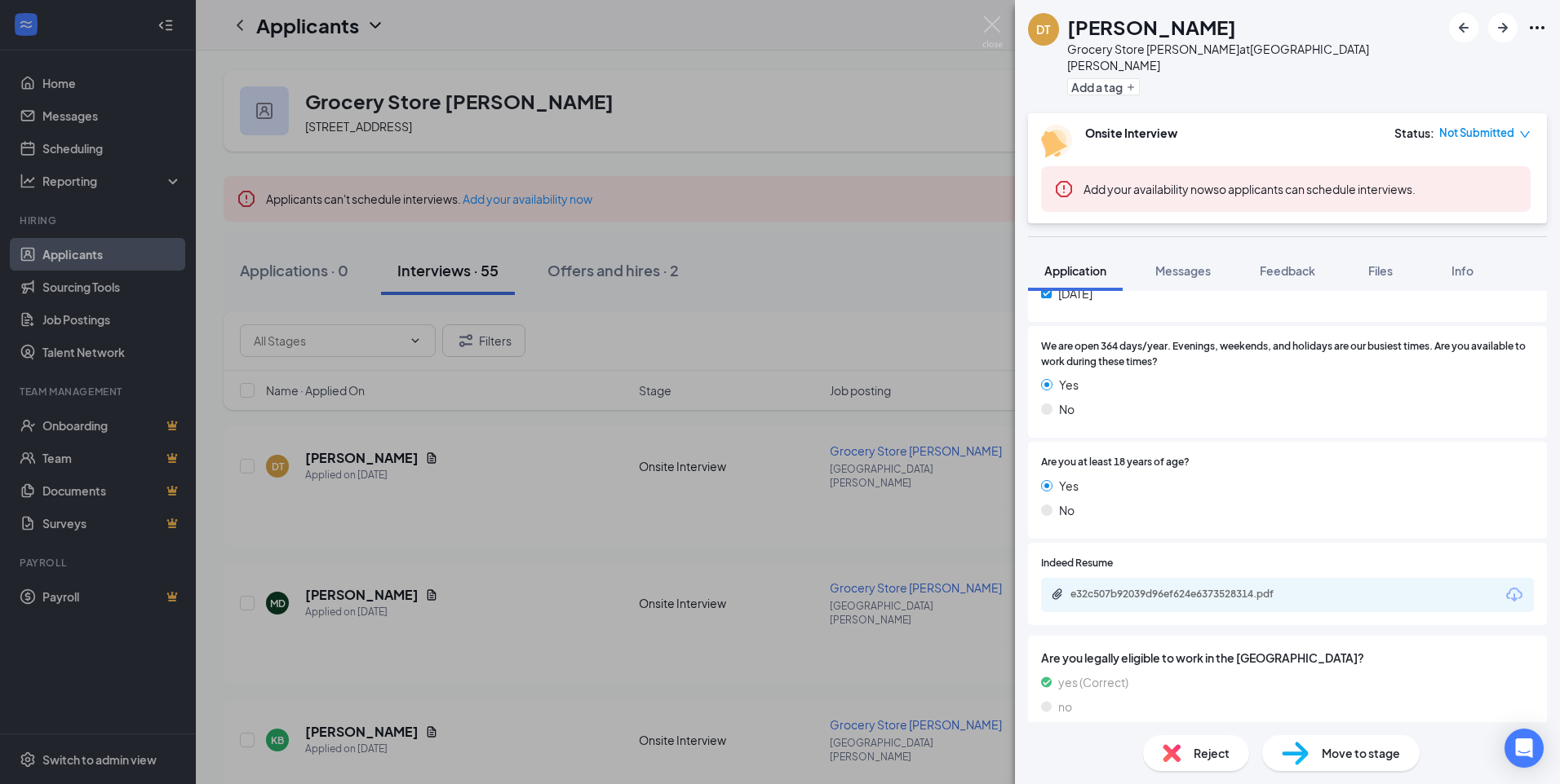
scroll to position [701, 0]
click at [1268, 587] on div "e32c507b92039d96ef624e6373528314.pdf" at bounding box center [1185, 593] width 229 height 13
click at [1197, 264] on span "Messages" at bounding box center [1183, 270] width 56 height 15
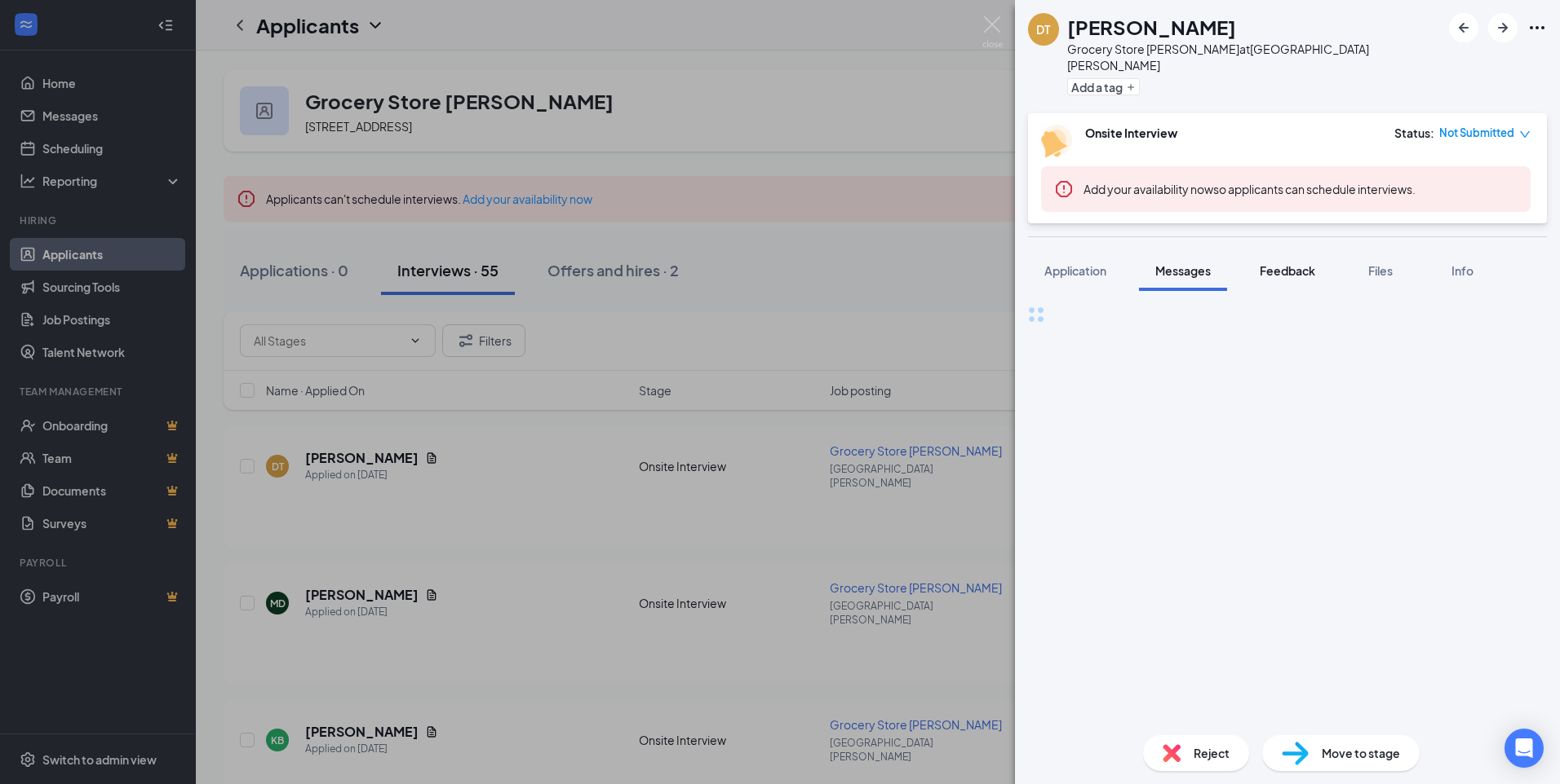
click at [1293, 264] on span "Feedback" at bounding box center [1287, 270] width 56 height 15
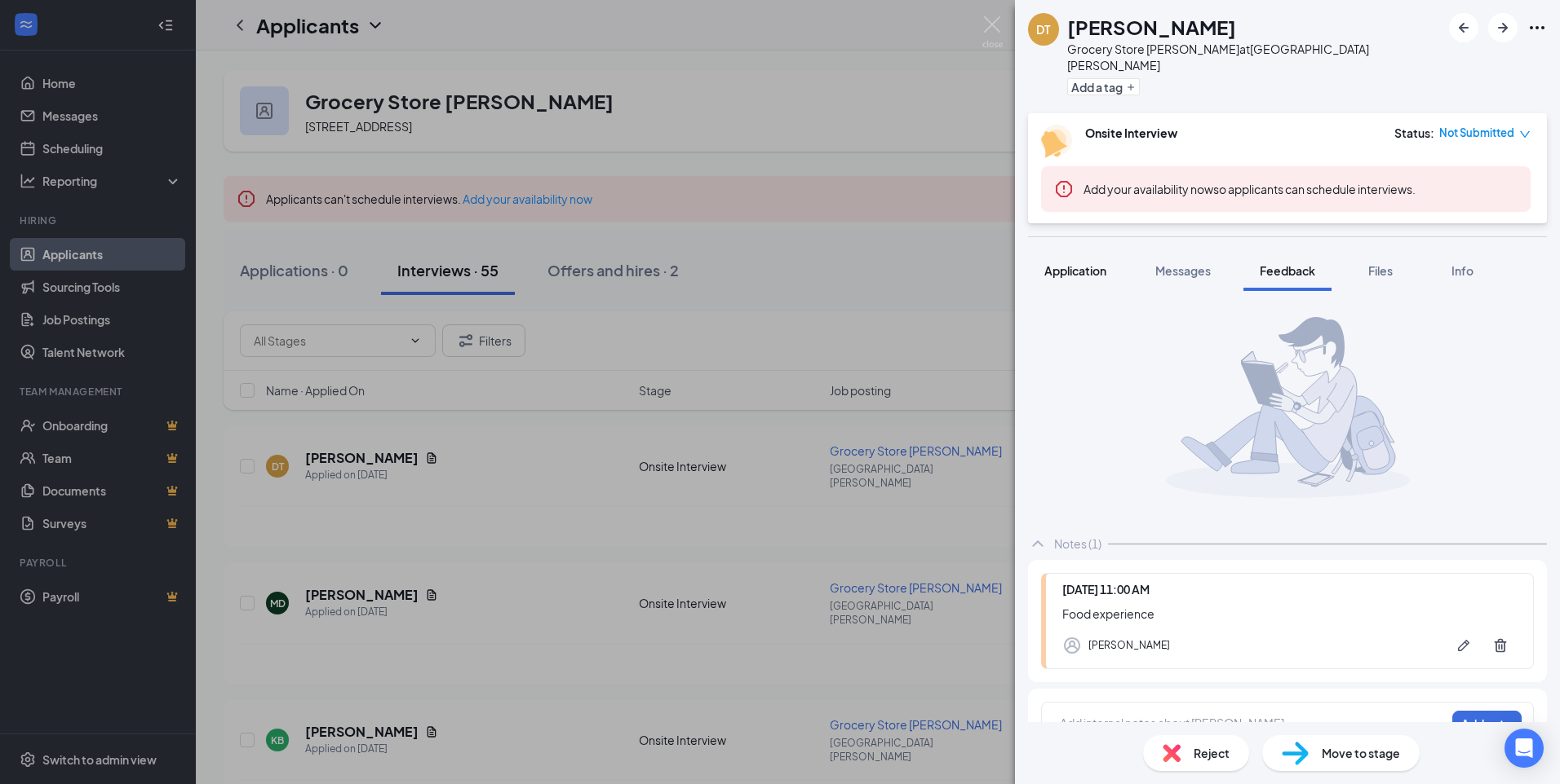
click at [1080, 264] on button "Application" at bounding box center [1075, 270] width 95 height 41
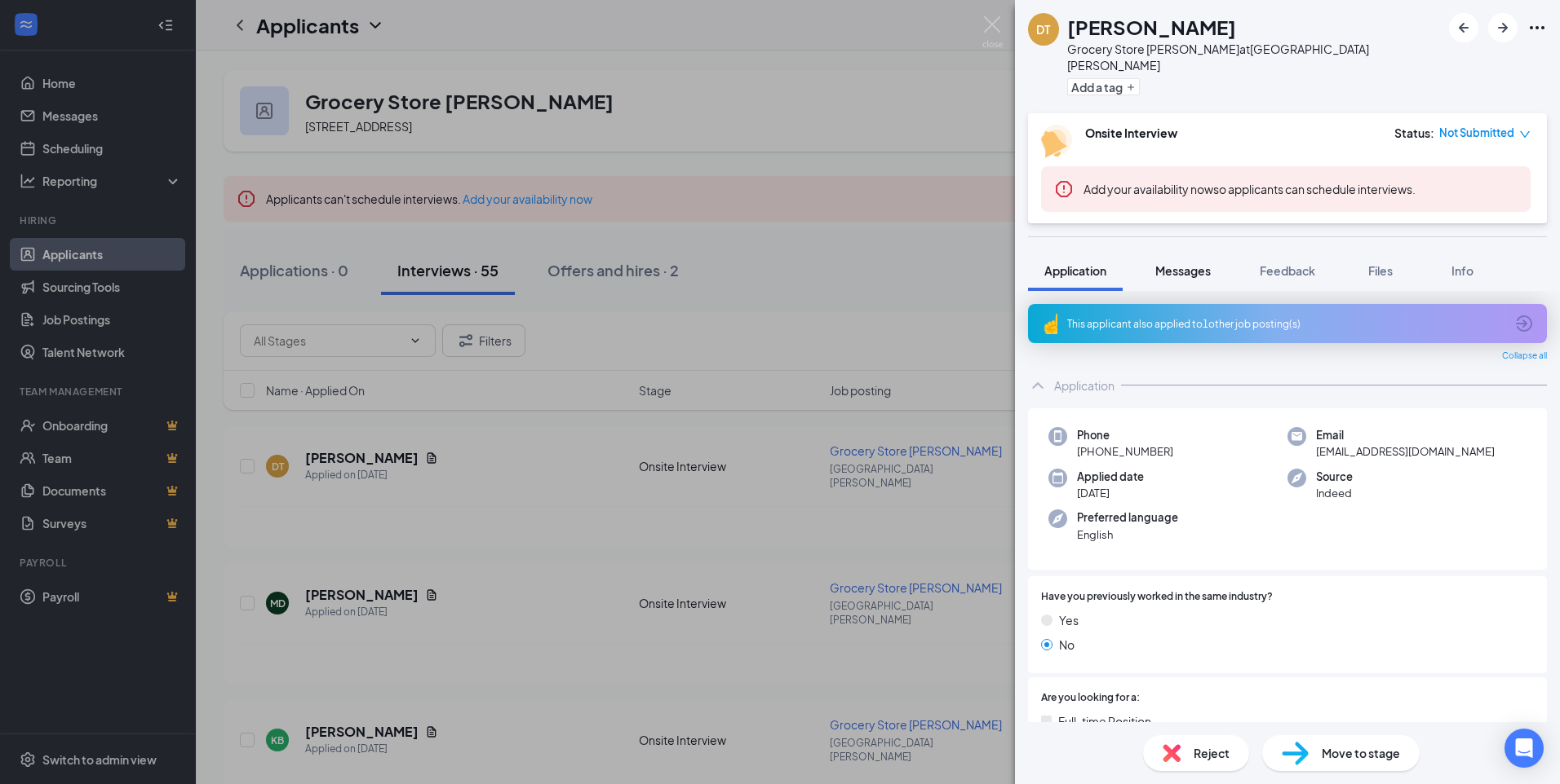
click at [1178, 267] on button "Messages" at bounding box center [1183, 270] width 88 height 41
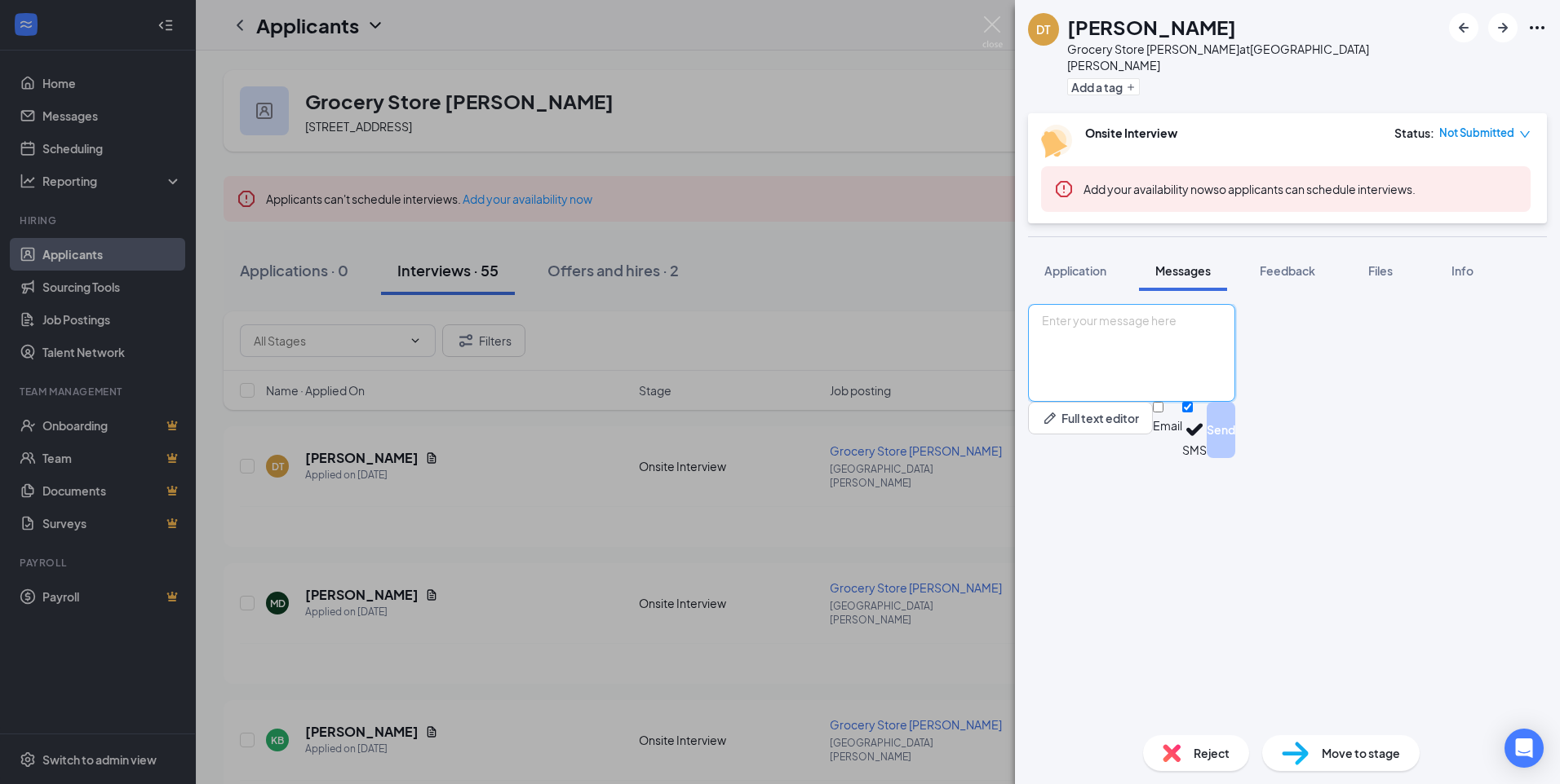
click at [1192, 402] on textarea at bounding box center [1131, 353] width 207 height 98
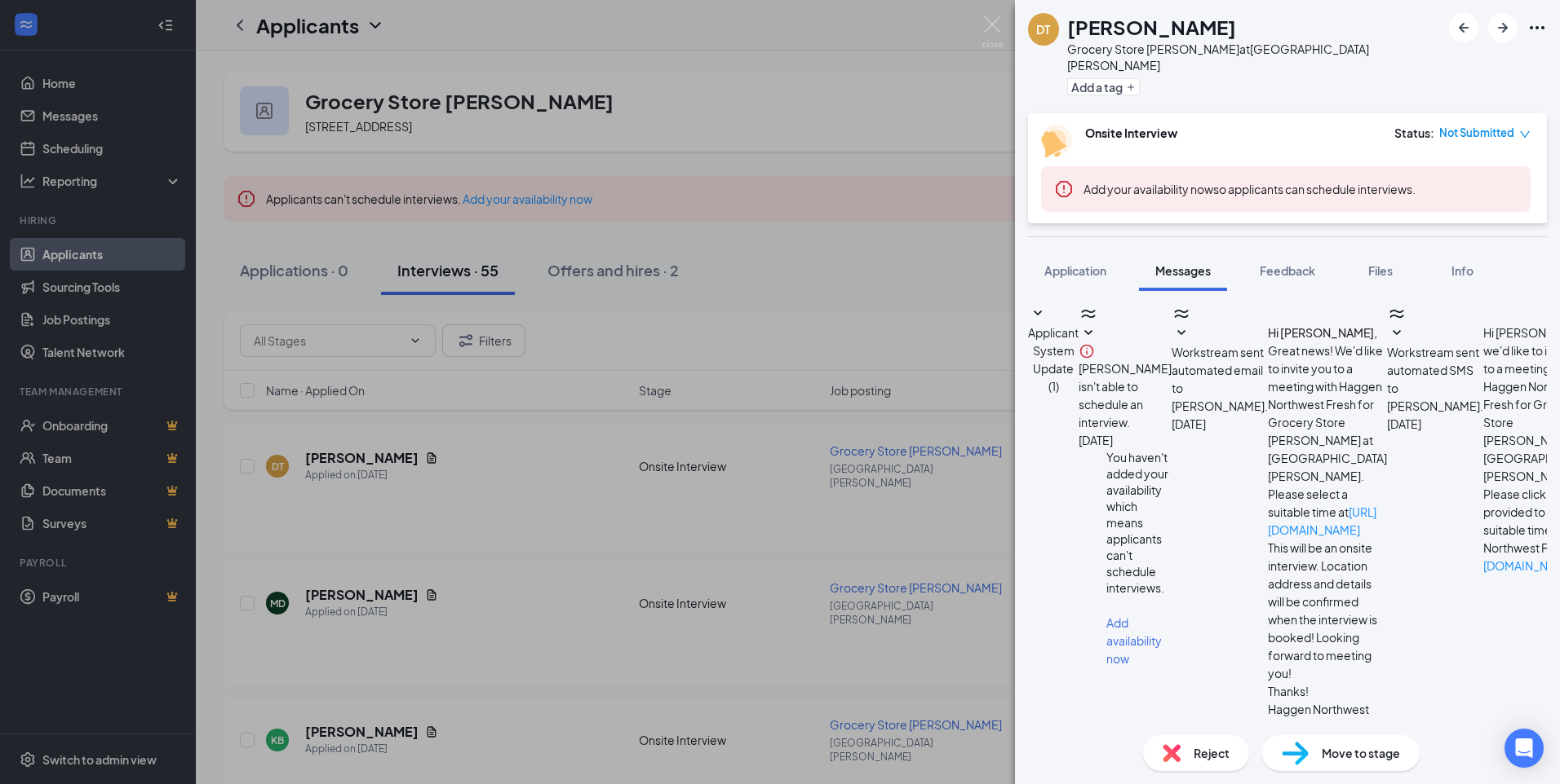
click at [1218, 736] on textarea at bounding box center [1131, 785] width 207 height 98
click at [1136, 736] on textarea "Hello [PERSON_NAME], This is a parttime position, which would start at 4am in t…" at bounding box center [1131, 785] width 207 height 98
click at [1215, 736] on textarea "Hello [PERSON_NAME], This is a parttime position, which would start at 4am in t…" at bounding box center [1131, 785] width 207 height 98
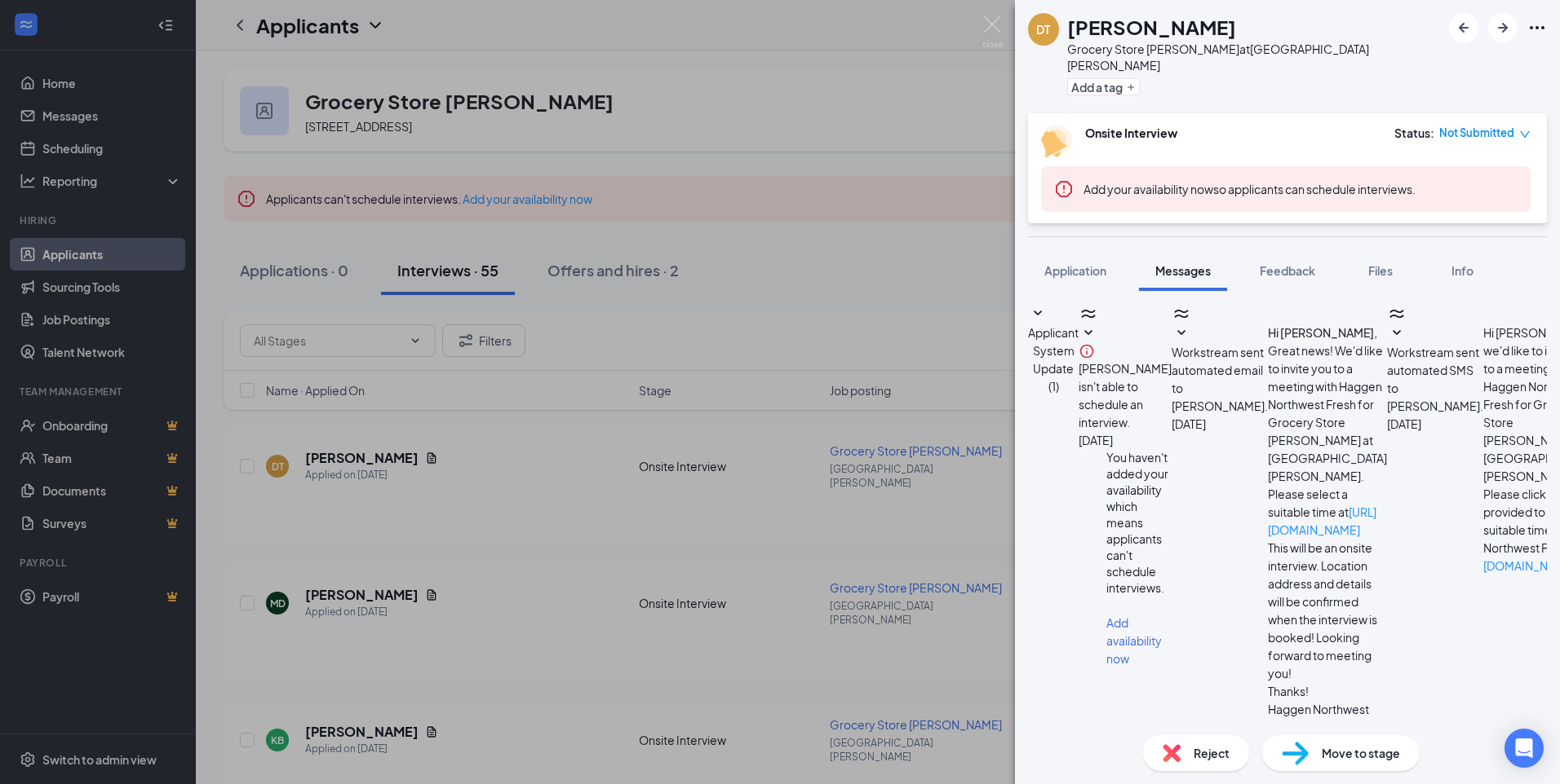
drag, startPoint x: 1067, startPoint y: 622, endPoint x: 1137, endPoint y: 700, distance: 104.8
click at [1155, 736] on textarea "Hello [PERSON_NAME], This is a parttime position, which would start at 4am in t…" at bounding box center [1131, 785] width 207 height 98
type textarea "Hello [PERSON_NAME], This is a parttime position, which would start at 4am in t…"
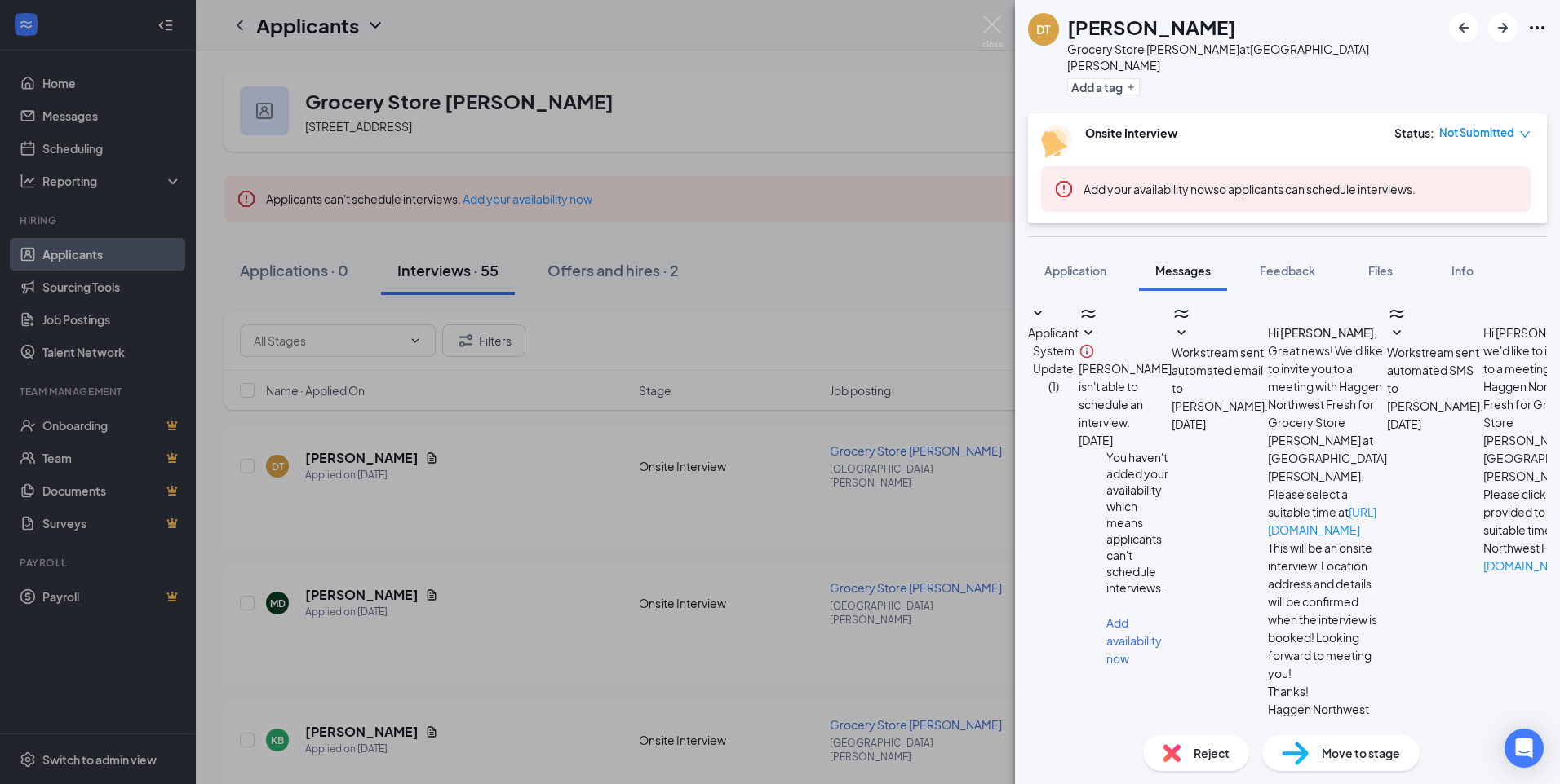
scroll to position [394, 0]
click at [990, 19] on img at bounding box center [992, 32] width 21 height 32
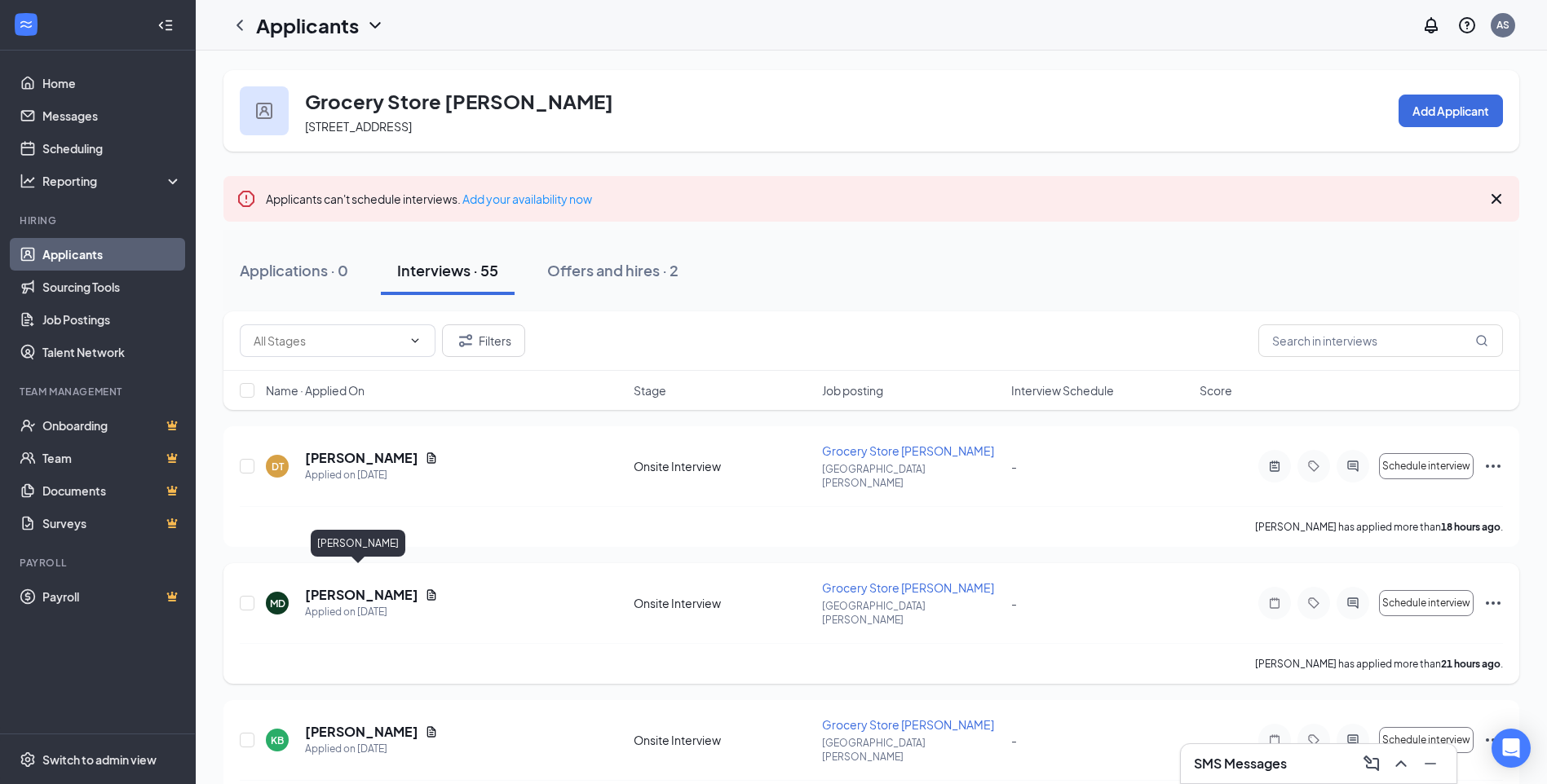
click at [325, 586] on h5 "[PERSON_NAME]" at bounding box center [361, 595] width 113 height 18
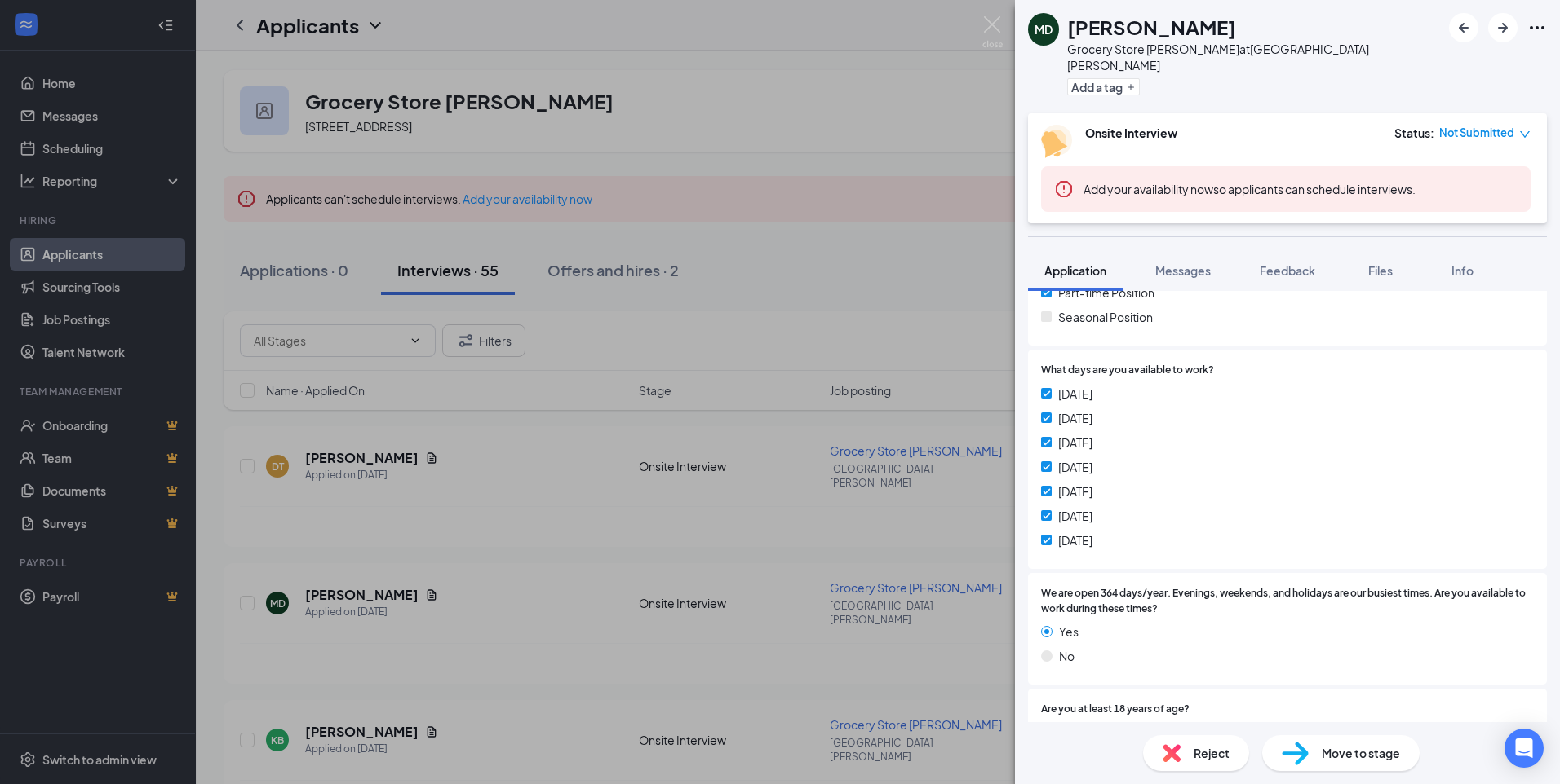
scroll to position [655, 0]
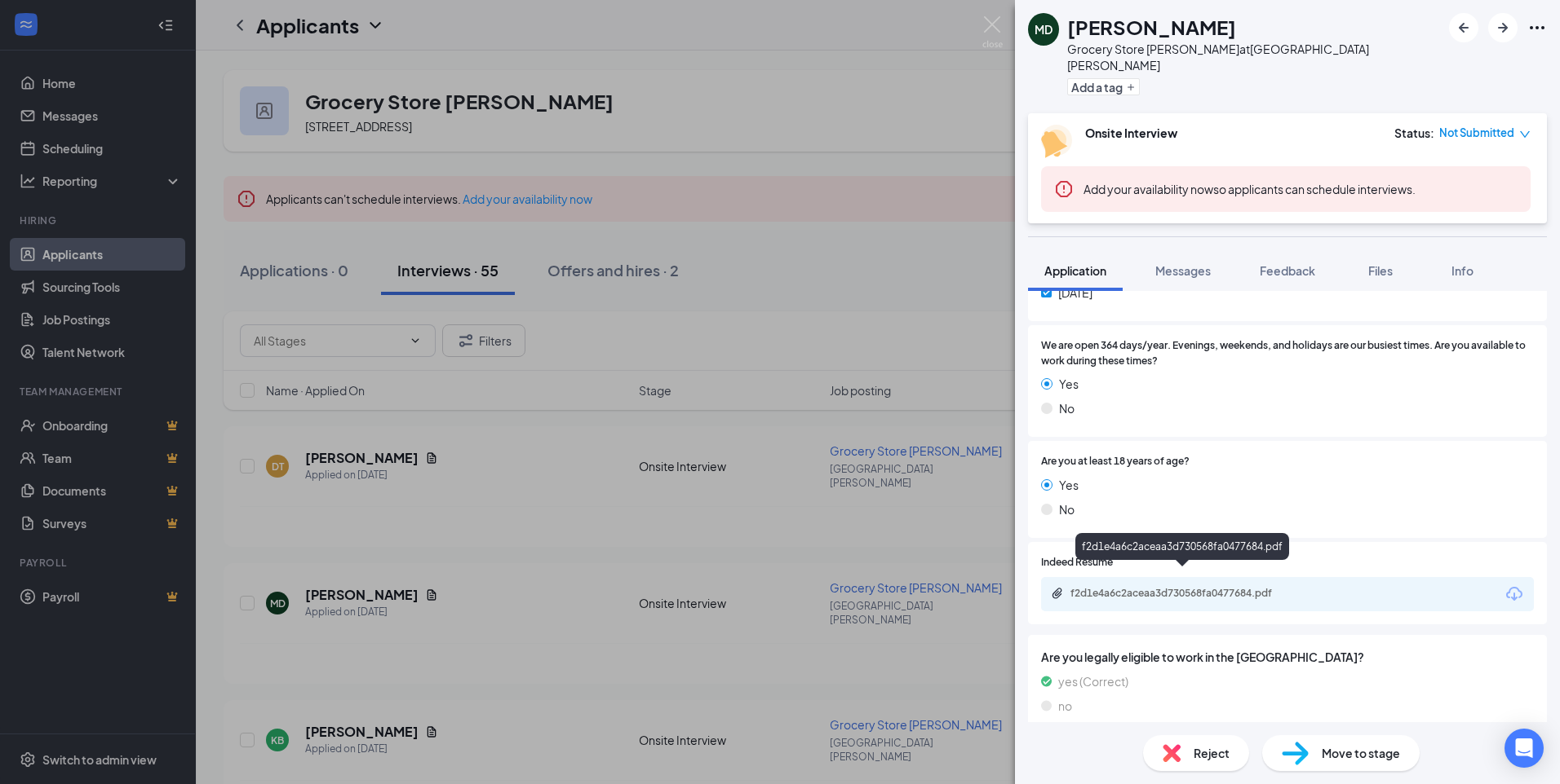
click at [1267, 587] on div "f2d1e4a6c2aceaa3d730568fa0477684.pdf" at bounding box center [1185, 593] width 229 height 13
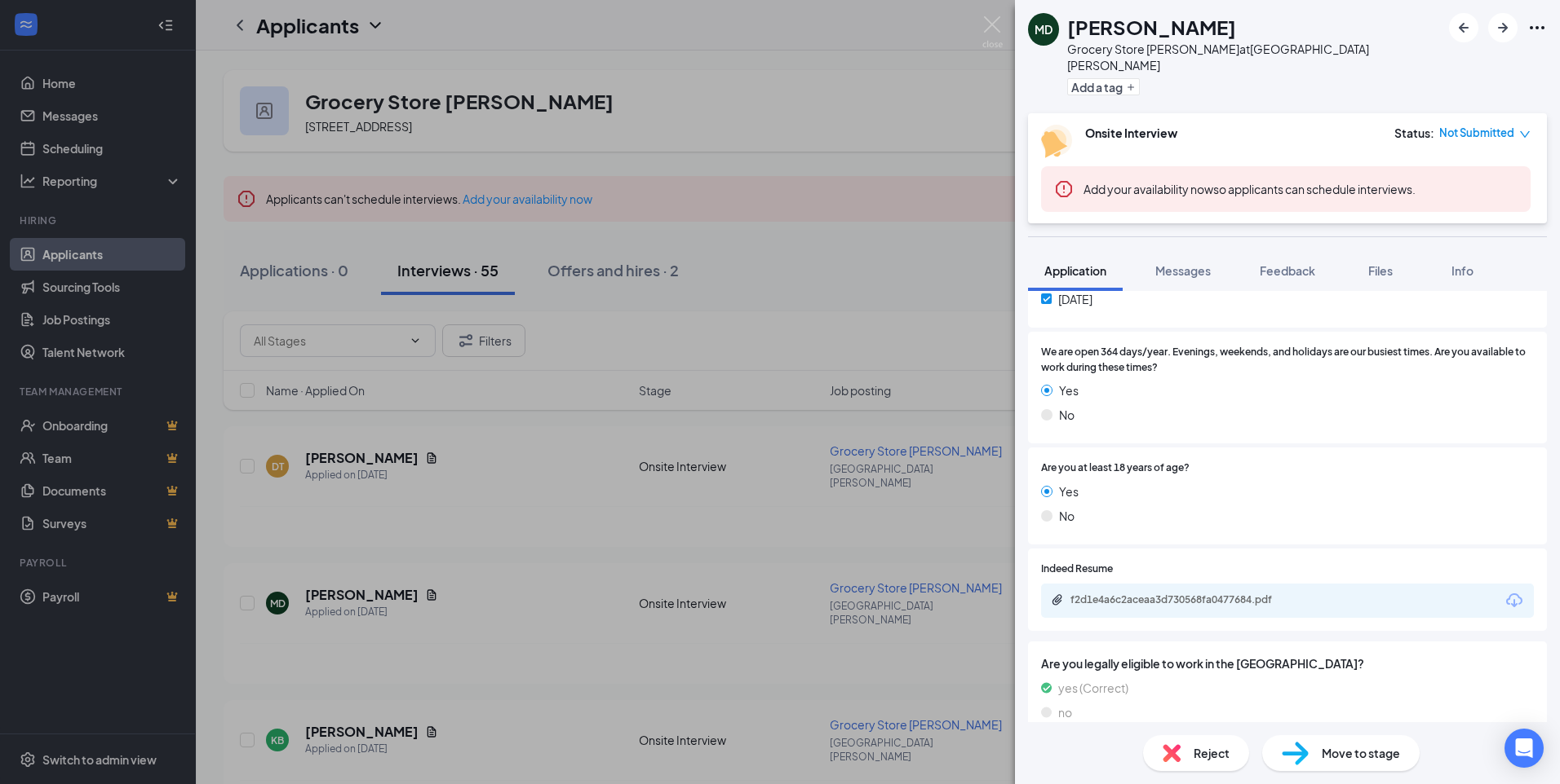
click at [448, 695] on div "MD [PERSON_NAME] Grocery Store [PERSON_NAME] at [GEOGRAPHIC_DATA][PERSON_NAME] …" at bounding box center [780, 392] width 1560 height 784
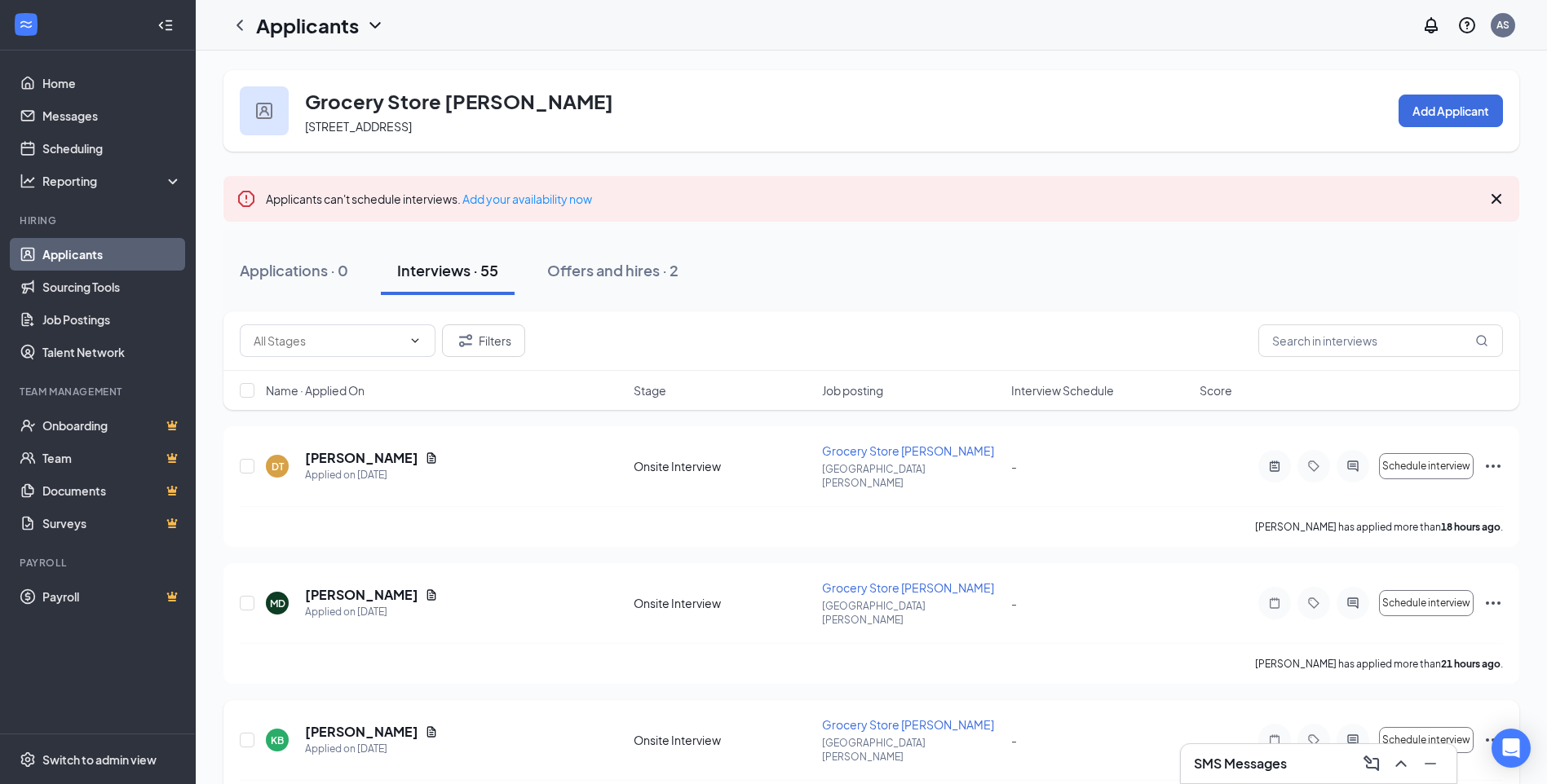
click at [386, 723] on h5 "[PERSON_NAME]" at bounding box center [361, 732] width 113 height 18
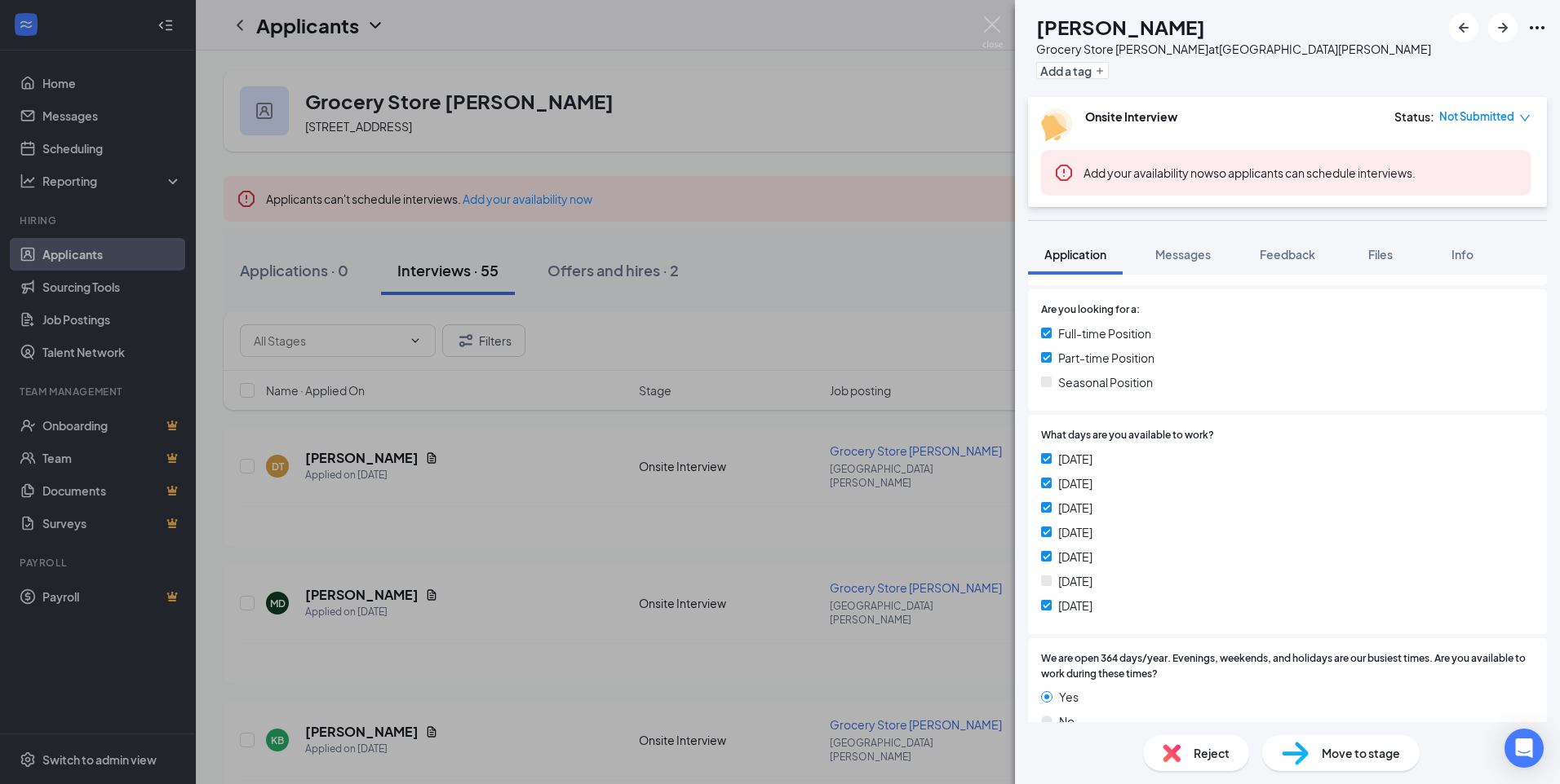
scroll to position [655, 0]
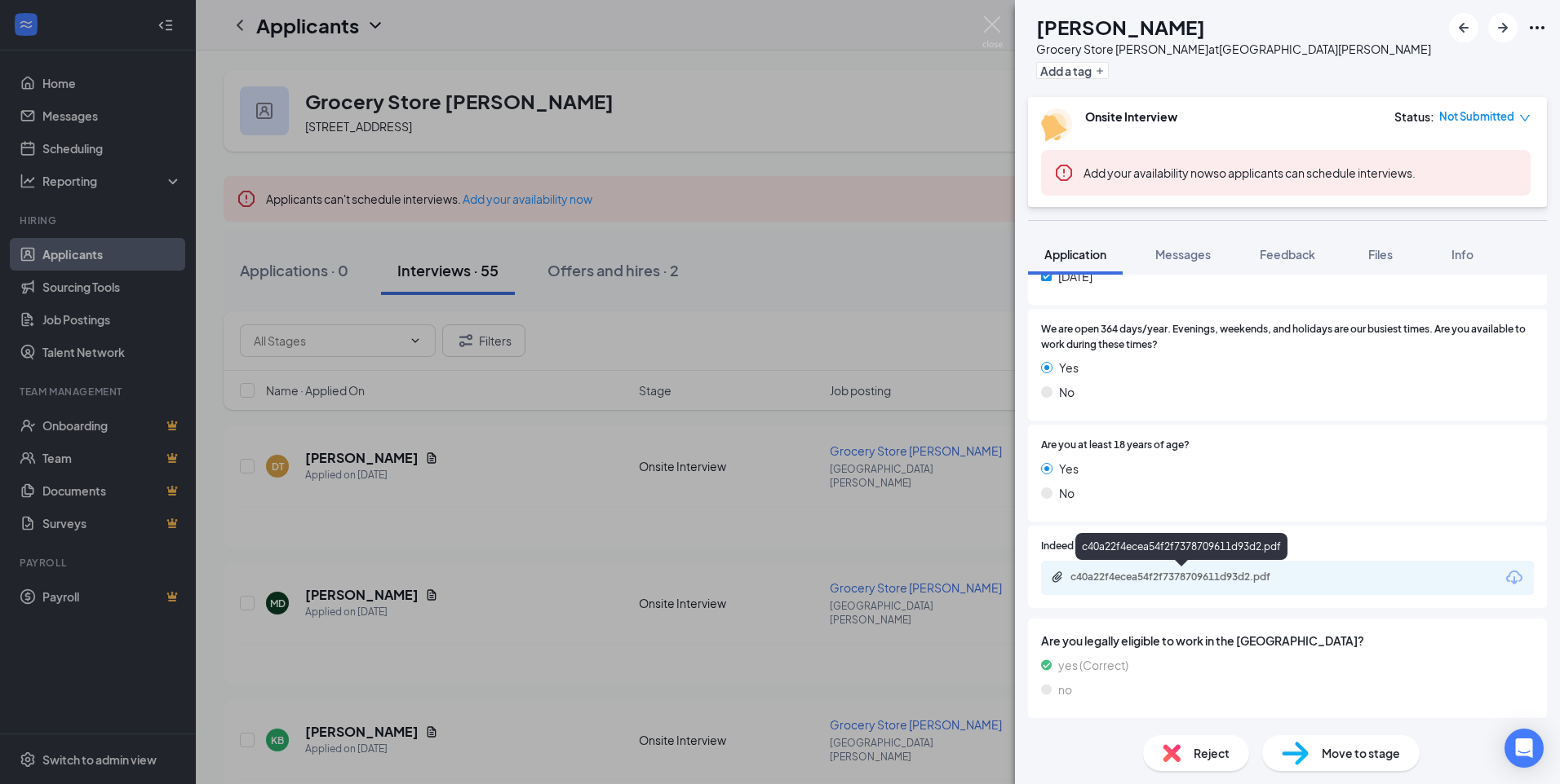
click at [1244, 576] on div "c40a22f4ecea54f2f7378709611d93d2.pdf" at bounding box center [1185, 577] width 229 height 13
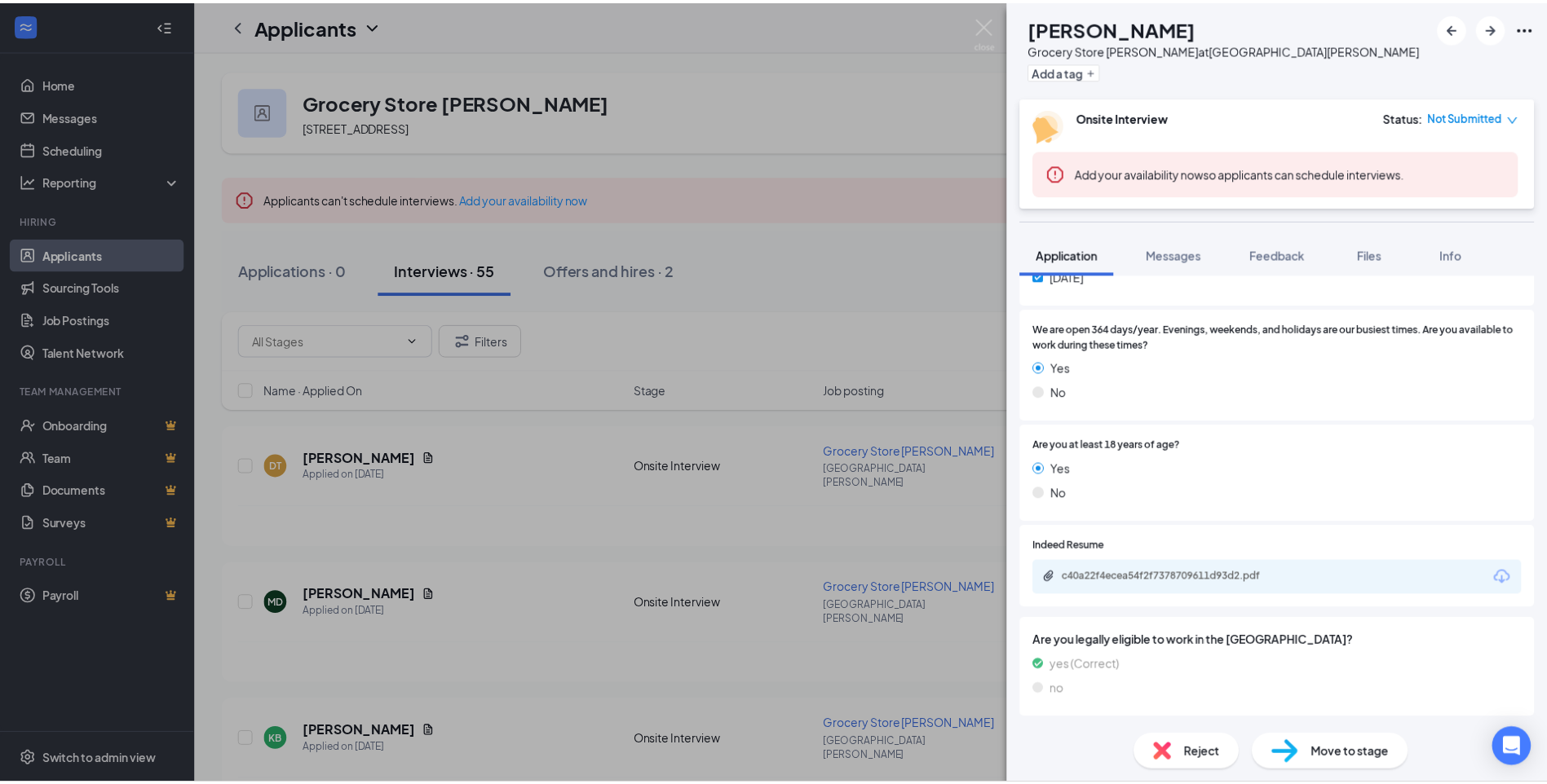
scroll to position [649, 0]
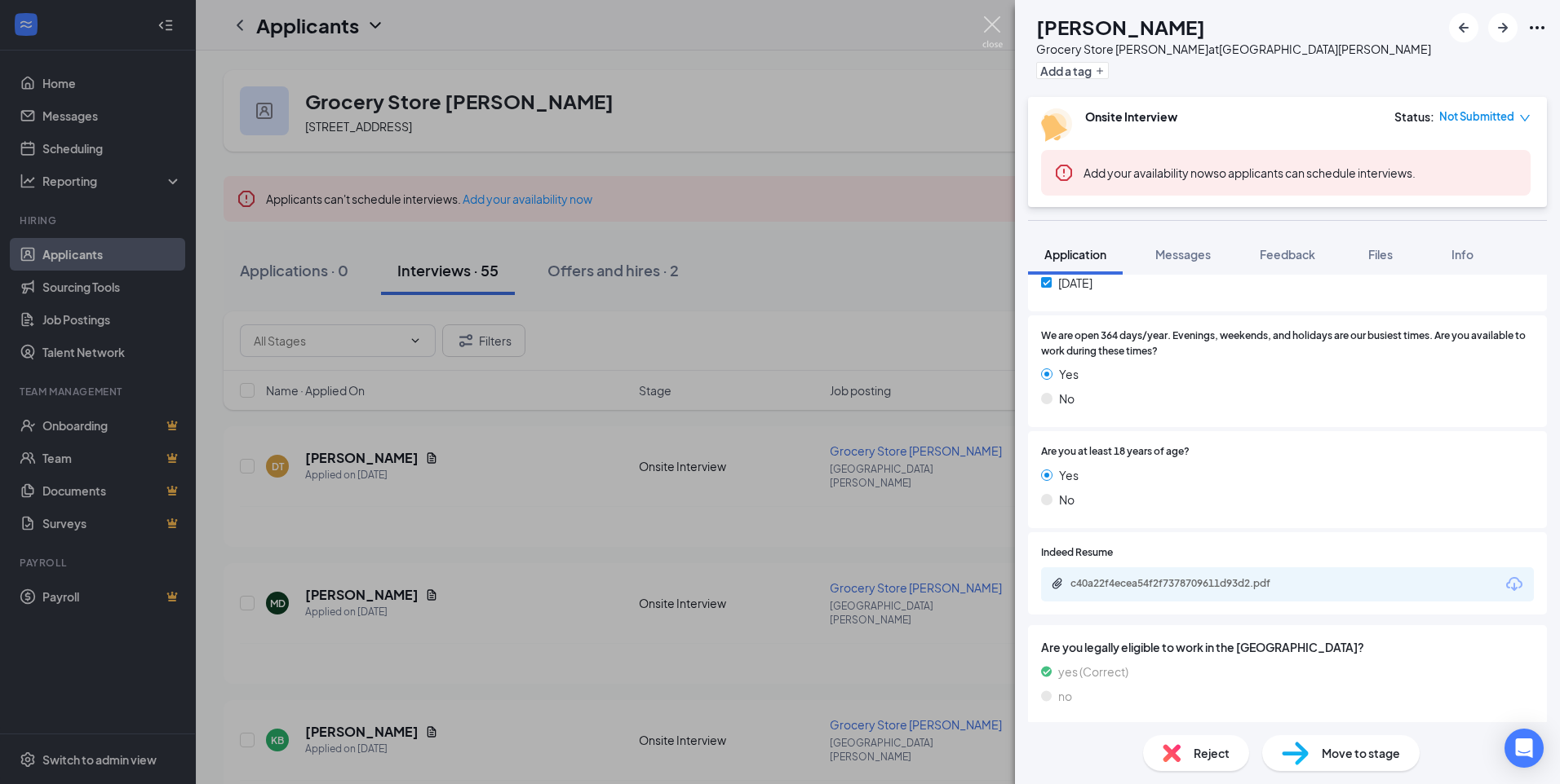
click at [984, 31] on img at bounding box center [992, 32] width 21 height 32
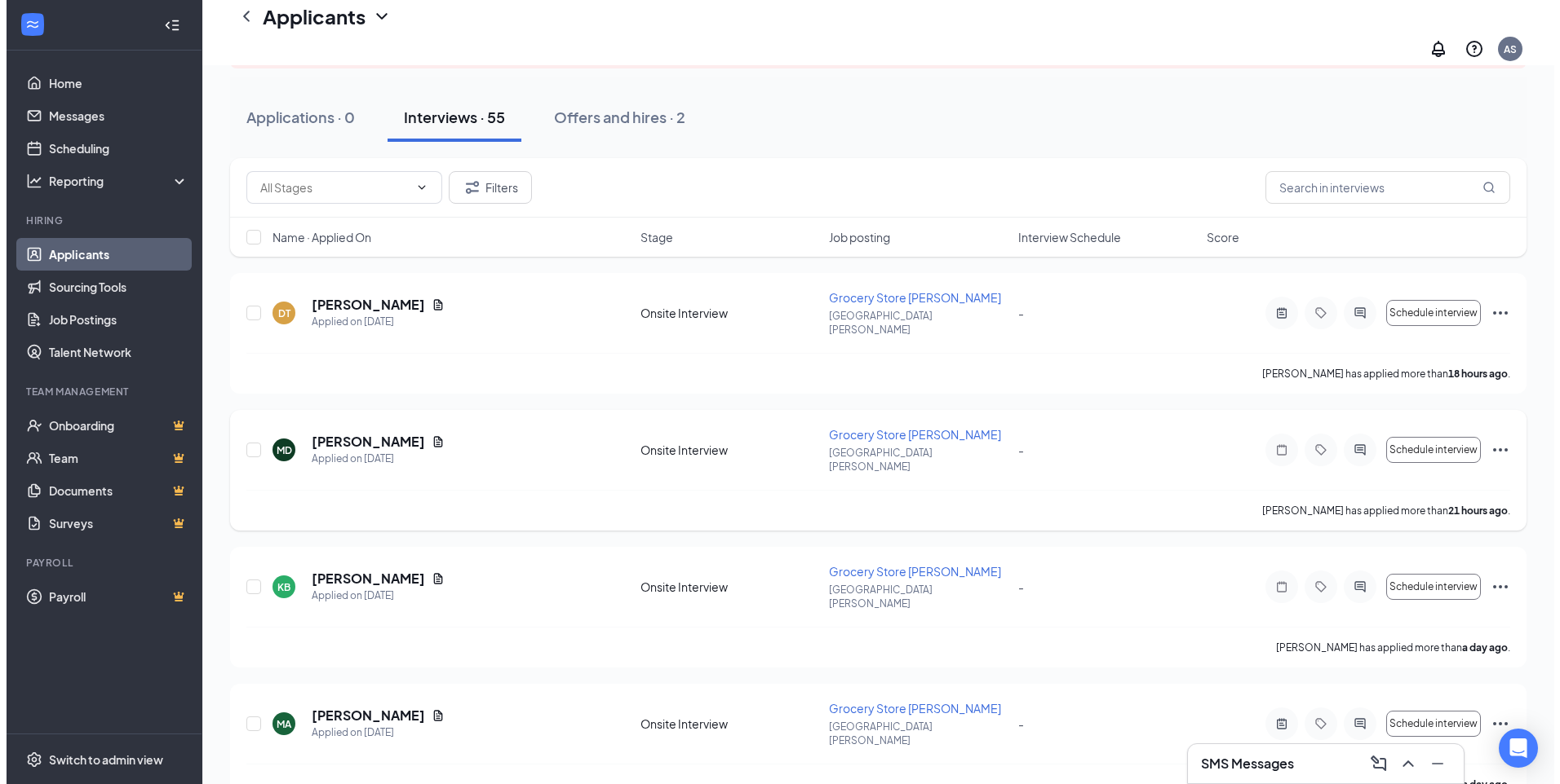
scroll to position [245, 0]
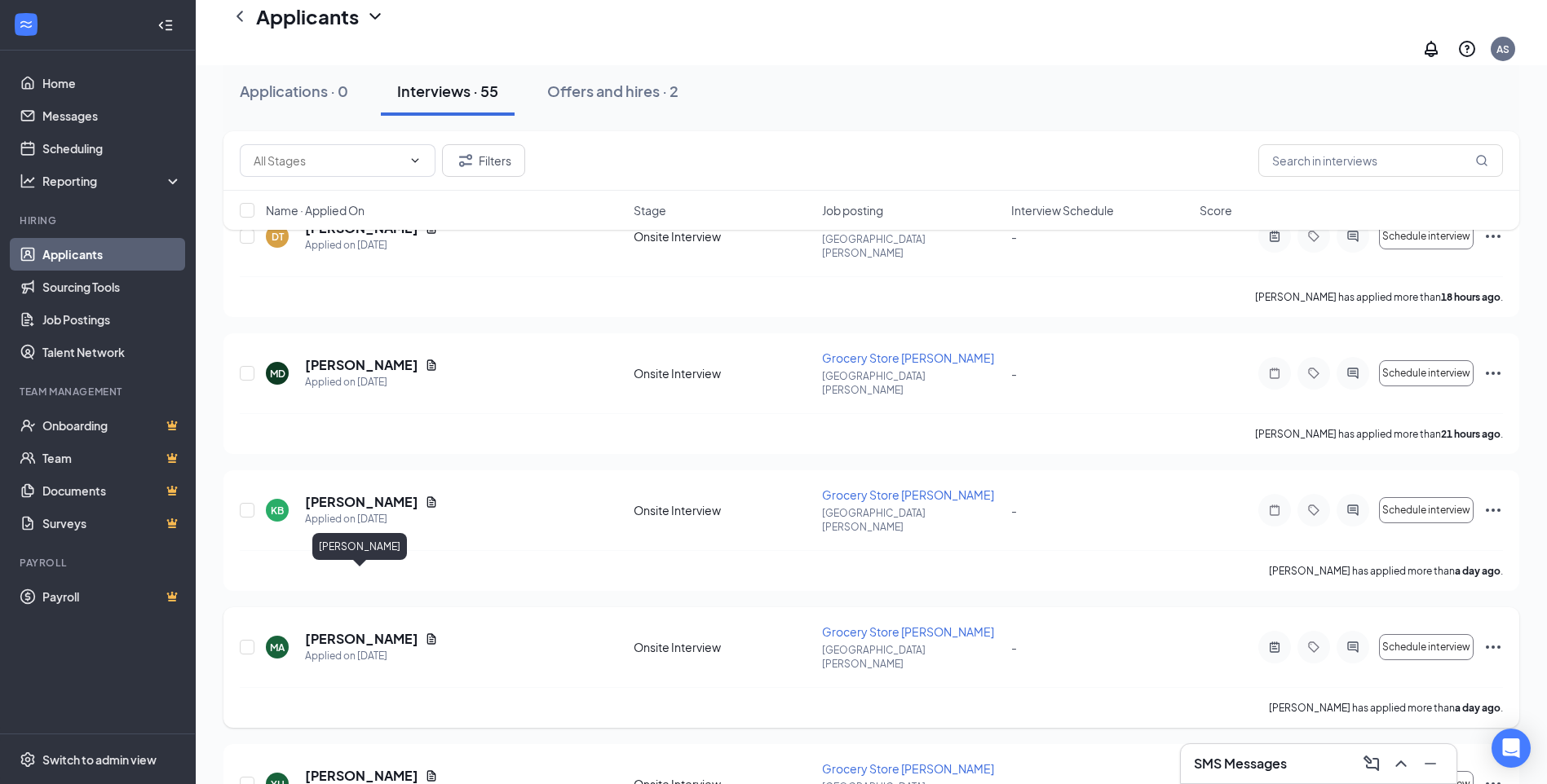
click at [362, 631] on h5 "[PERSON_NAME]" at bounding box center [361, 640] width 113 height 18
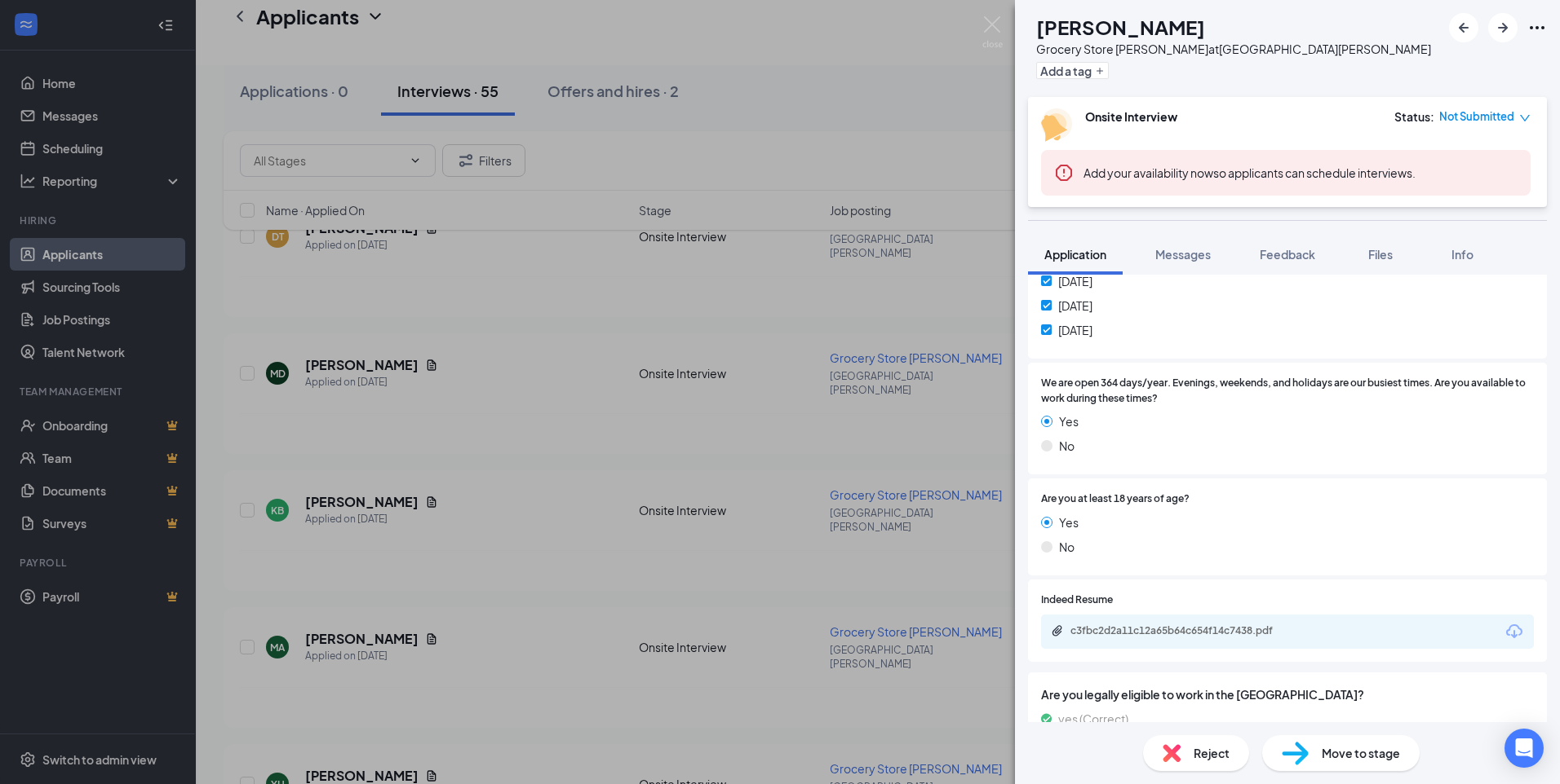
scroll to position [701, 0]
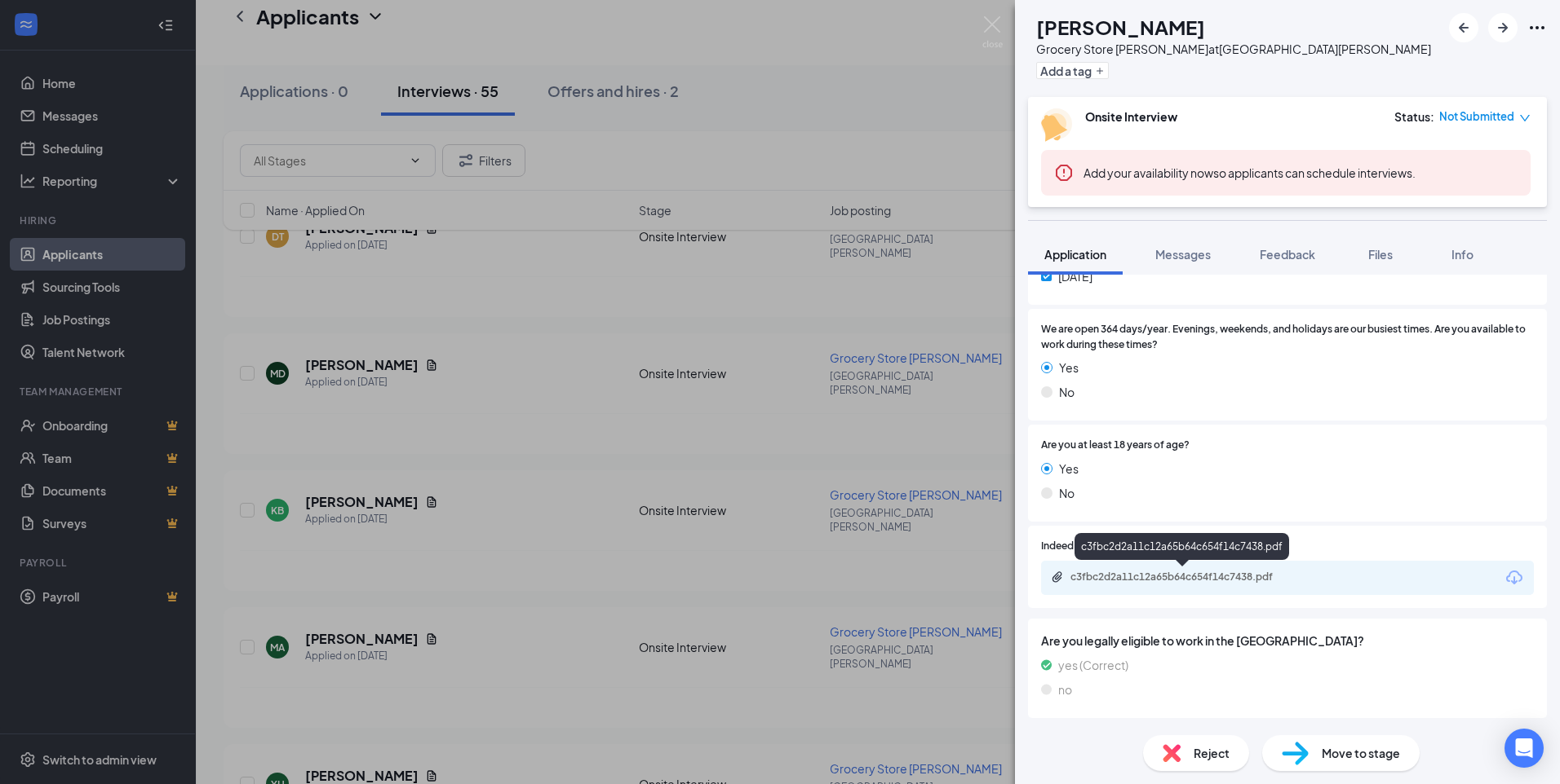
click at [1130, 575] on div "c3fbc2d2a11c12a65b64c654f14c7438.pdf" at bounding box center [1185, 577] width 229 height 13
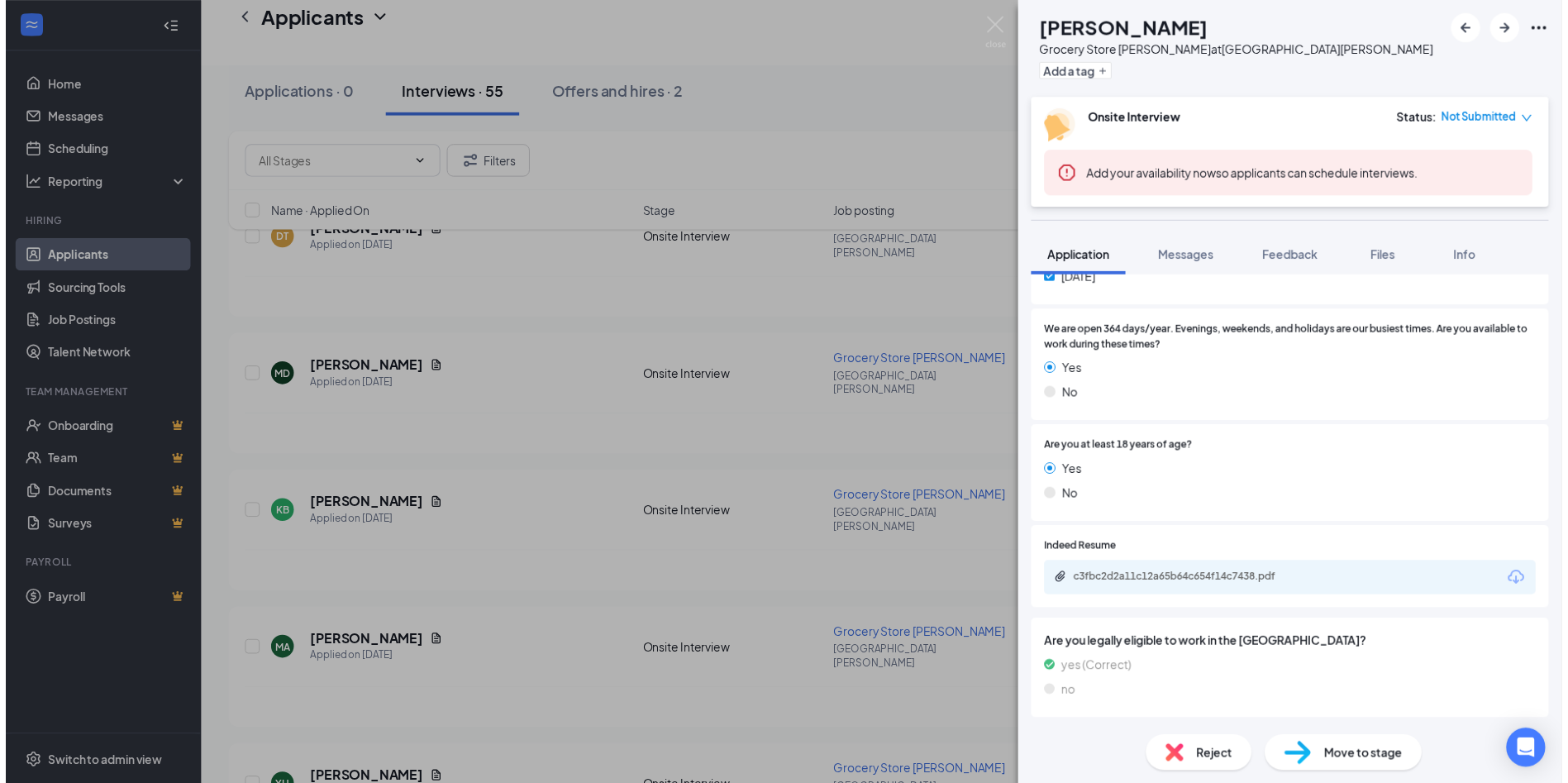
scroll to position [705, 0]
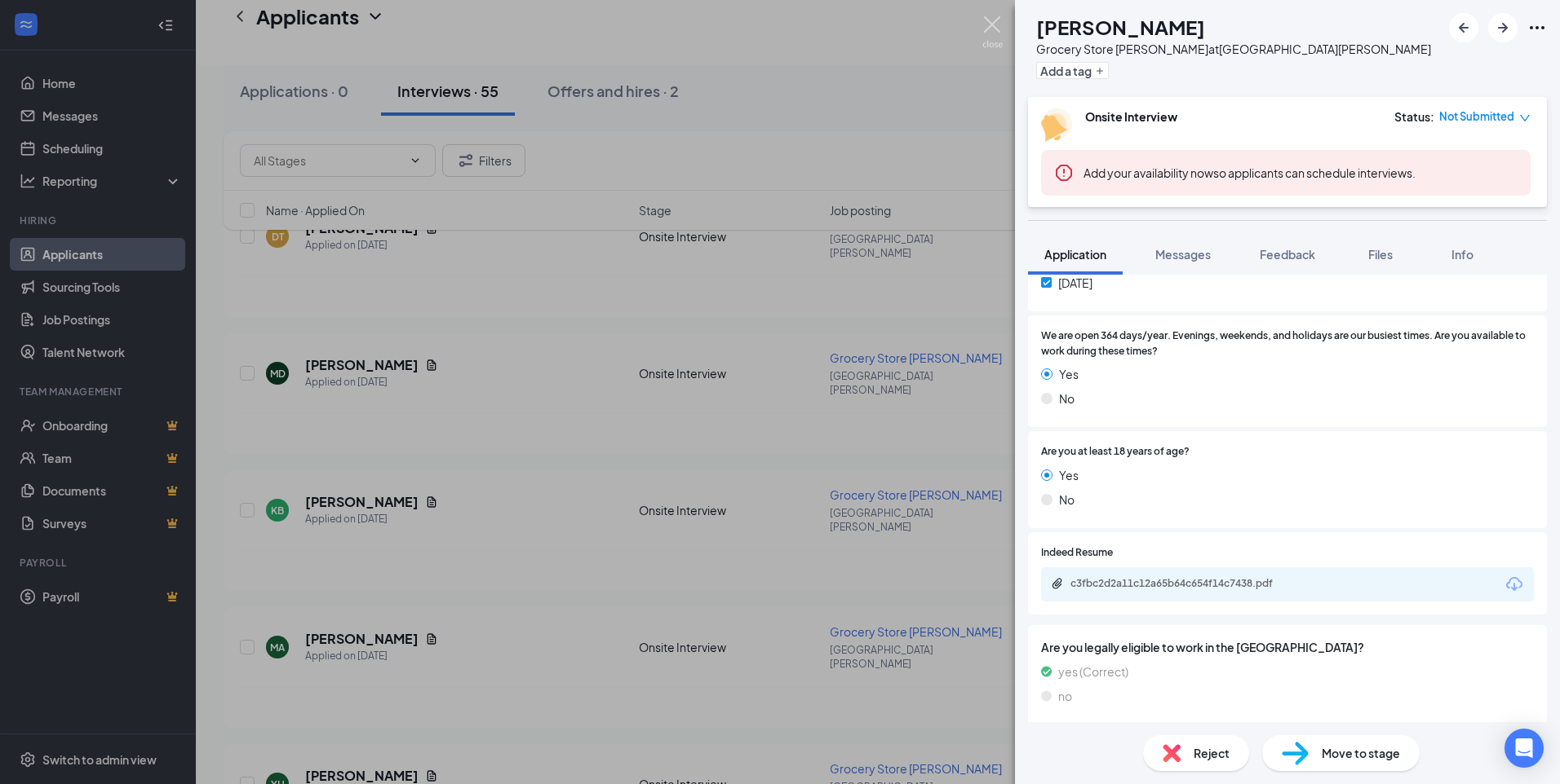
click at [988, 28] on img at bounding box center [992, 32] width 21 height 32
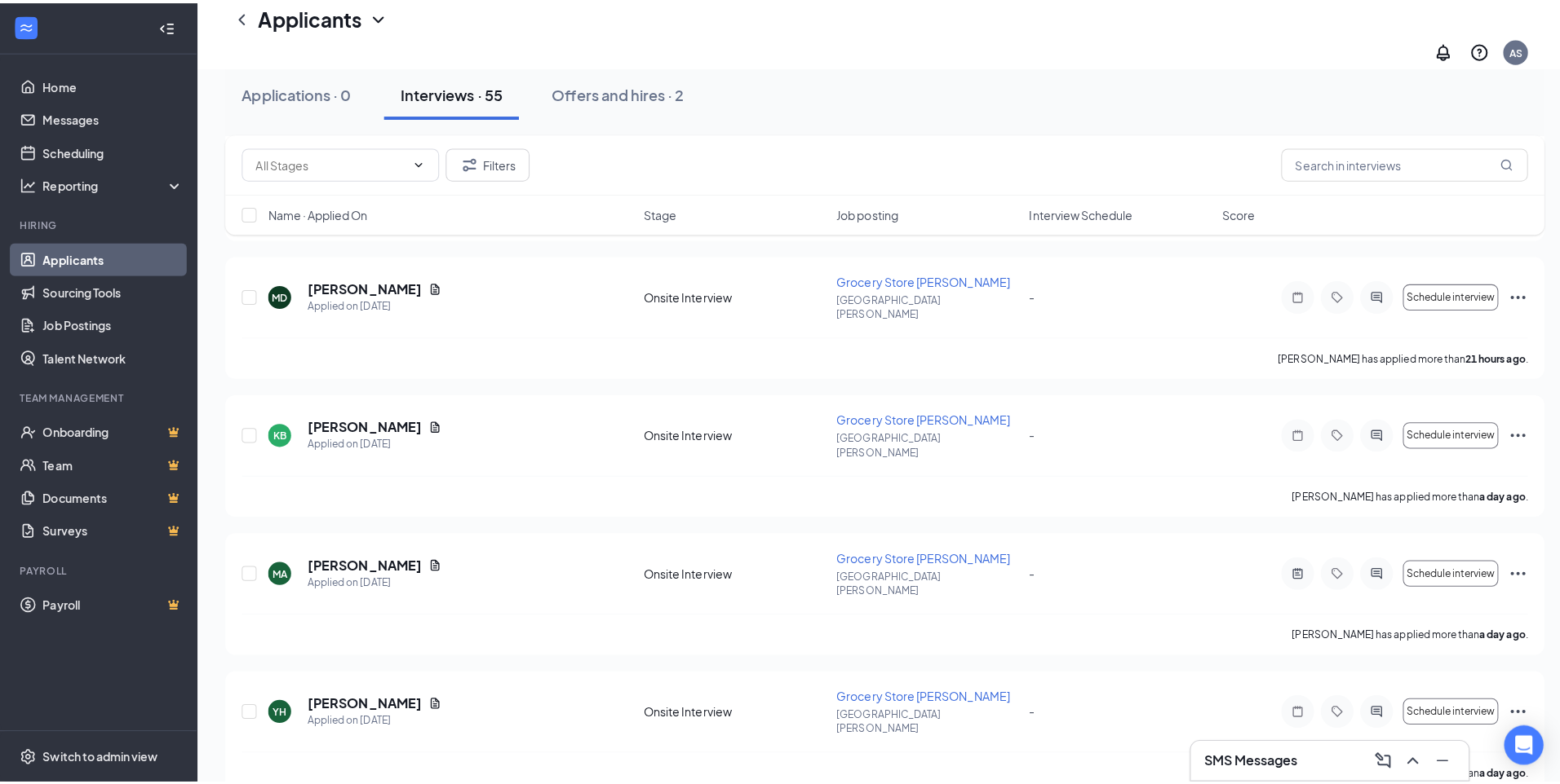
scroll to position [408, 0]
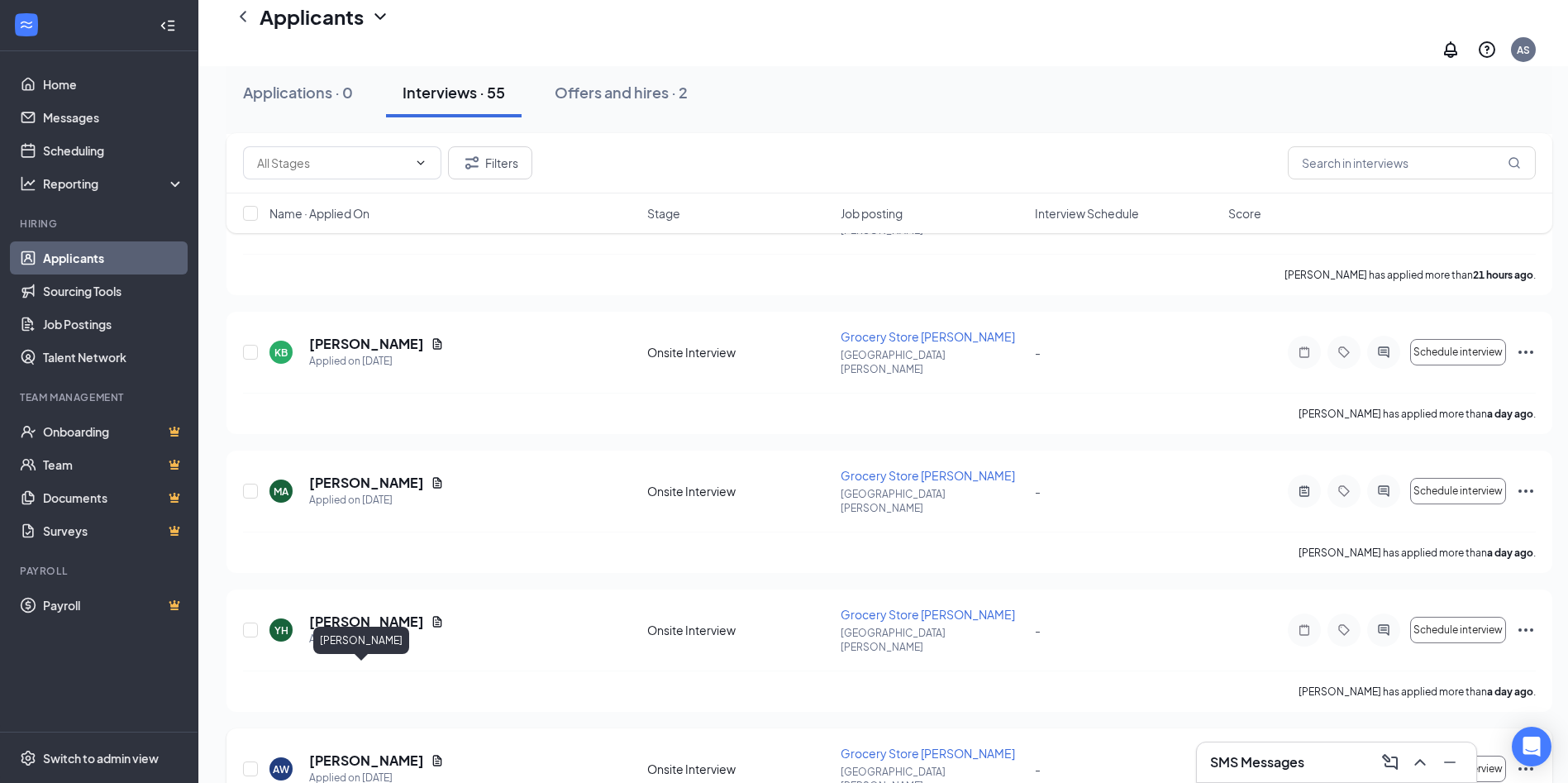
click at [363, 751] on h5 "[PERSON_NAME]" at bounding box center [366, 760] width 115 height 18
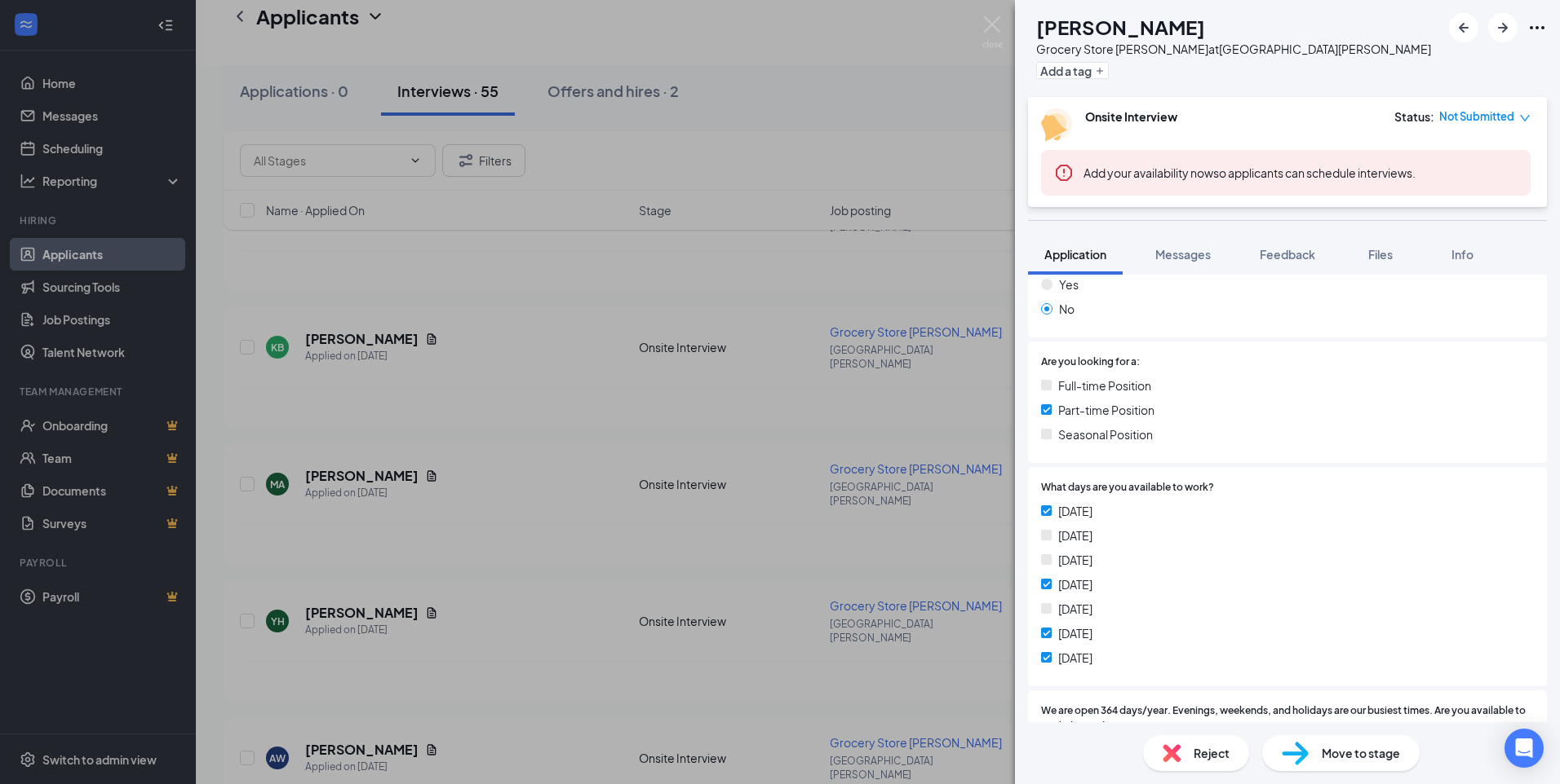
scroll to position [326, 0]
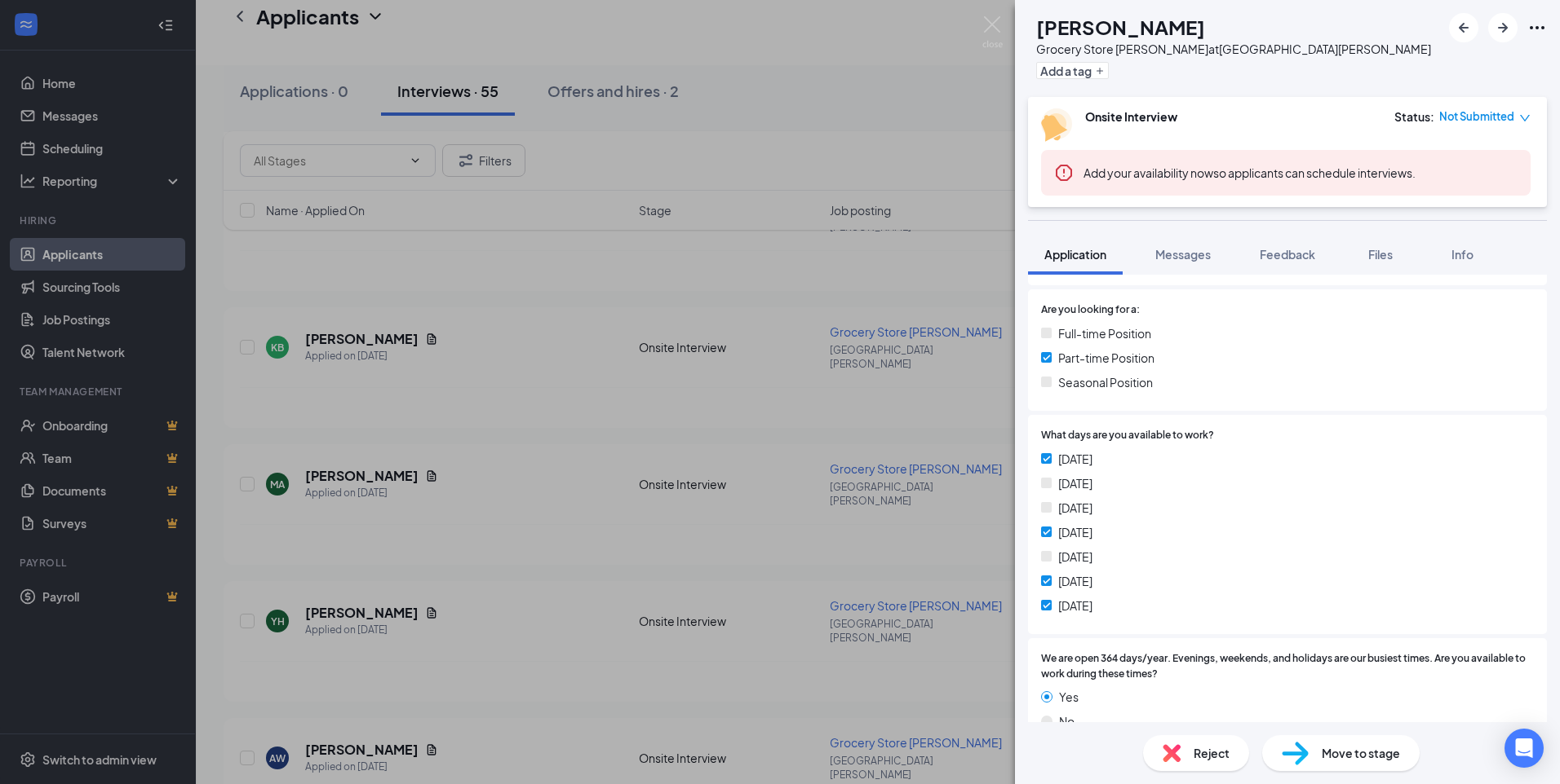
click at [1177, 759] on img at bounding box center [1171, 754] width 18 height 18
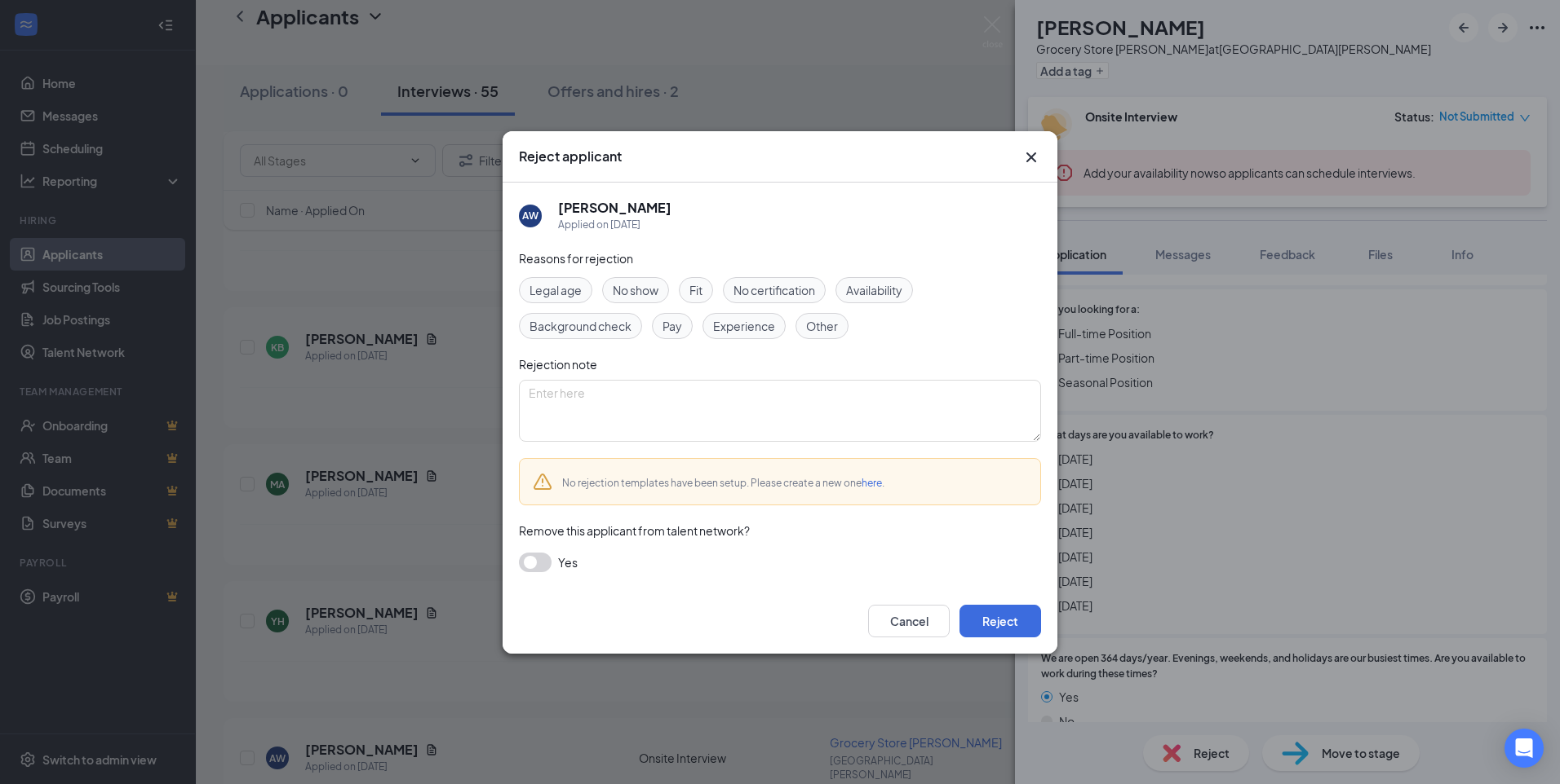
click at [889, 291] on span "Availability" at bounding box center [874, 290] width 57 height 18
click at [997, 612] on button "Reject" at bounding box center [1000, 621] width 82 height 32
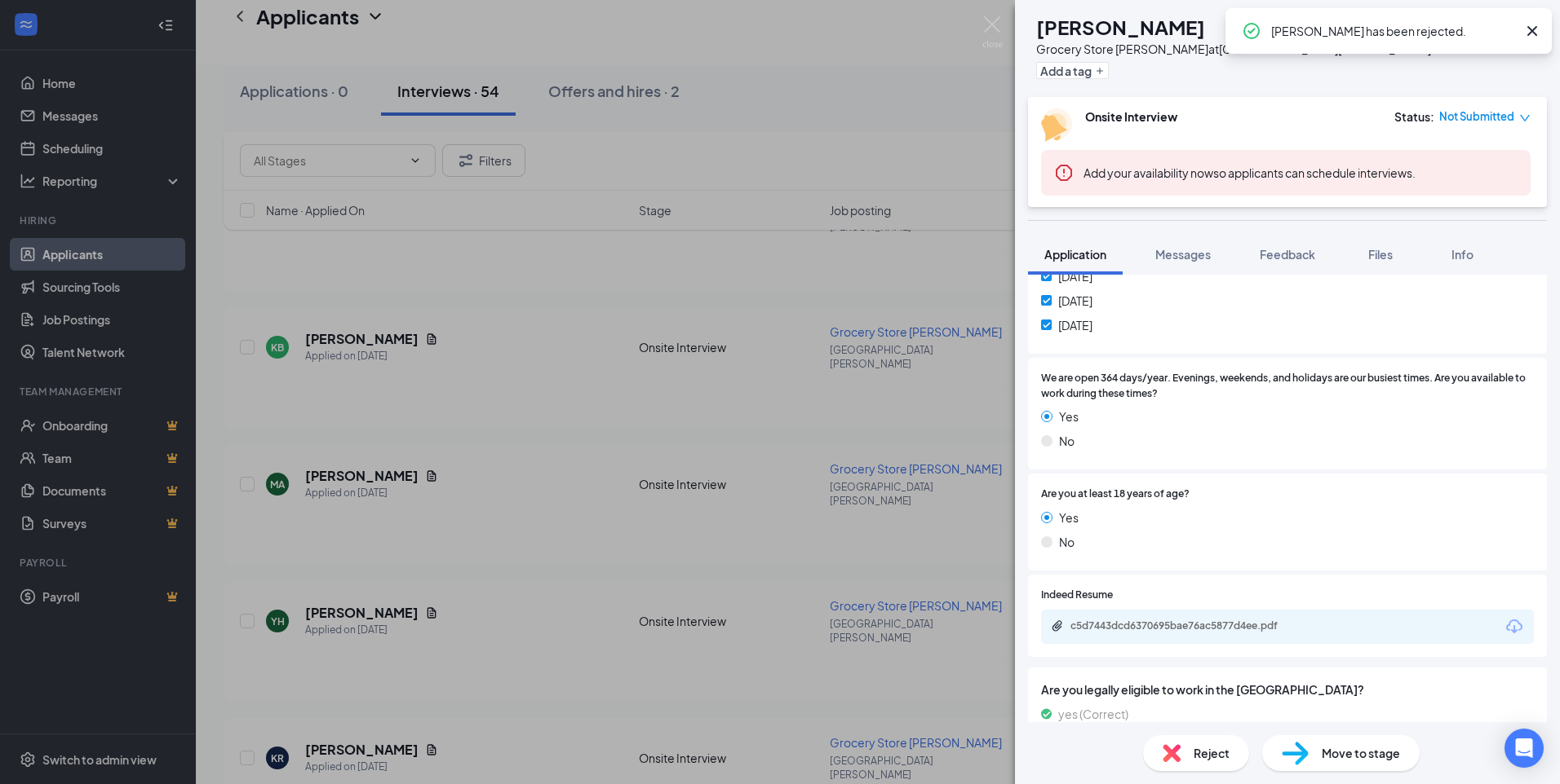
scroll to position [655, 0]
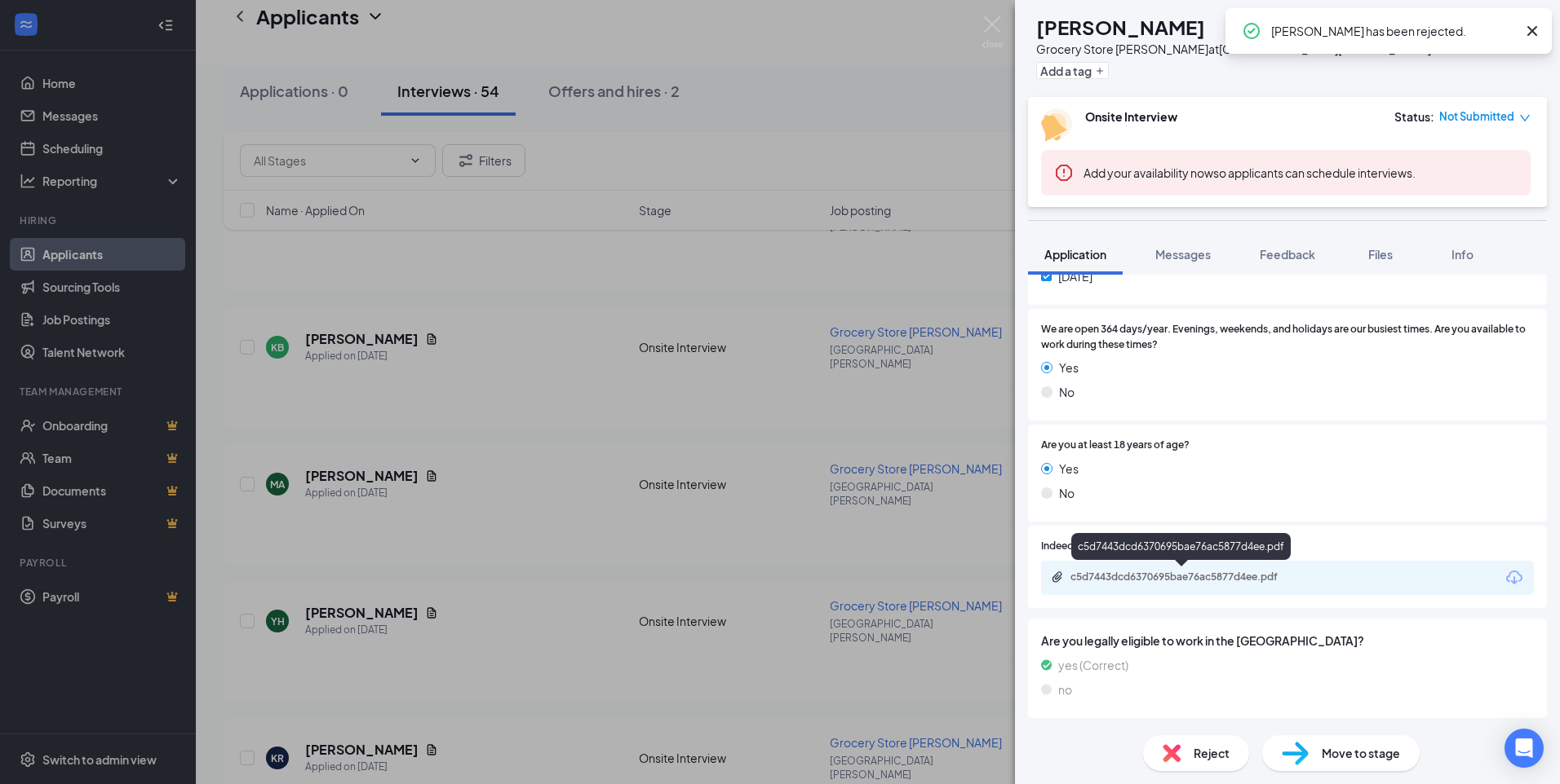
click at [1205, 581] on div "c5d7443dcd6370695bae76ac5877d4ee.pdf" at bounding box center [1185, 577] width 229 height 13
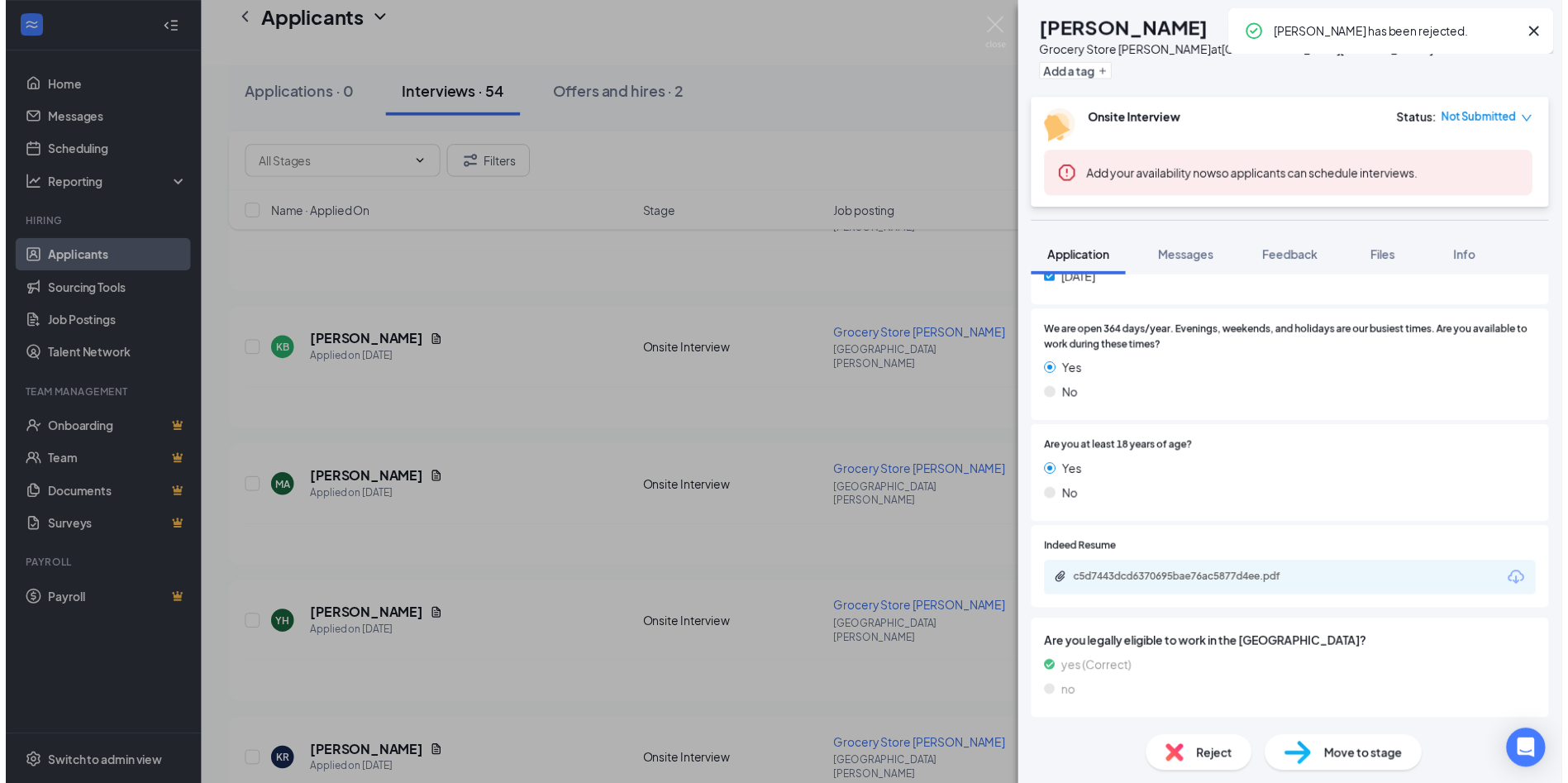
scroll to position [658, 0]
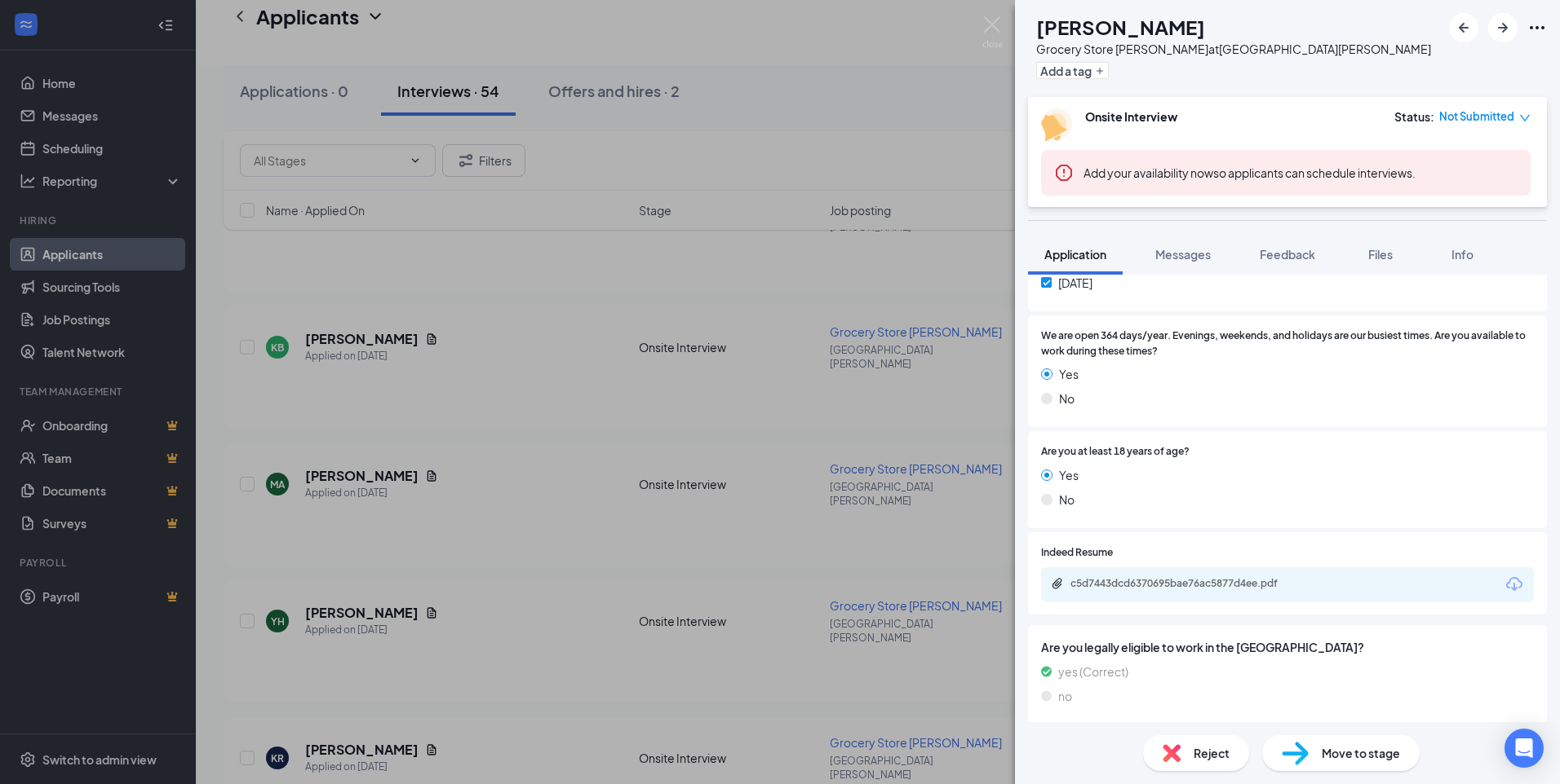
click at [1228, 763] on div "Reject" at bounding box center [1196, 753] width 106 height 36
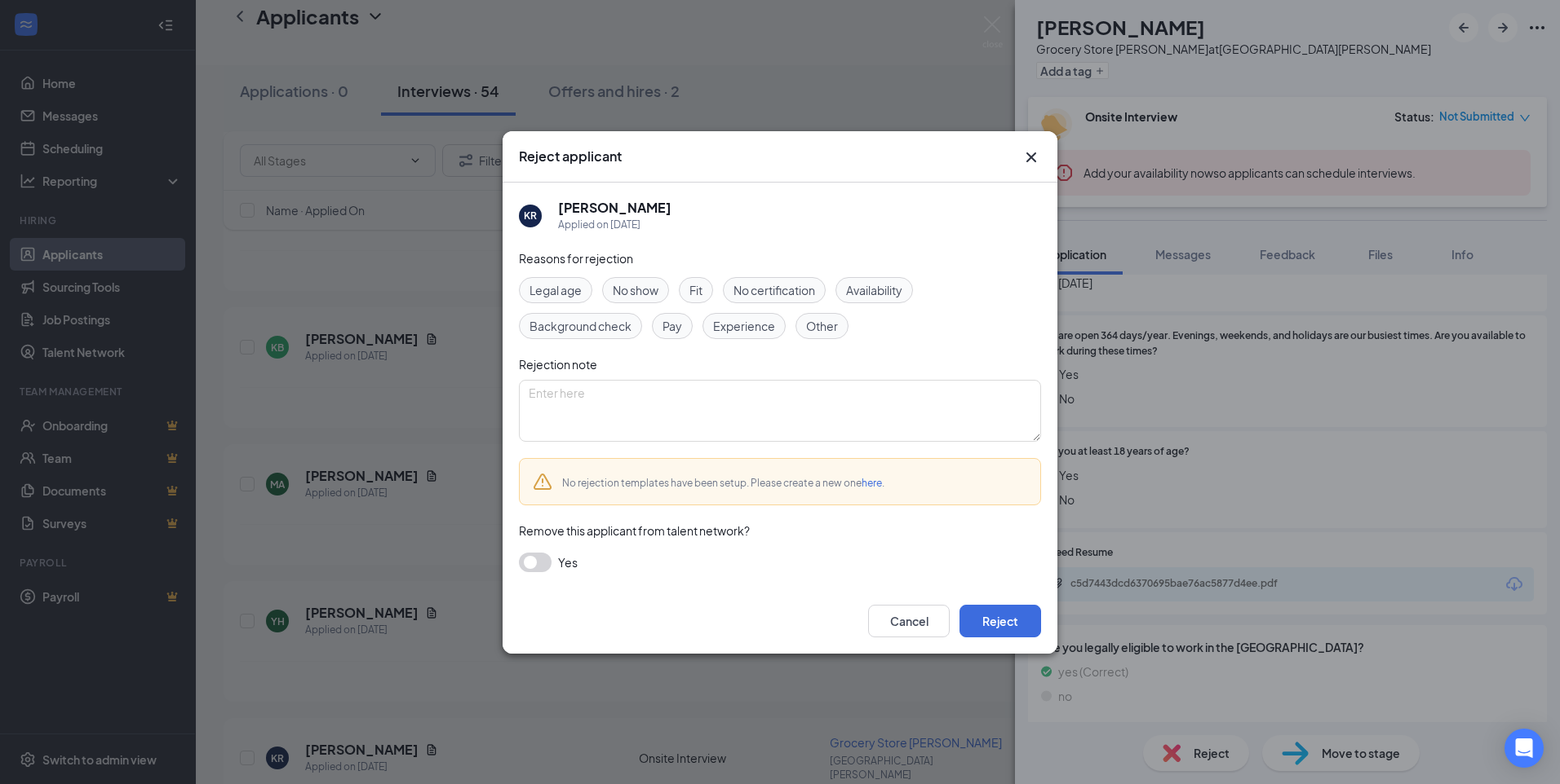
click at [1030, 156] on icon "Cross" at bounding box center [1032, 157] width 20 height 20
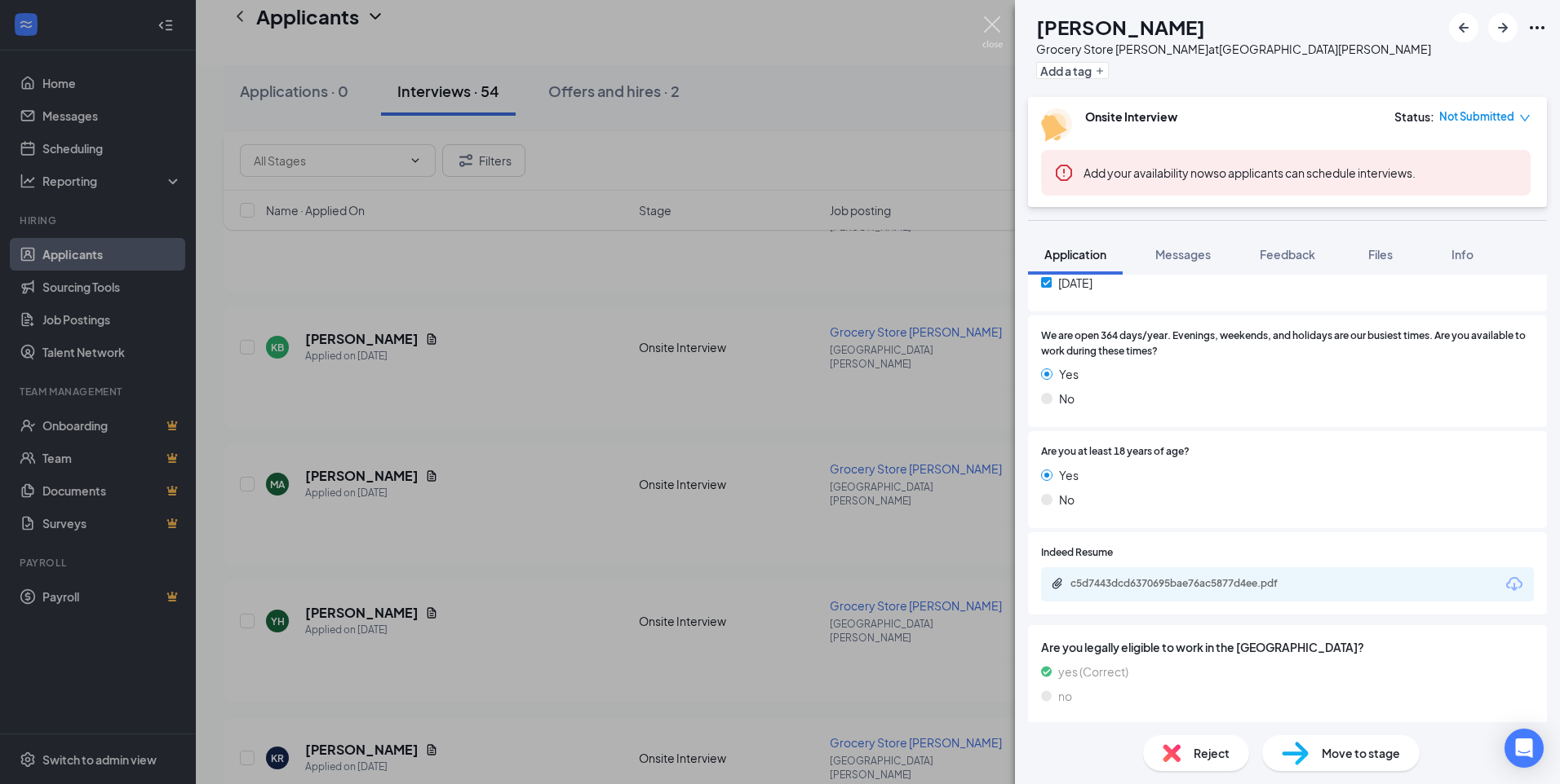
click at [991, 23] on img at bounding box center [992, 32] width 21 height 32
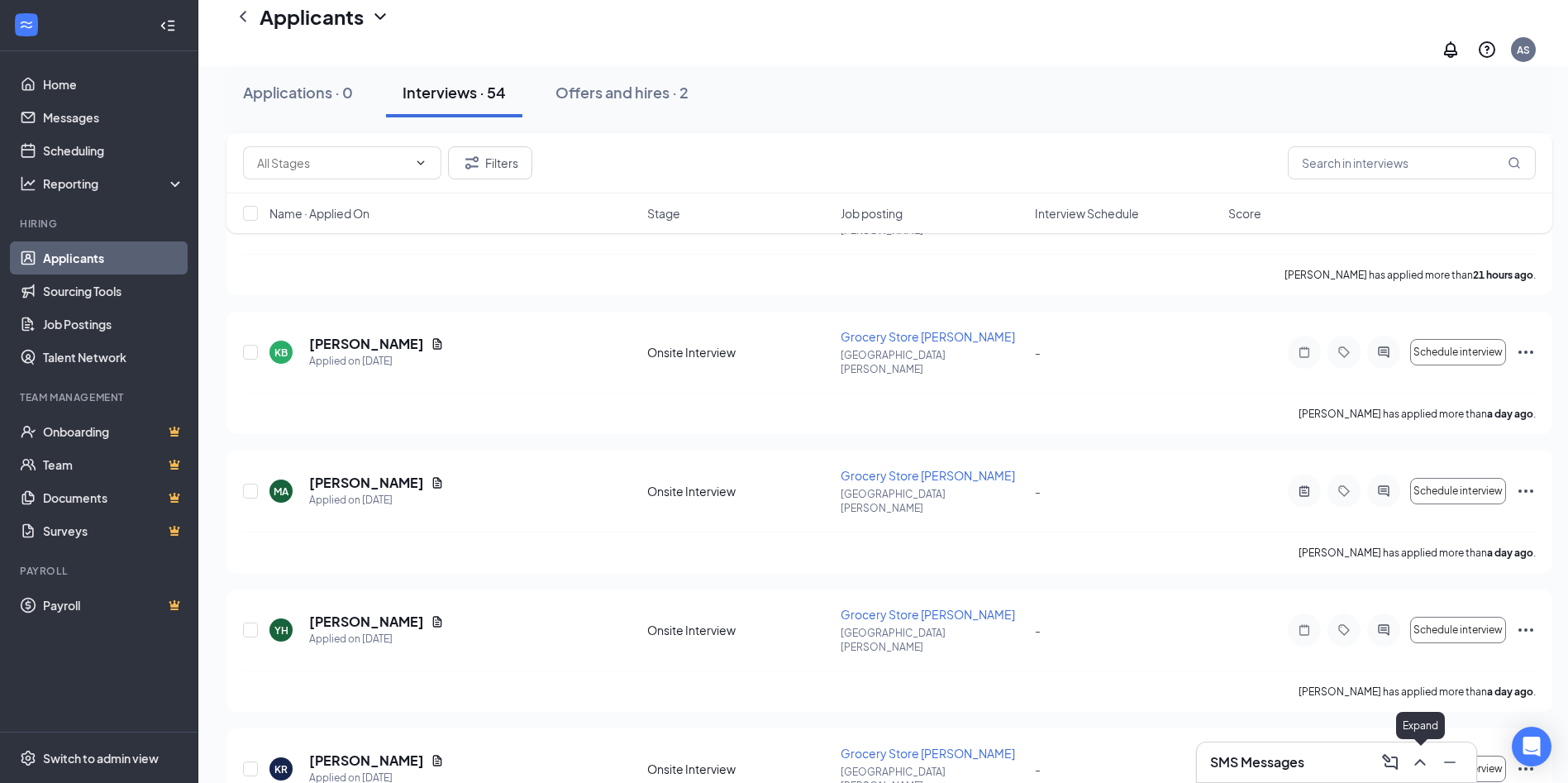
click at [1426, 763] on icon "ChevronUp" at bounding box center [1421, 762] width 20 height 20
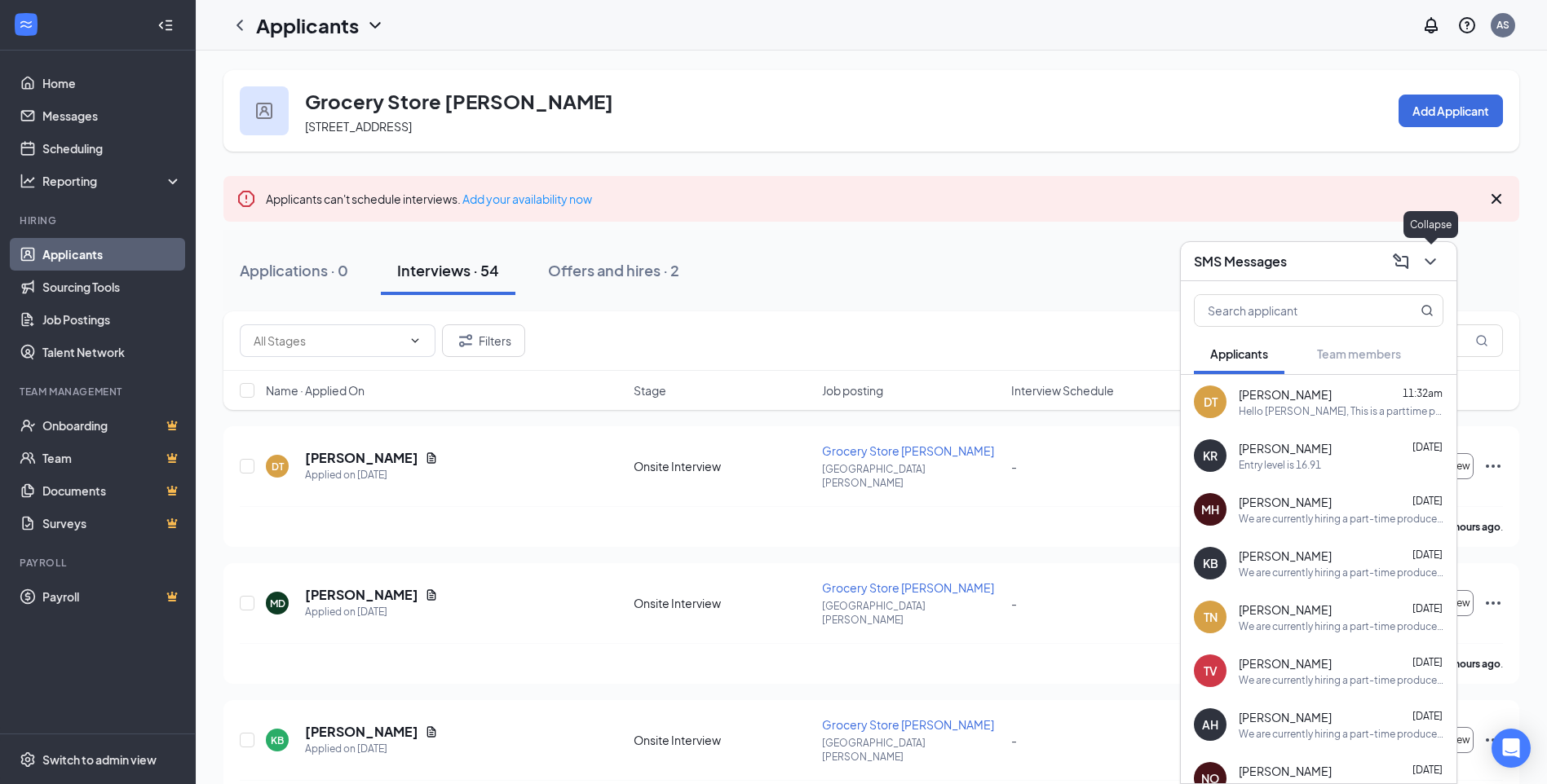
click at [1440, 254] on icon "ChevronDown" at bounding box center [1431, 262] width 20 height 20
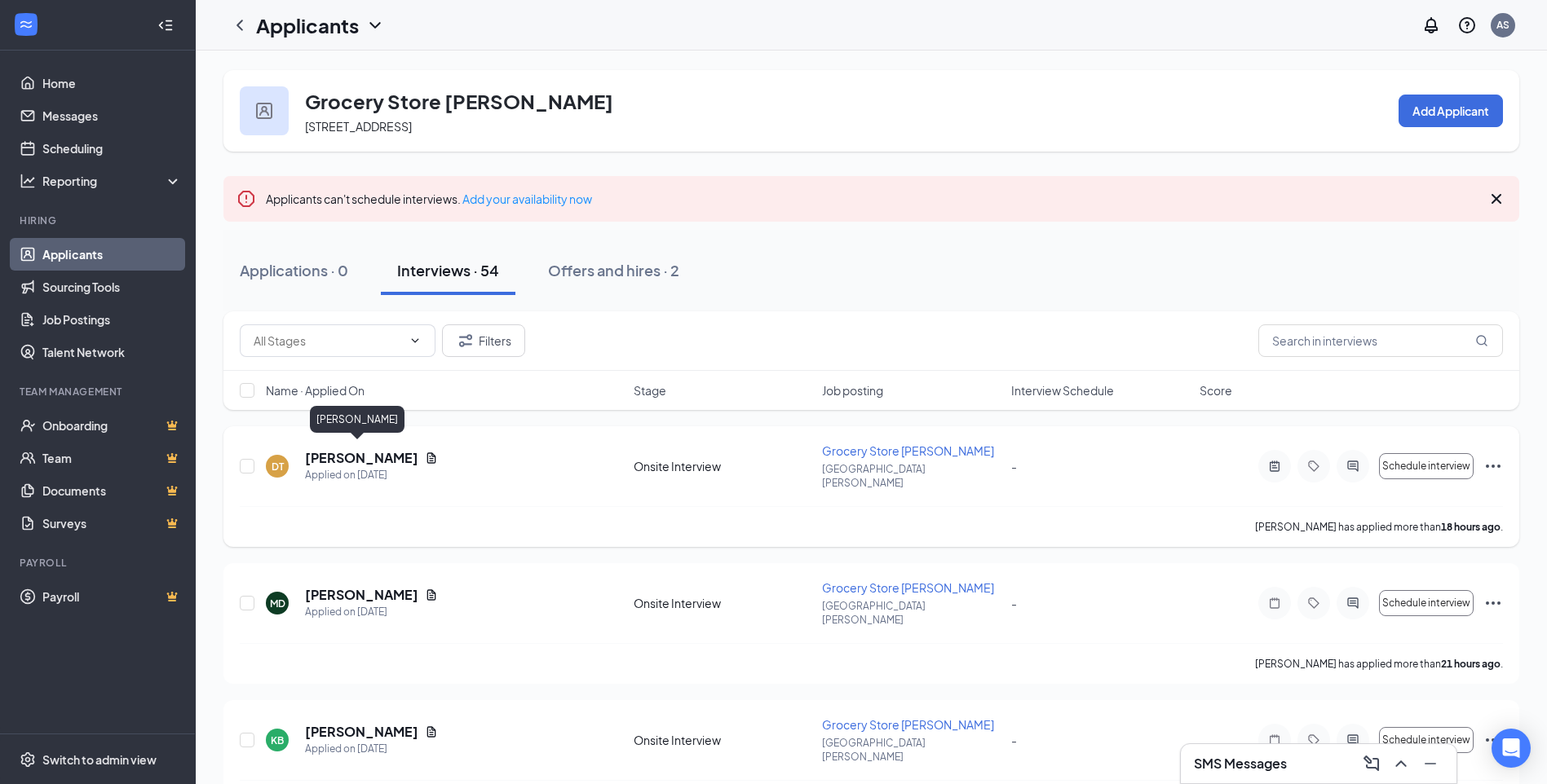
click at [363, 454] on h5 "[PERSON_NAME]" at bounding box center [361, 458] width 113 height 18
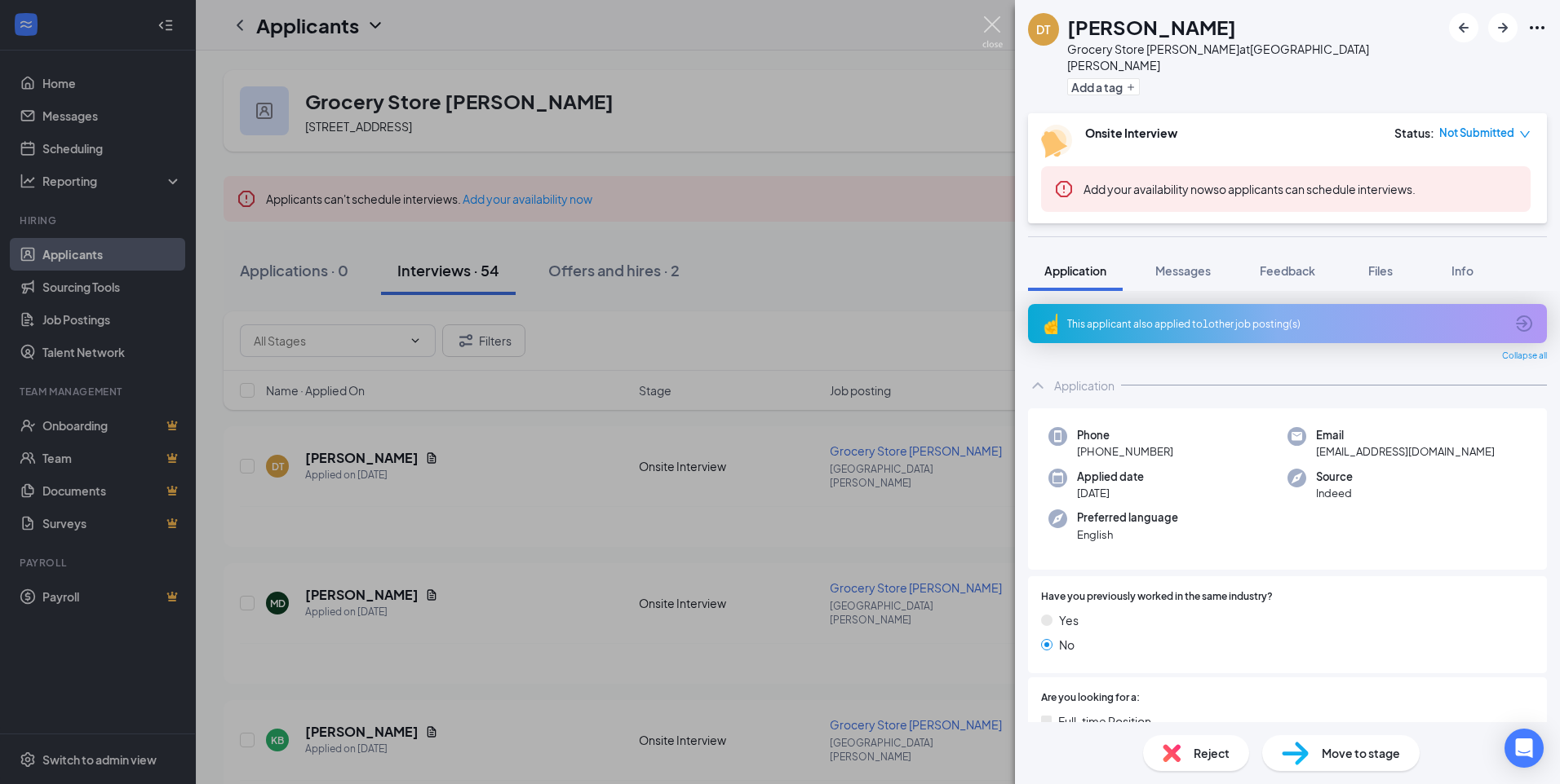
click at [993, 31] on img at bounding box center [992, 32] width 21 height 32
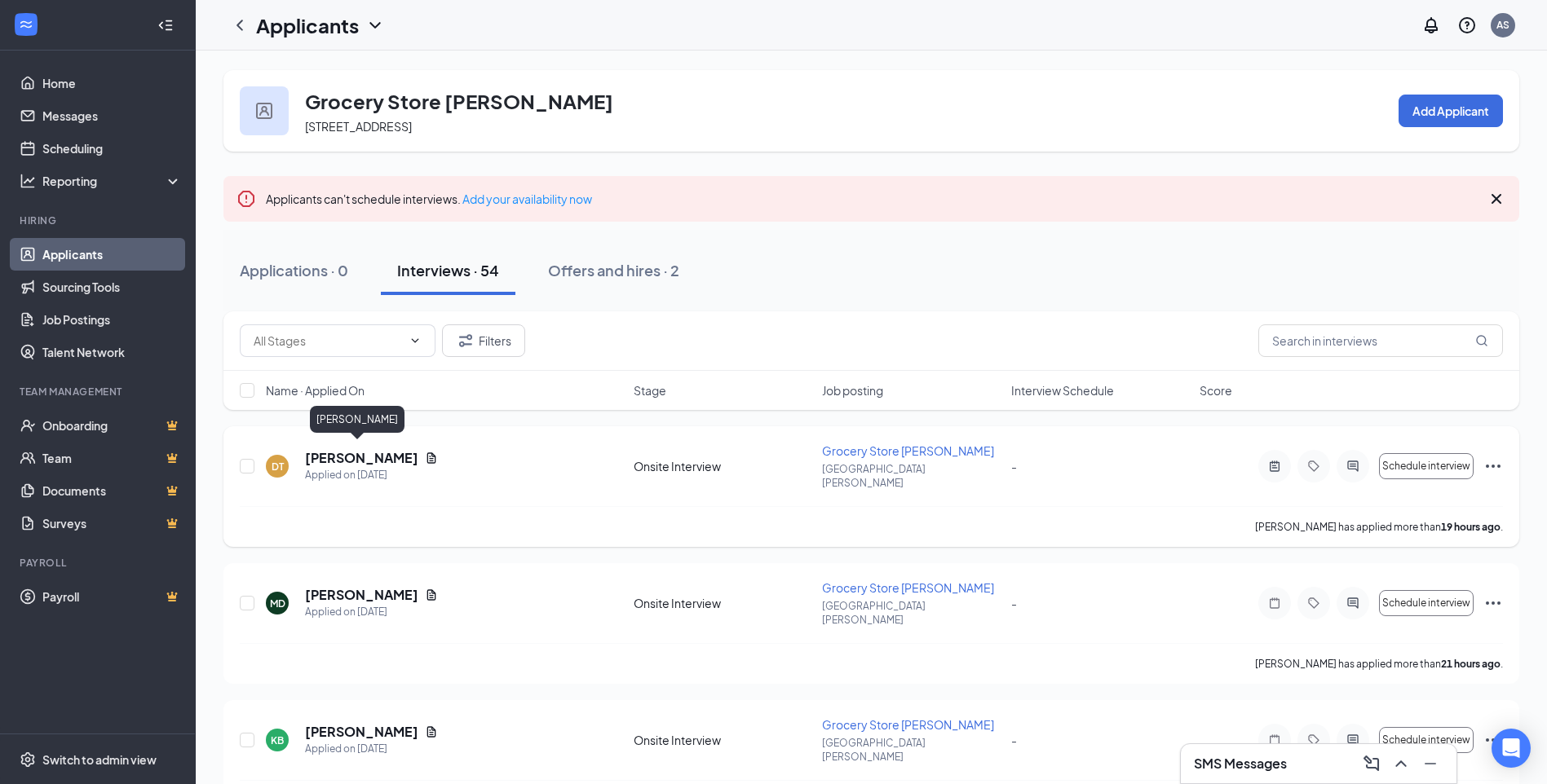
click at [349, 452] on h5 "[PERSON_NAME]" at bounding box center [361, 458] width 113 height 18
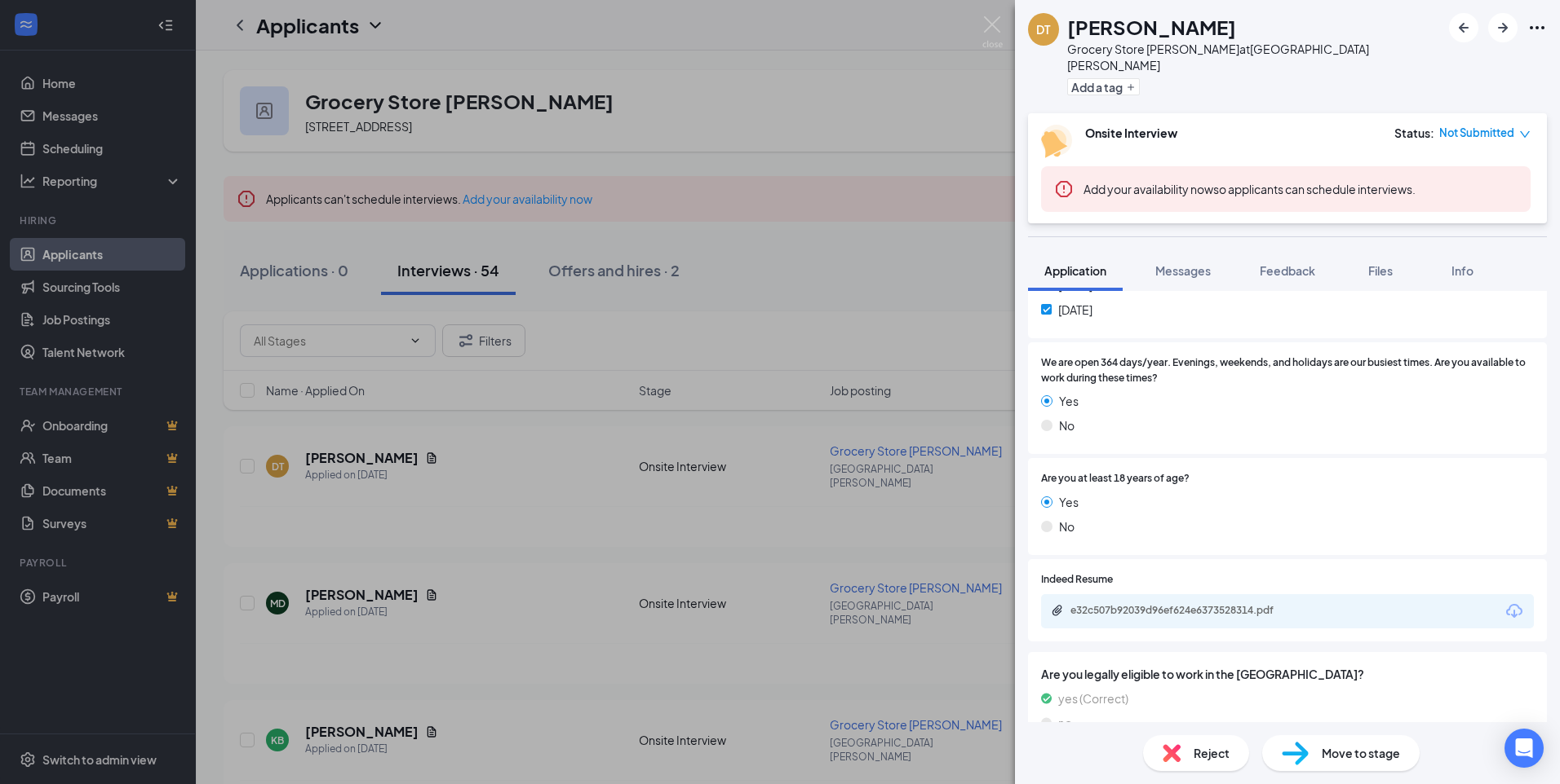
scroll to position [701, 0]
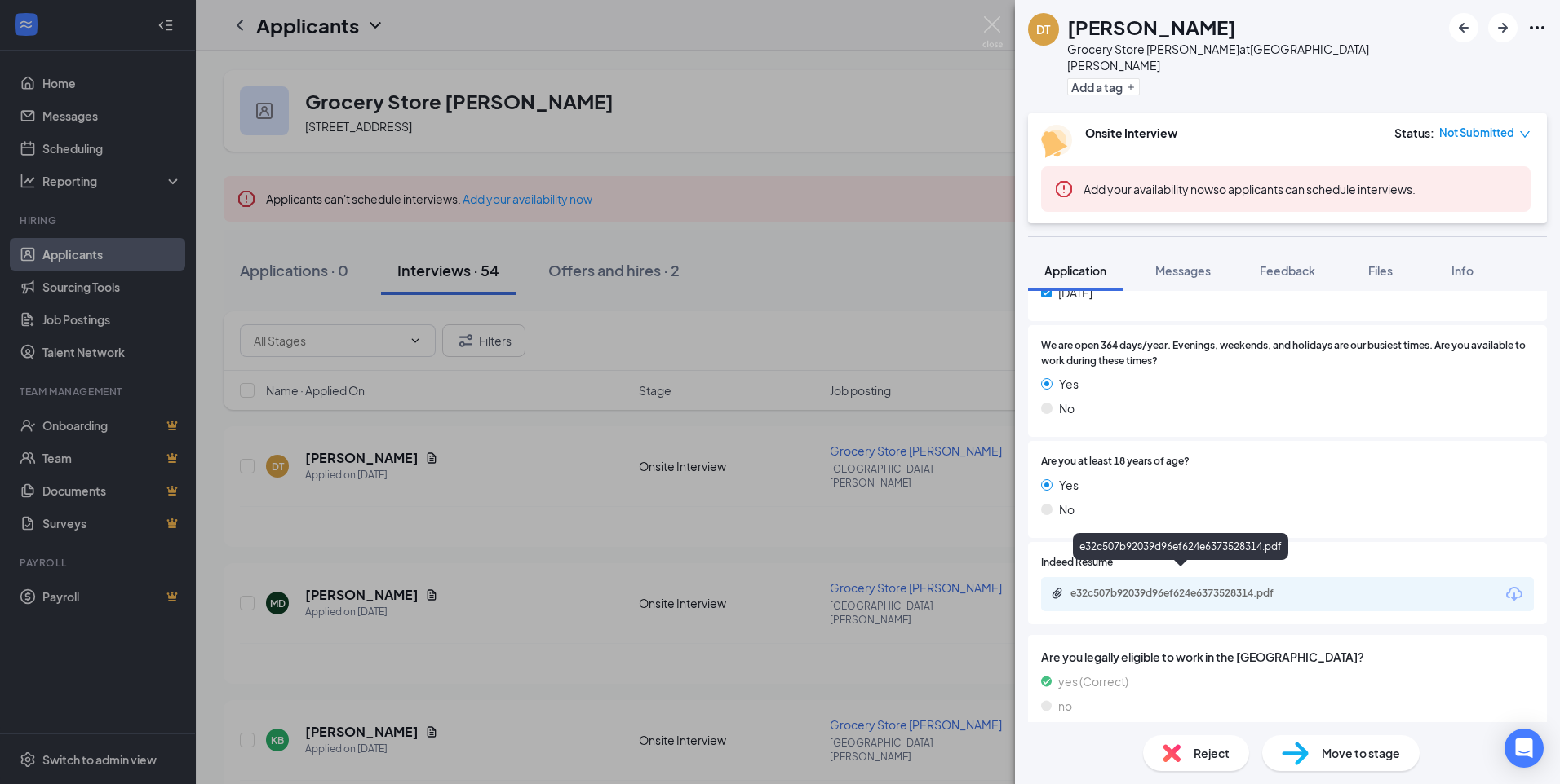
click at [1235, 587] on div "e32c507b92039d96ef624e6373528314.pdf" at bounding box center [1185, 593] width 229 height 13
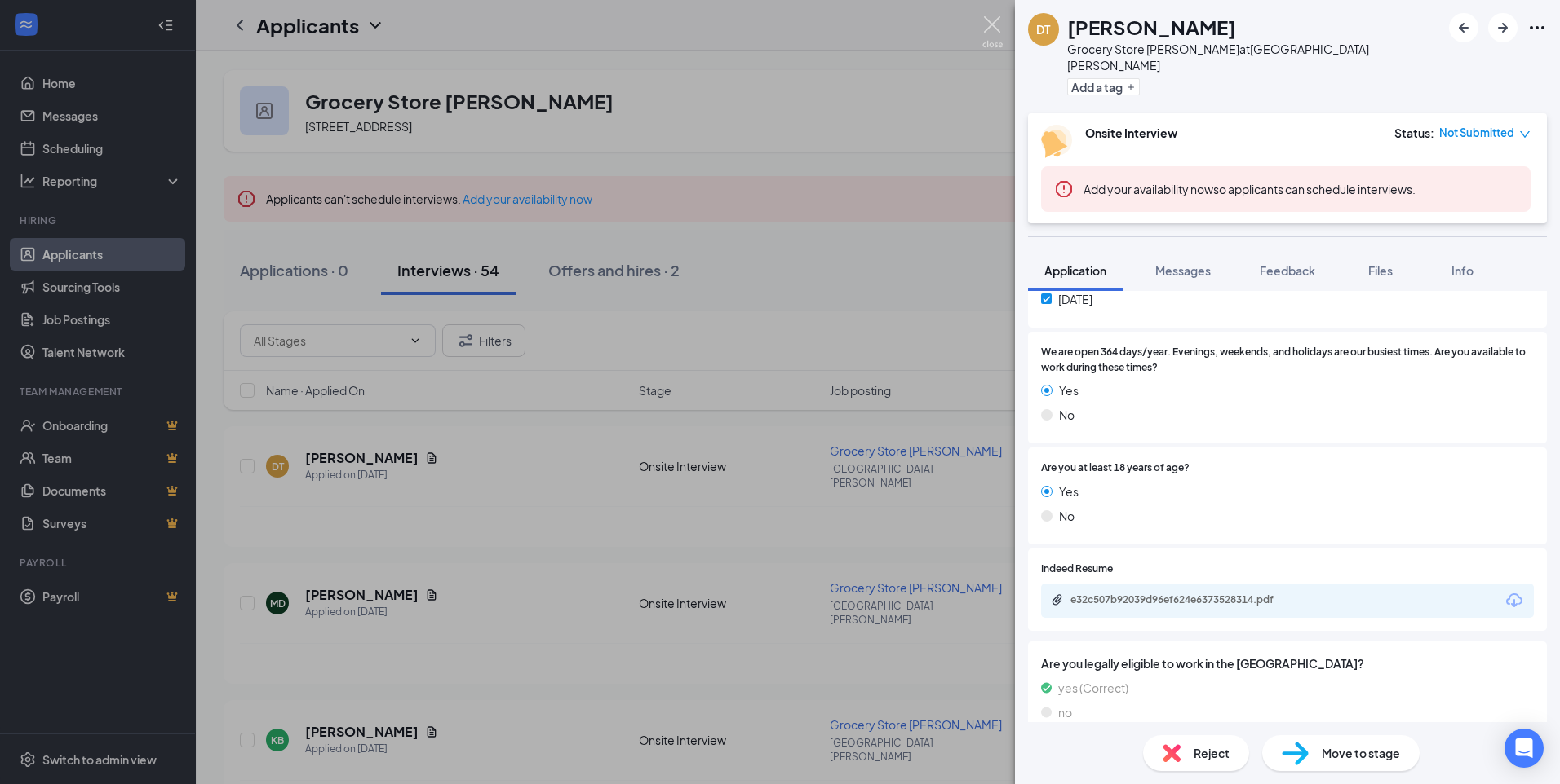
click at [997, 27] on img at bounding box center [992, 32] width 21 height 32
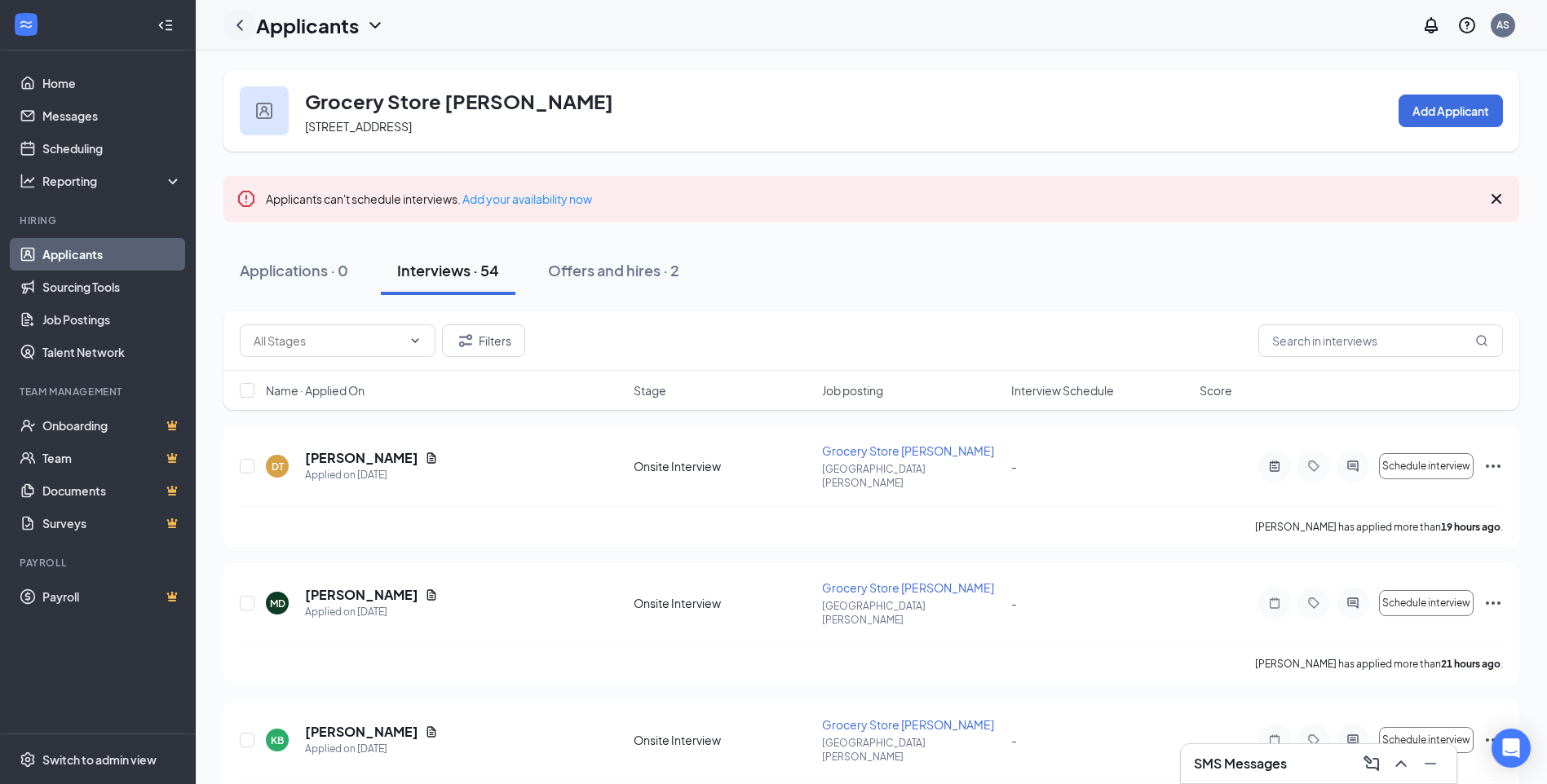
click at [248, 30] on icon "ChevronLeft" at bounding box center [240, 25] width 20 height 20
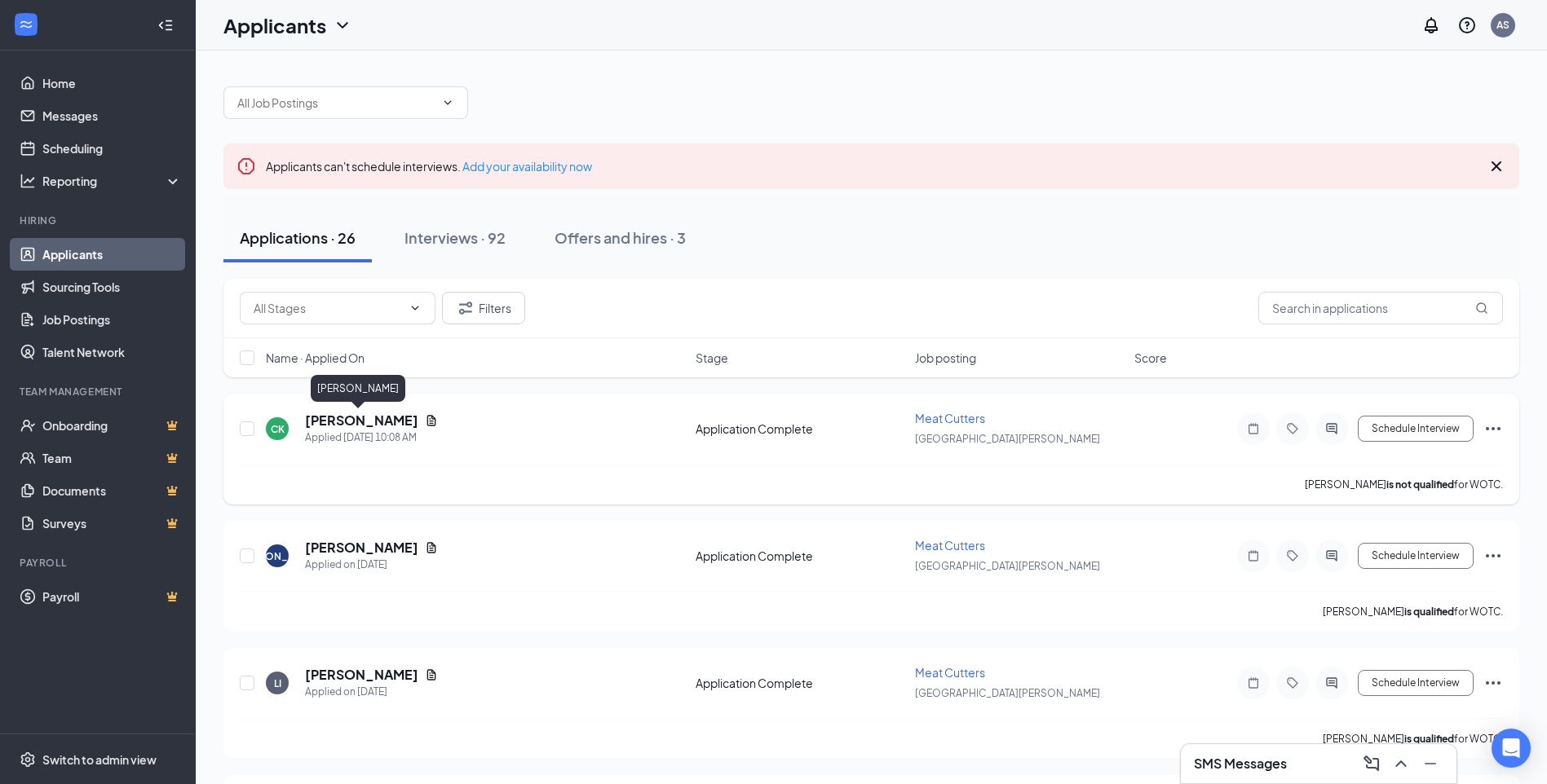
click at [381, 416] on h5 "[PERSON_NAME]" at bounding box center [361, 421] width 113 height 18
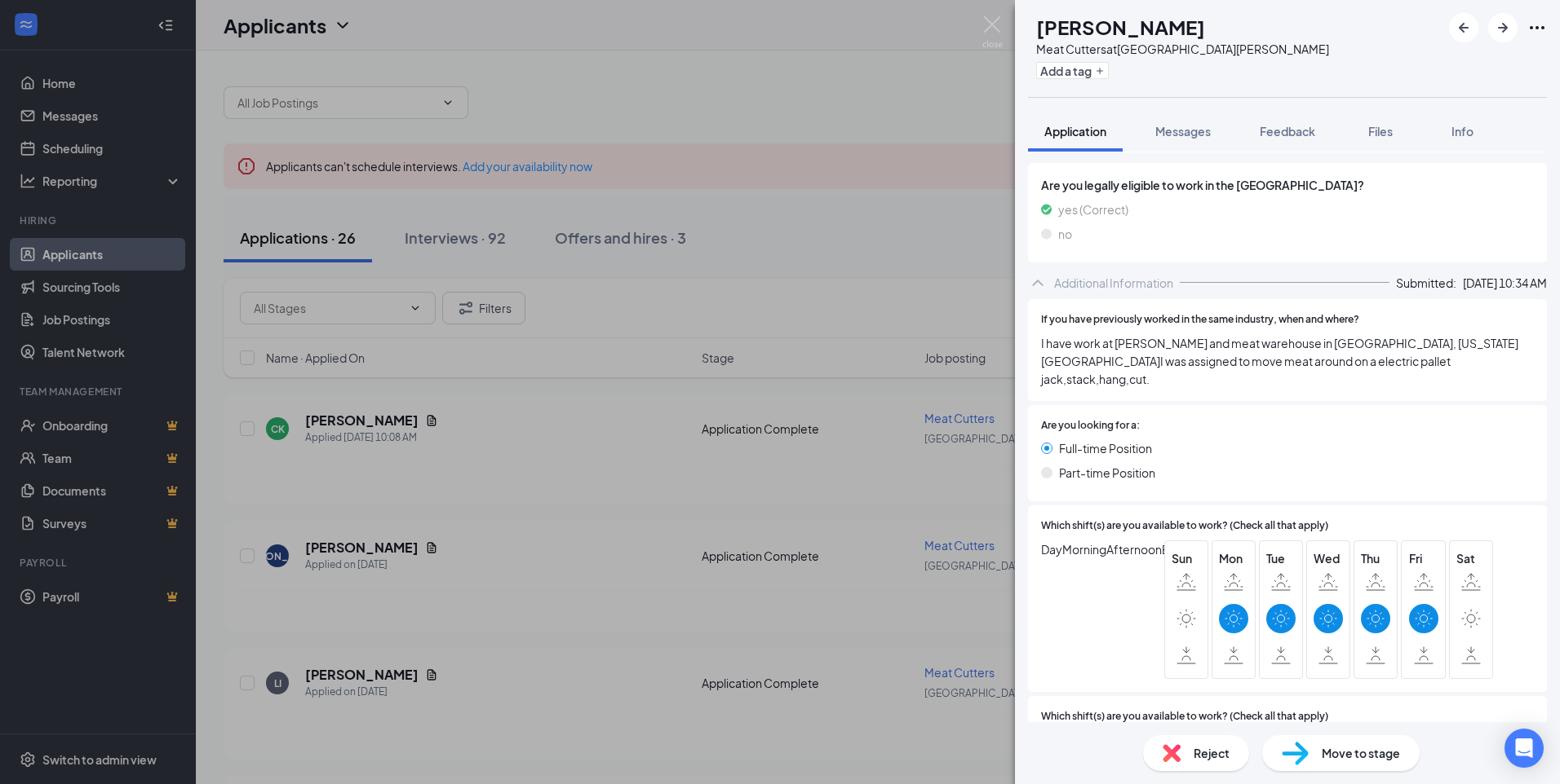
scroll to position [566, 0]
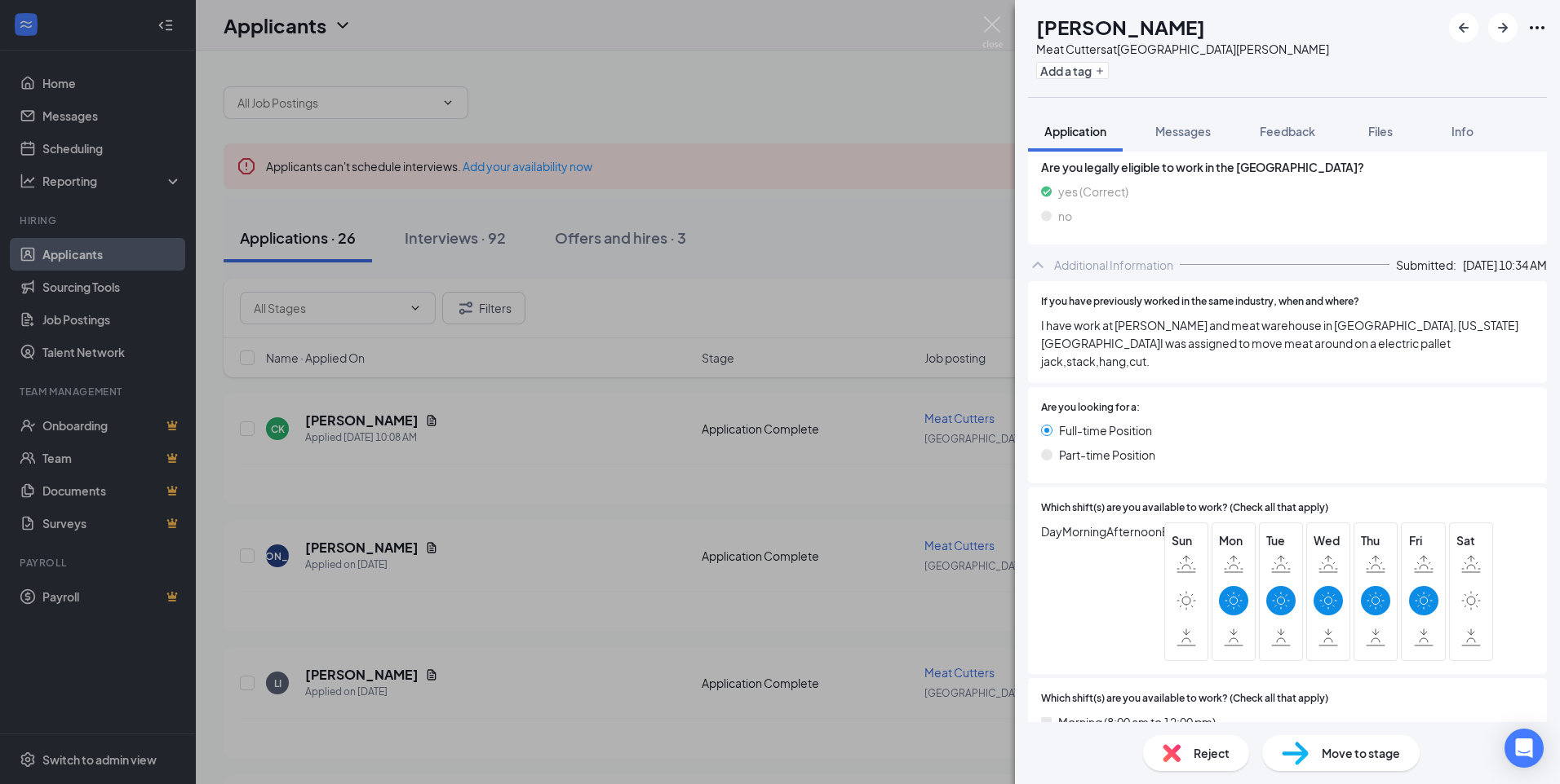
click at [1181, 760] on div "Reject" at bounding box center [1196, 753] width 106 height 36
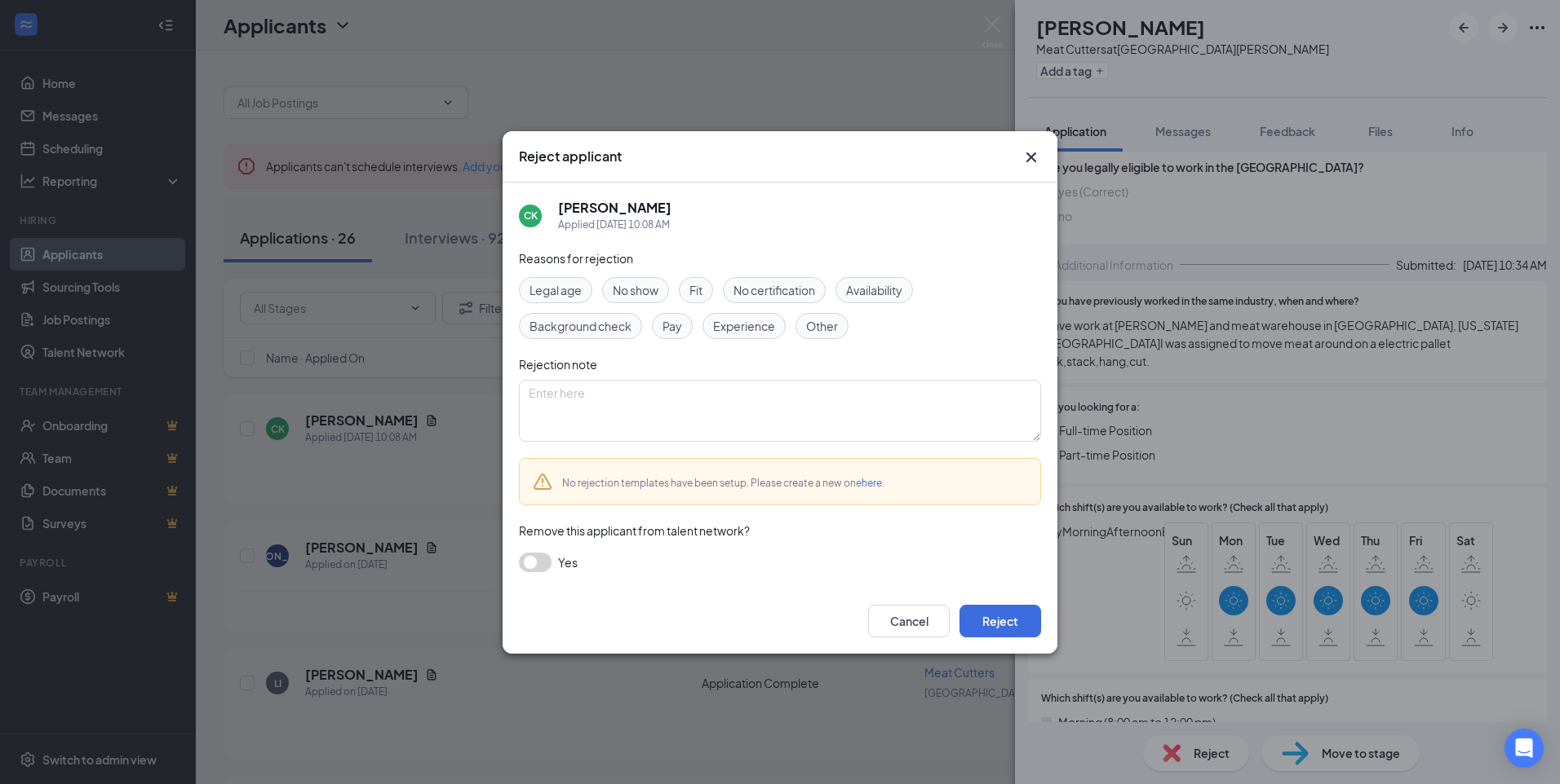
click at [890, 285] on span "Availability" at bounding box center [874, 290] width 57 height 18
click at [992, 621] on button "Reject" at bounding box center [1000, 621] width 82 height 32
